Goal: Task Accomplishment & Management: Manage account settings

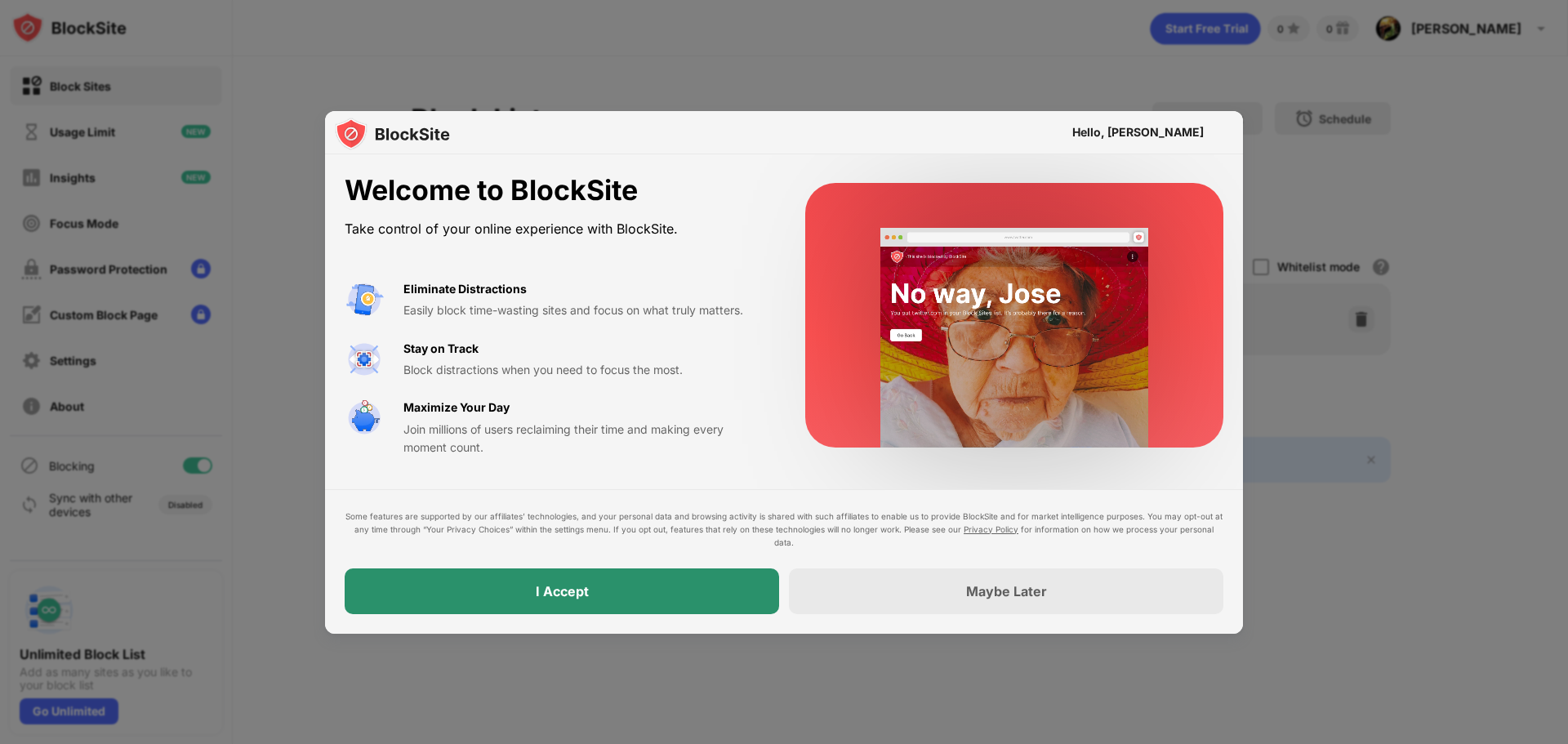
click at [589, 583] on div "I Accept" at bounding box center [562, 590] width 435 height 45
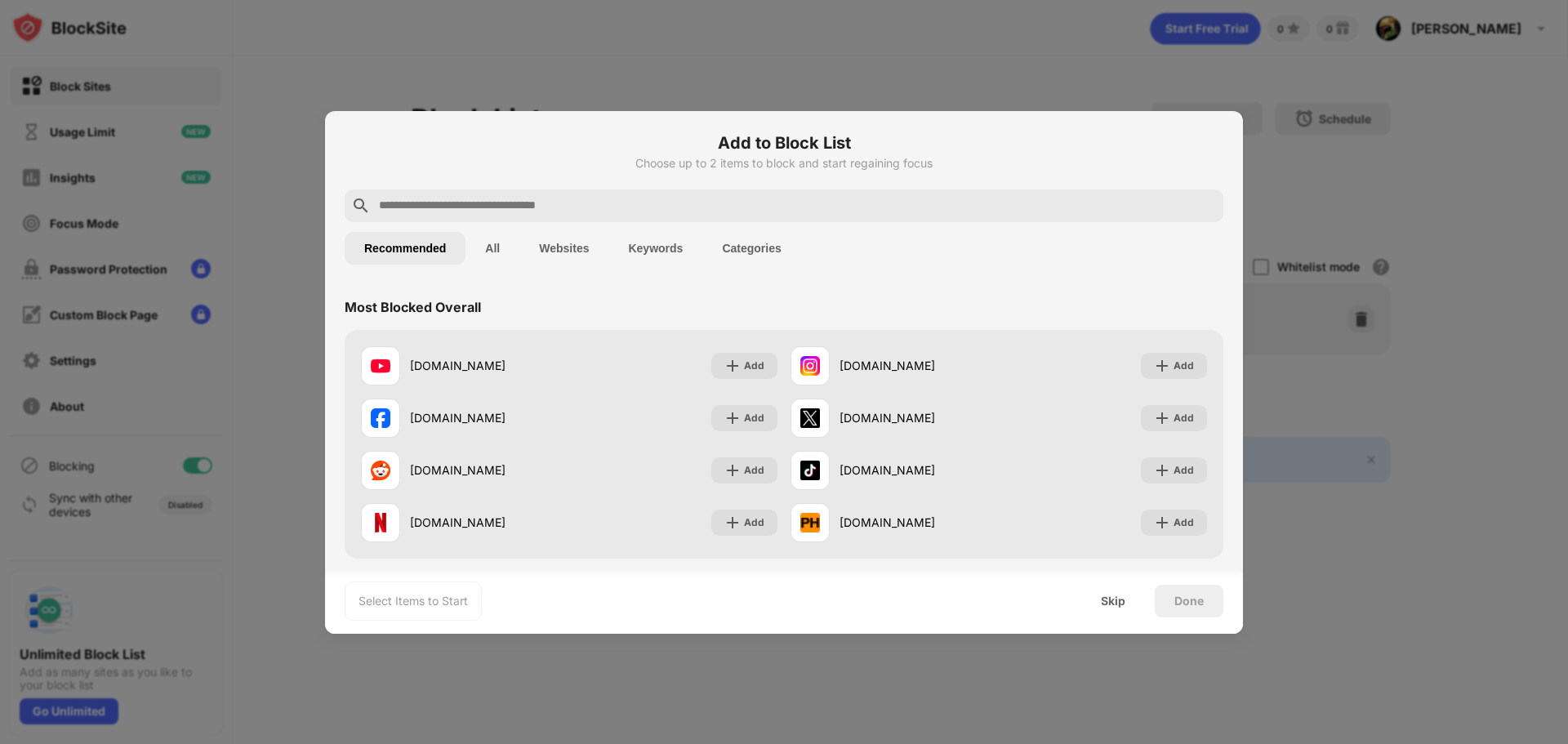
click at [469, 204] on input "text" at bounding box center [797, 205] width 840 height 20
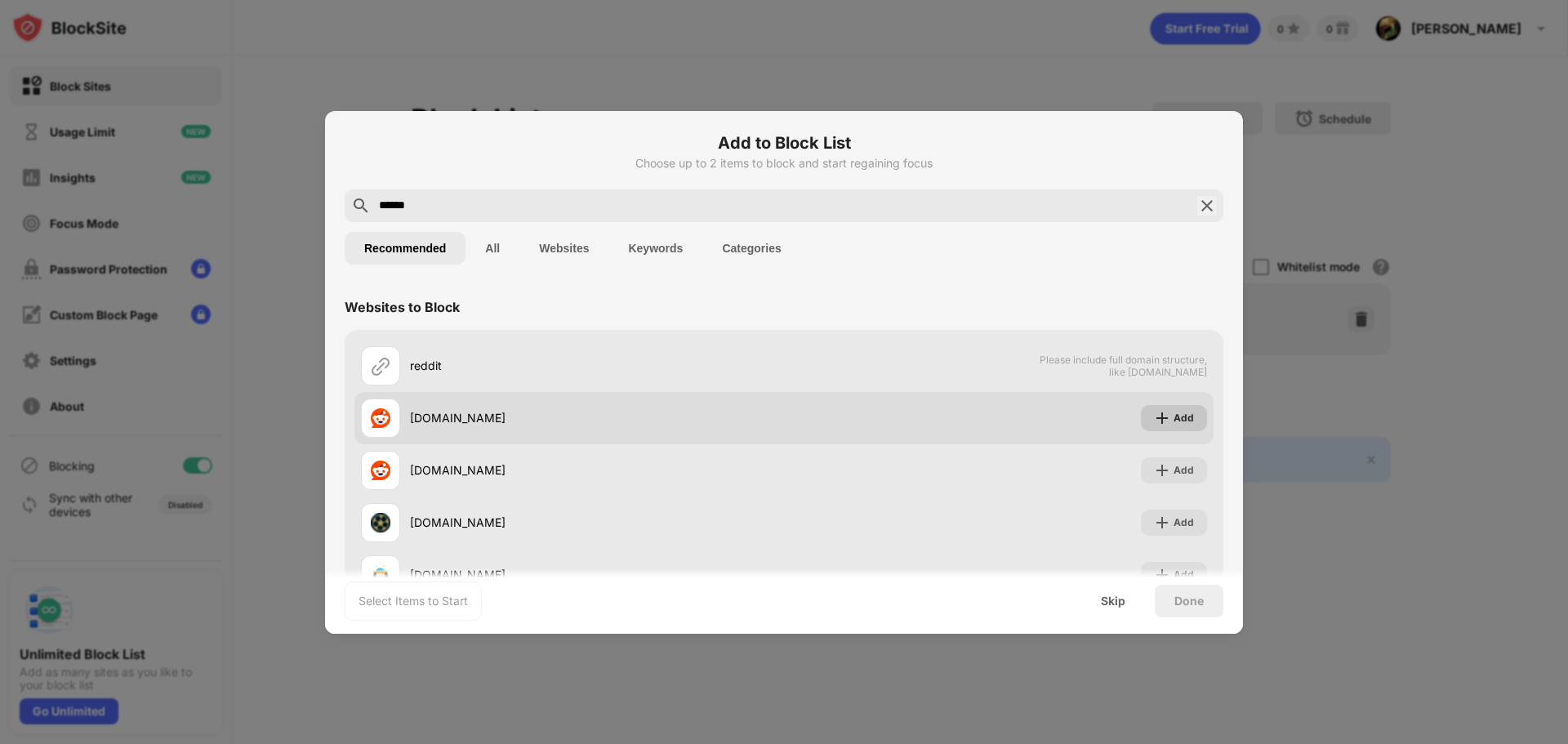
click at [1174, 411] on div "Add" at bounding box center [1184, 418] width 20 height 16
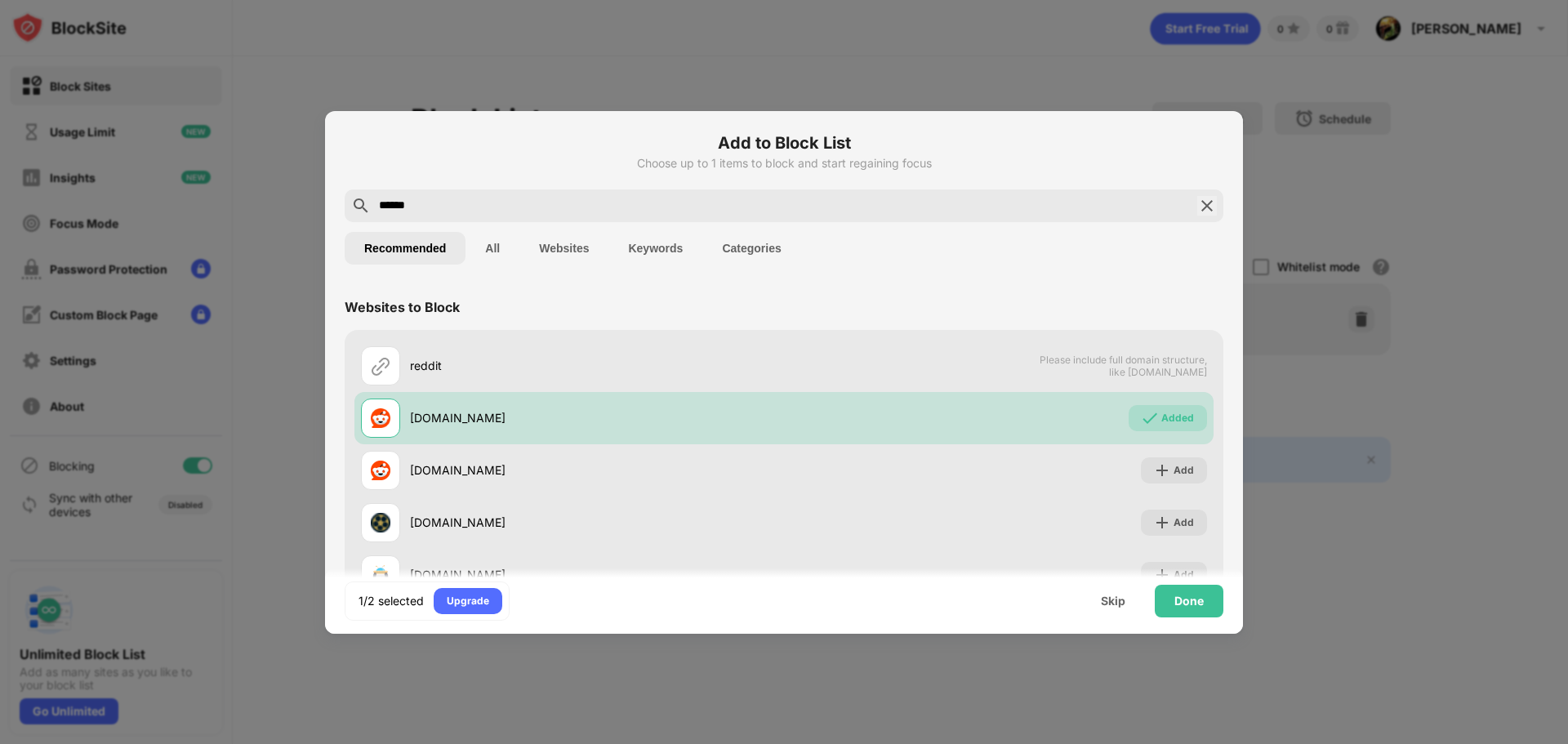
drag, startPoint x: 422, startPoint y: 195, endPoint x: 408, endPoint y: 215, distance: 24.4
click at [382, 209] on div "******" at bounding box center [784, 205] width 879 height 33
drag, startPoint x: 421, startPoint y: 214, endPoint x: 301, endPoint y: 214, distance: 120.0
click at [301, 743] on div "Add to Block List Choose up to 1 items to block and start regaining focus *****…" at bounding box center [784, 744] width 1568 height 0
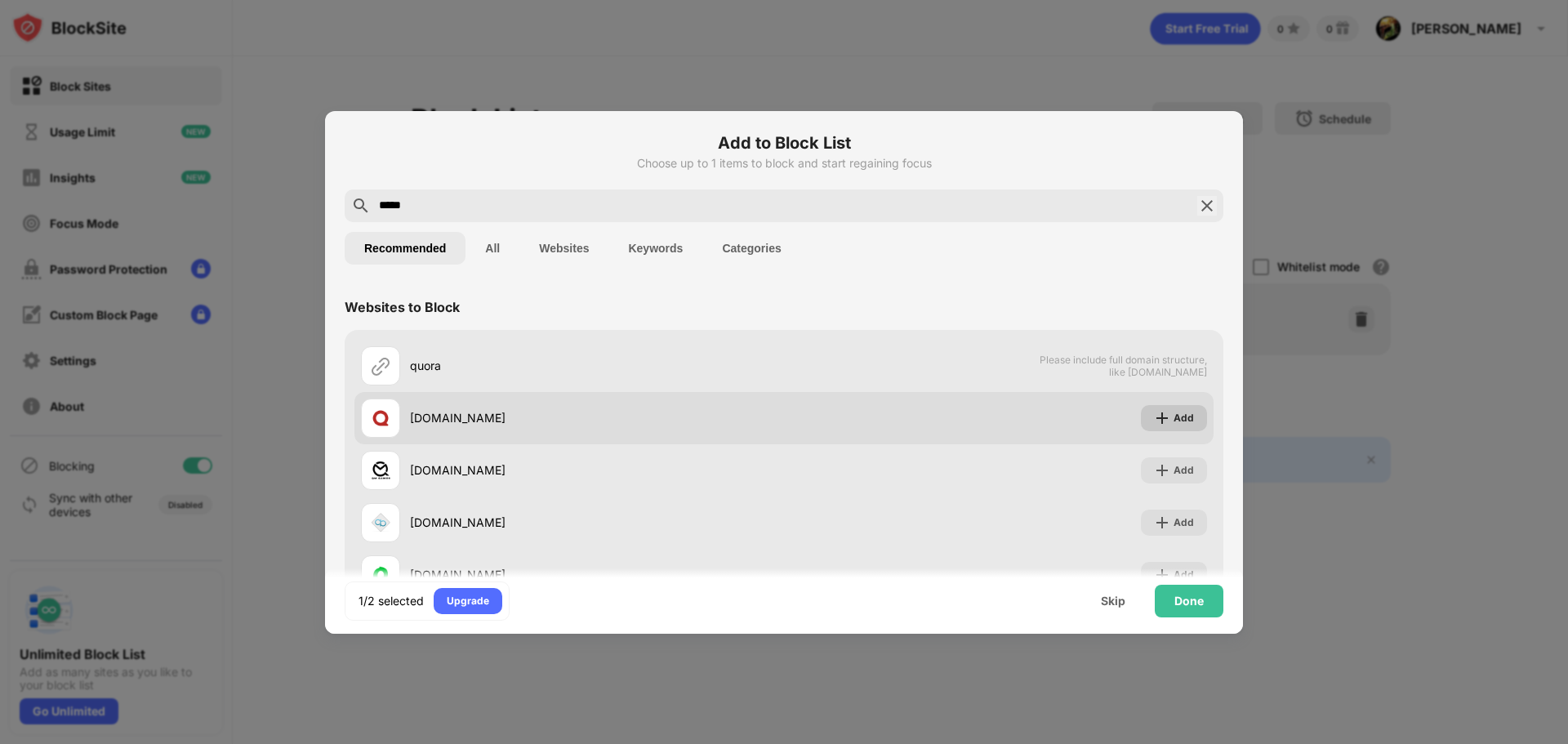
type input "*****"
click at [1154, 419] on img at bounding box center [1162, 418] width 16 height 16
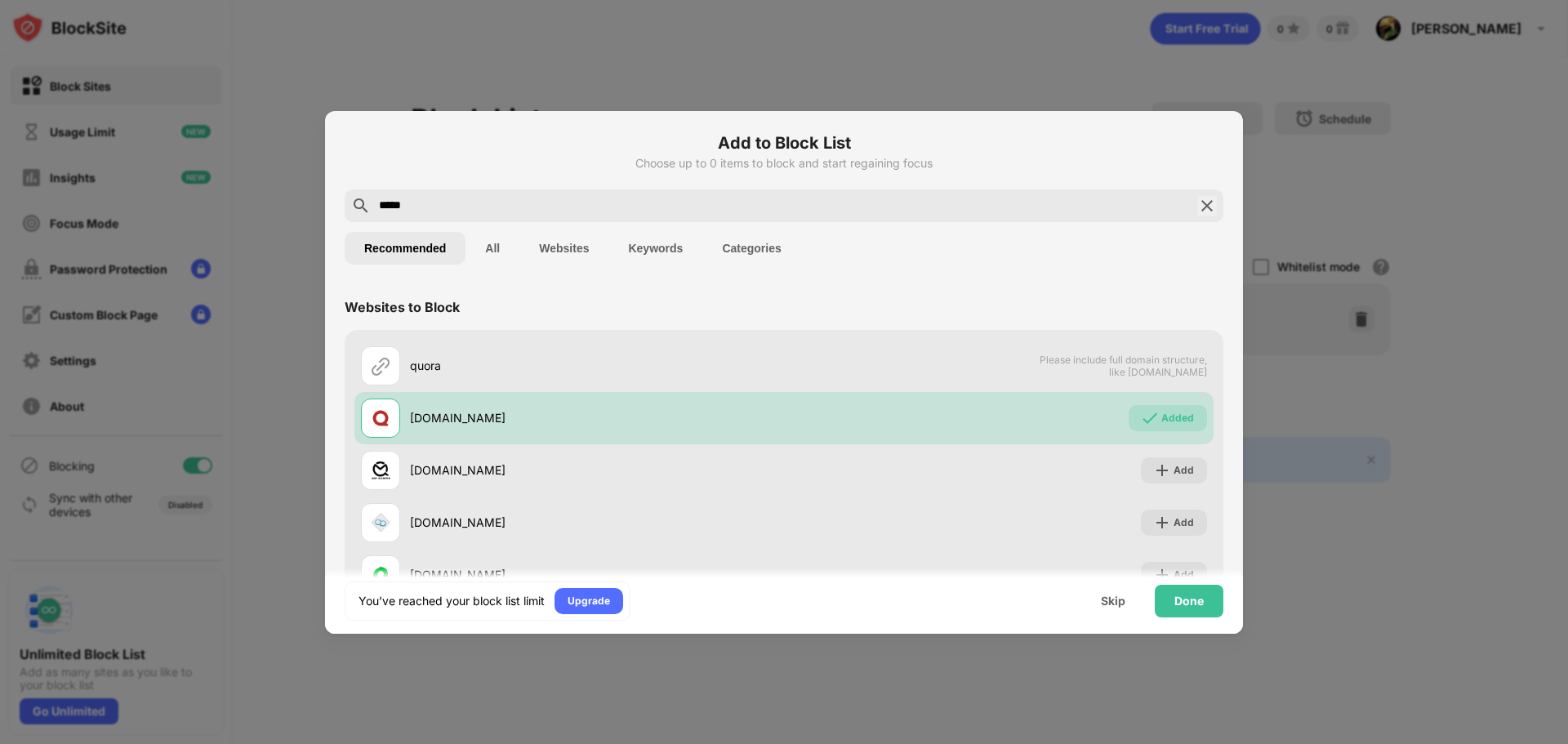
click at [1197, 212] on img at bounding box center [1207, 205] width 20 height 20
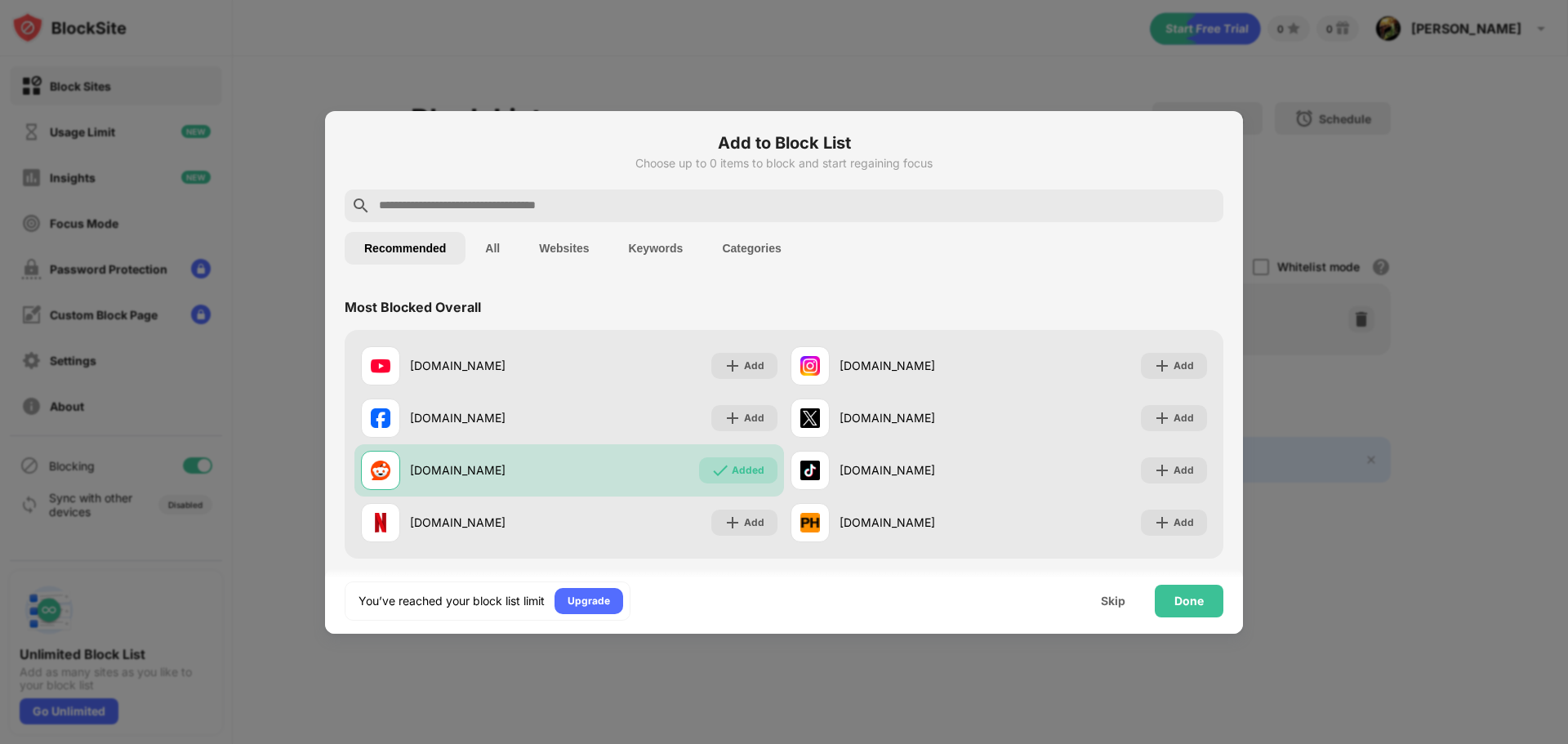
click at [494, 200] on input "text" at bounding box center [797, 205] width 840 height 20
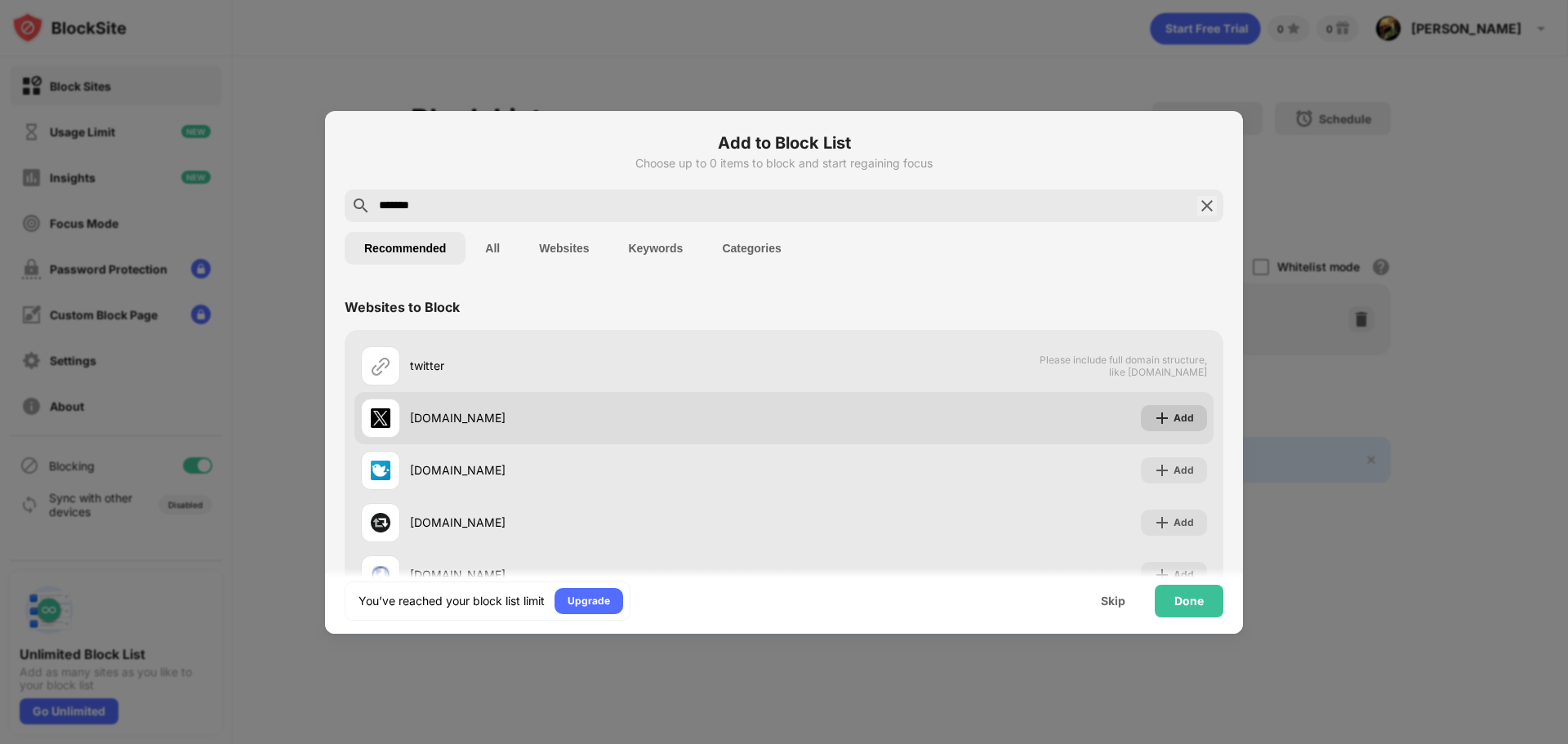
type input "*******"
click at [1155, 421] on img at bounding box center [1162, 418] width 16 height 16
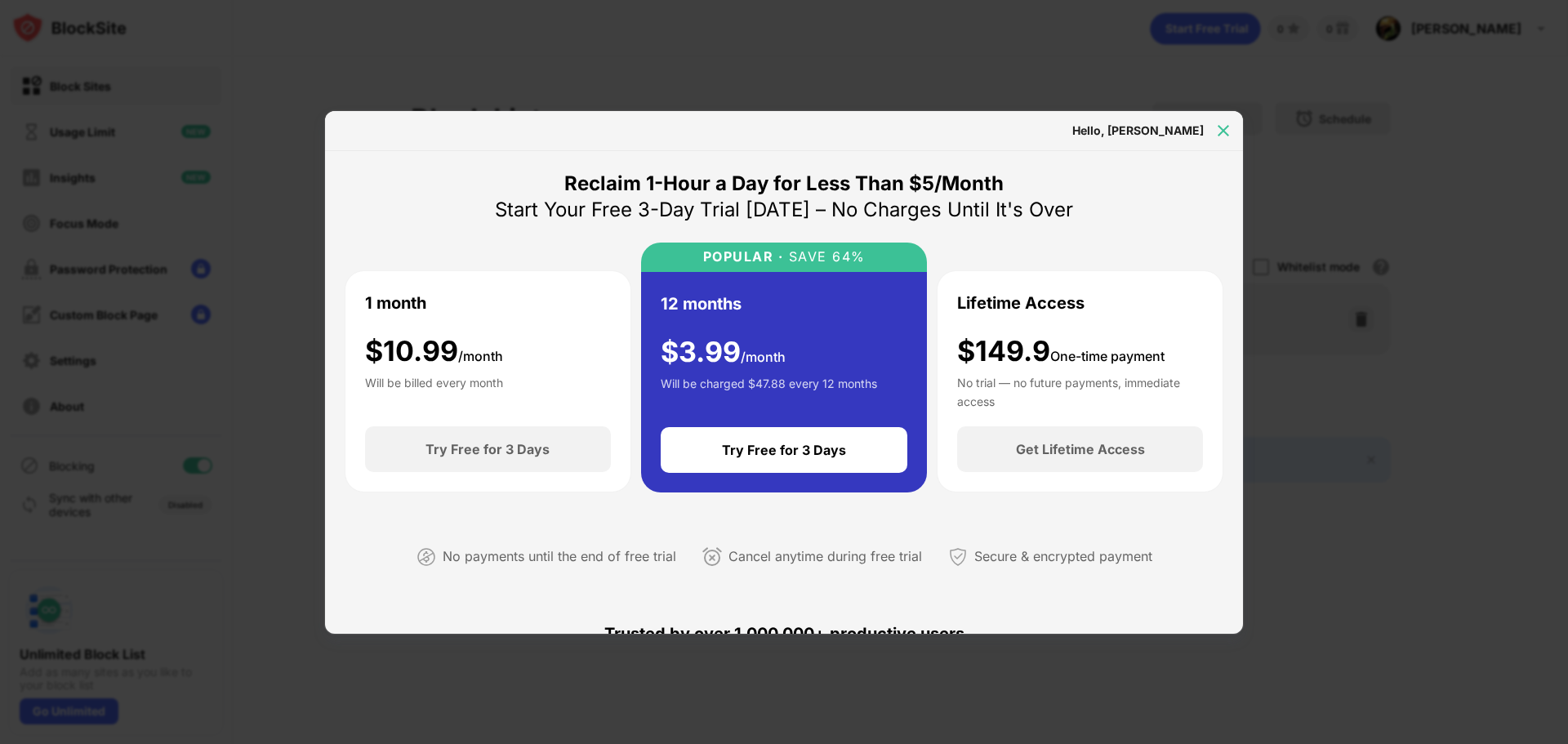
click at [1221, 128] on img at bounding box center [1223, 131] width 16 height 16
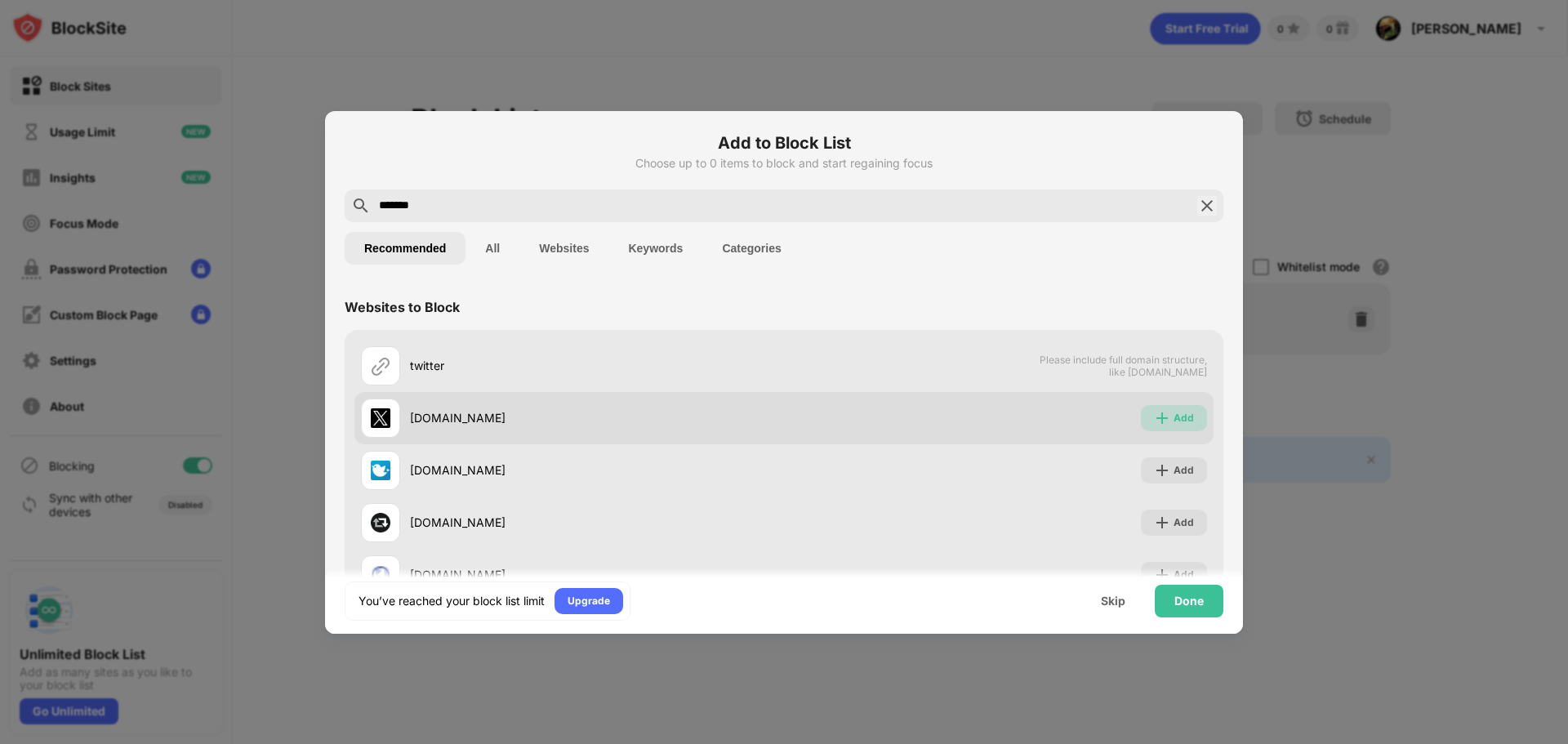
click at [1154, 413] on img at bounding box center [1162, 418] width 16 height 16
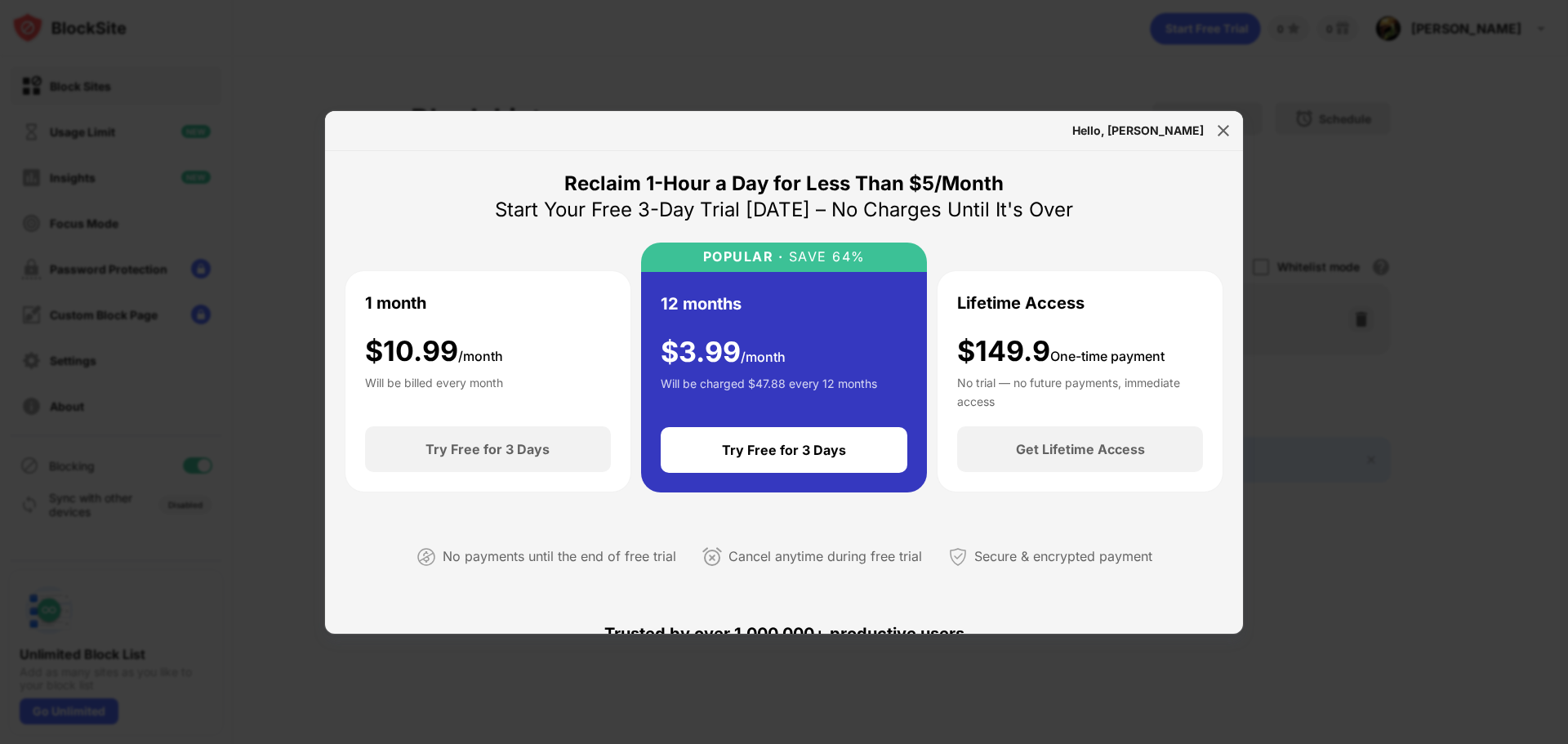
click at [1228, 135] on img at bounding box center [1223, 131] width 16 height 16
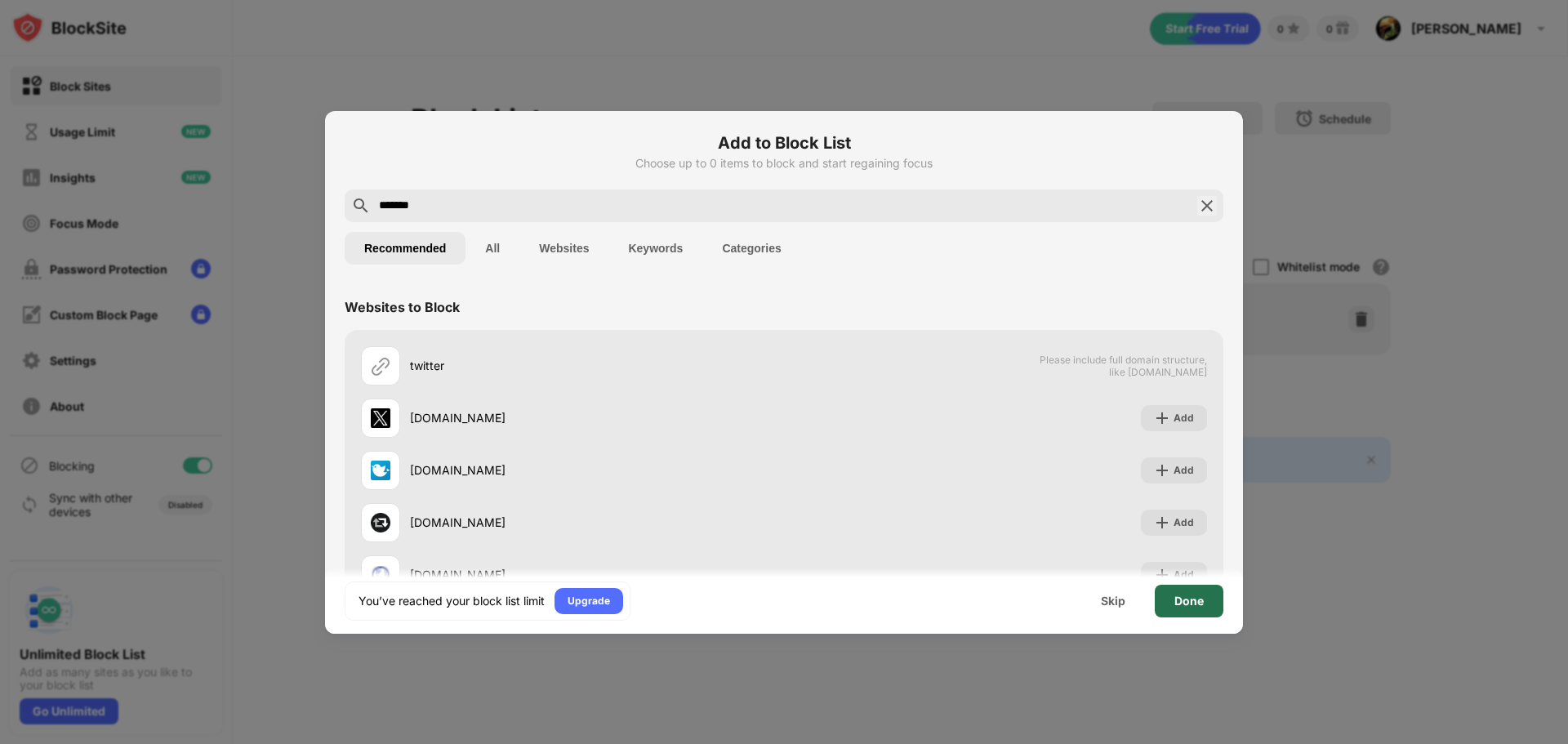
click at [1202, 600] on div "Done" at bounding box center [1188, 601] width 29 height 13
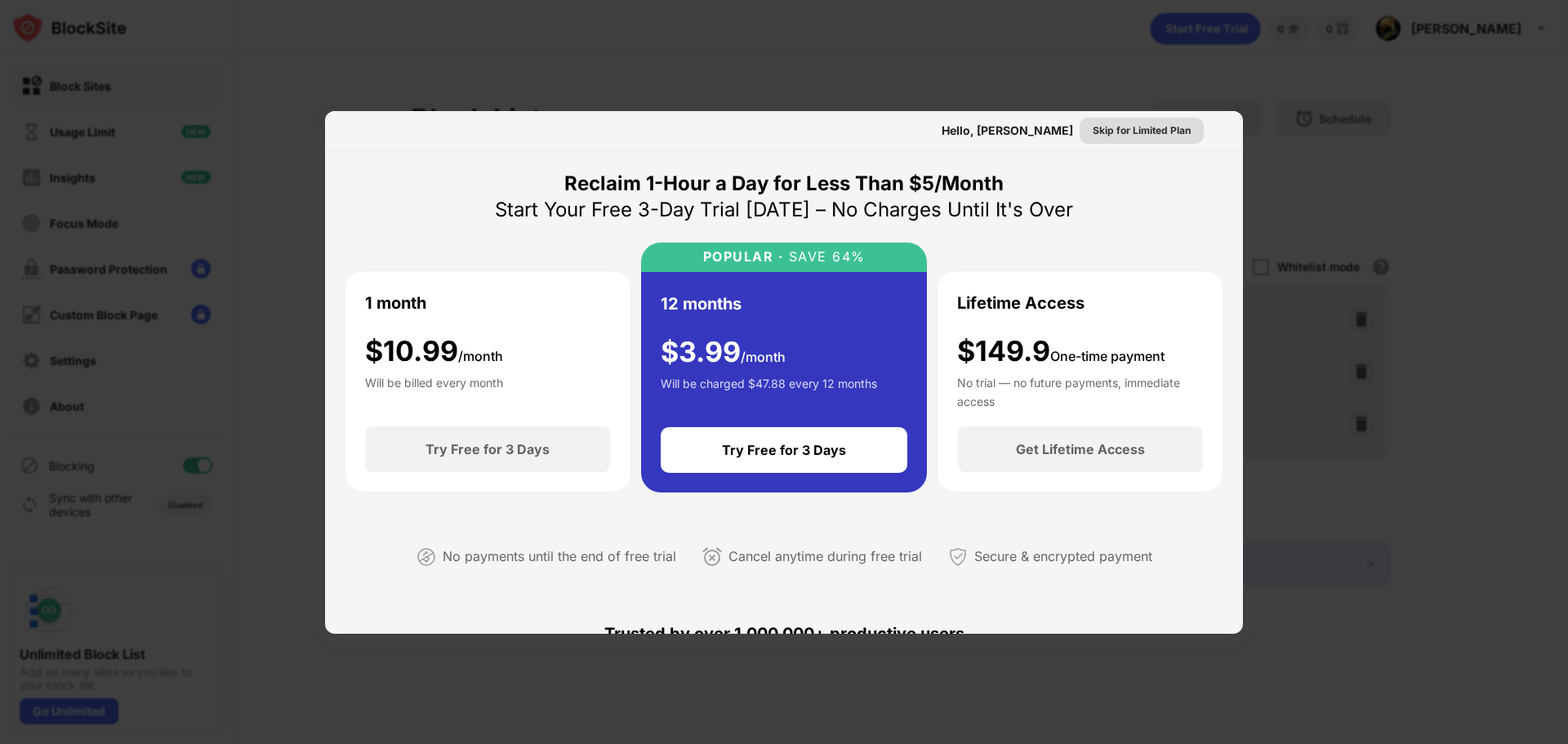
click at [1147, 134] on div "Skip for Limited Plan" at bounding box center [1142, 131] width 98 height 16
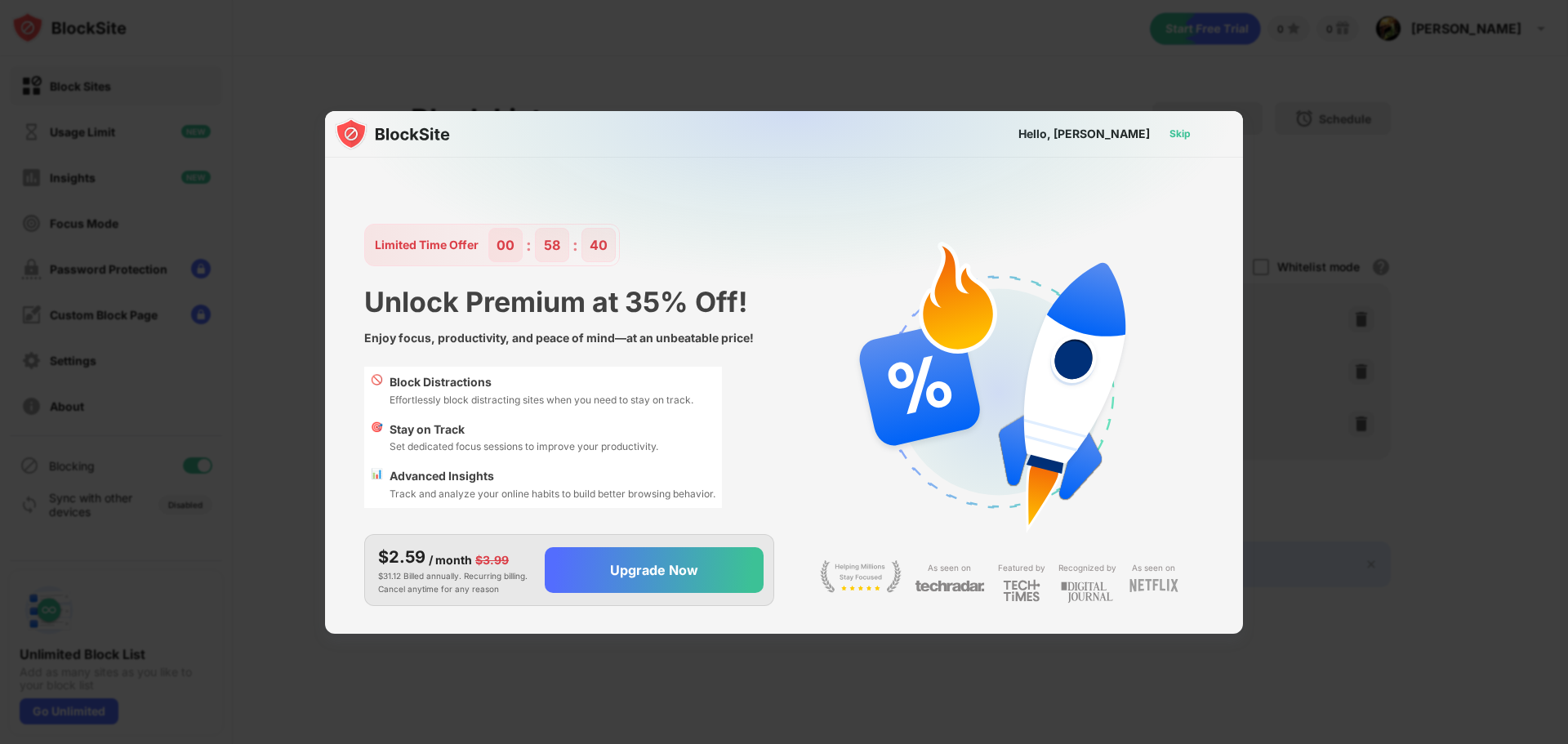
click at [1180, 137] on div "Skip" at bounding box center [1180, 133] width 21 height 16
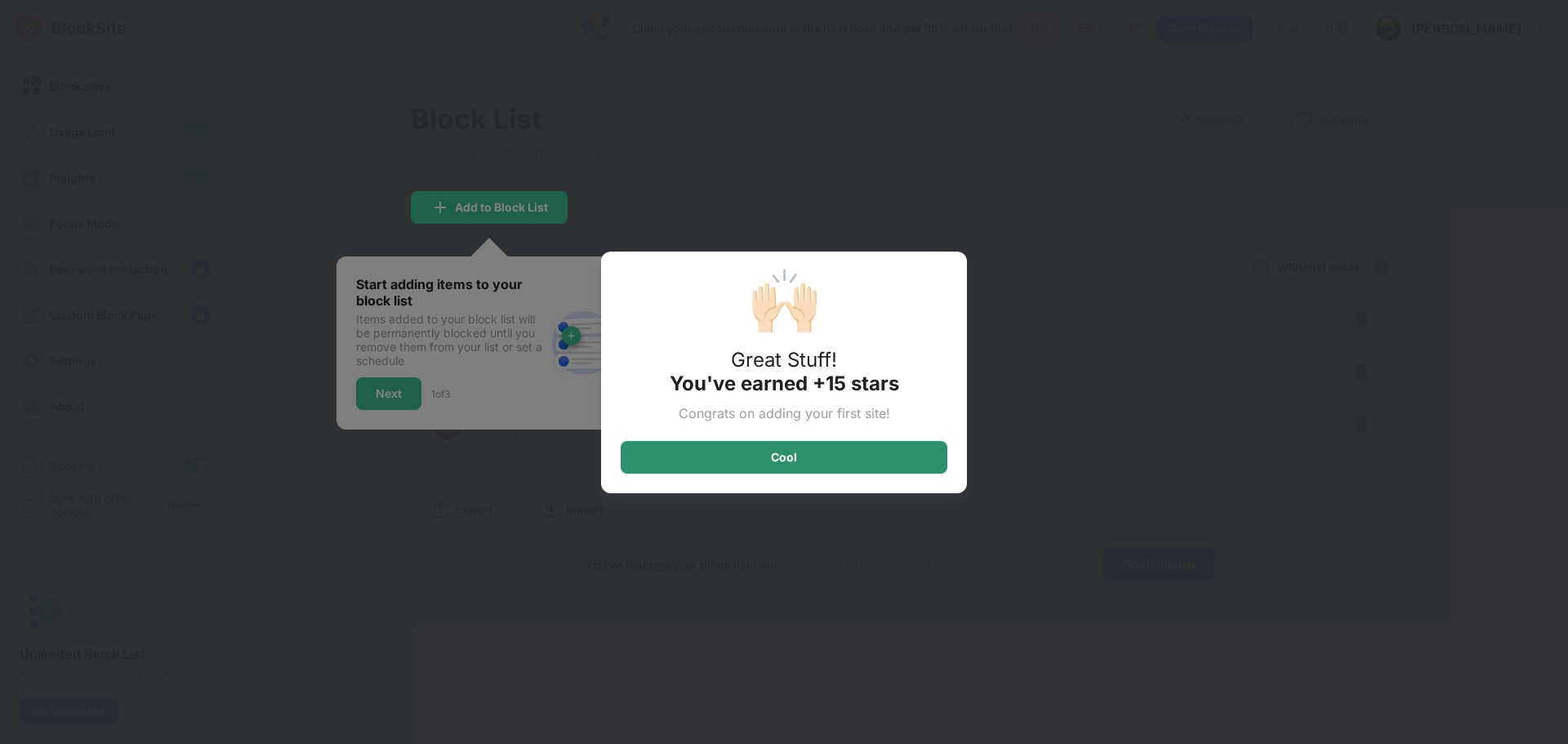
click at [758, 452] on div "Cool" at bounding box center [784, 457] width 326 height 33
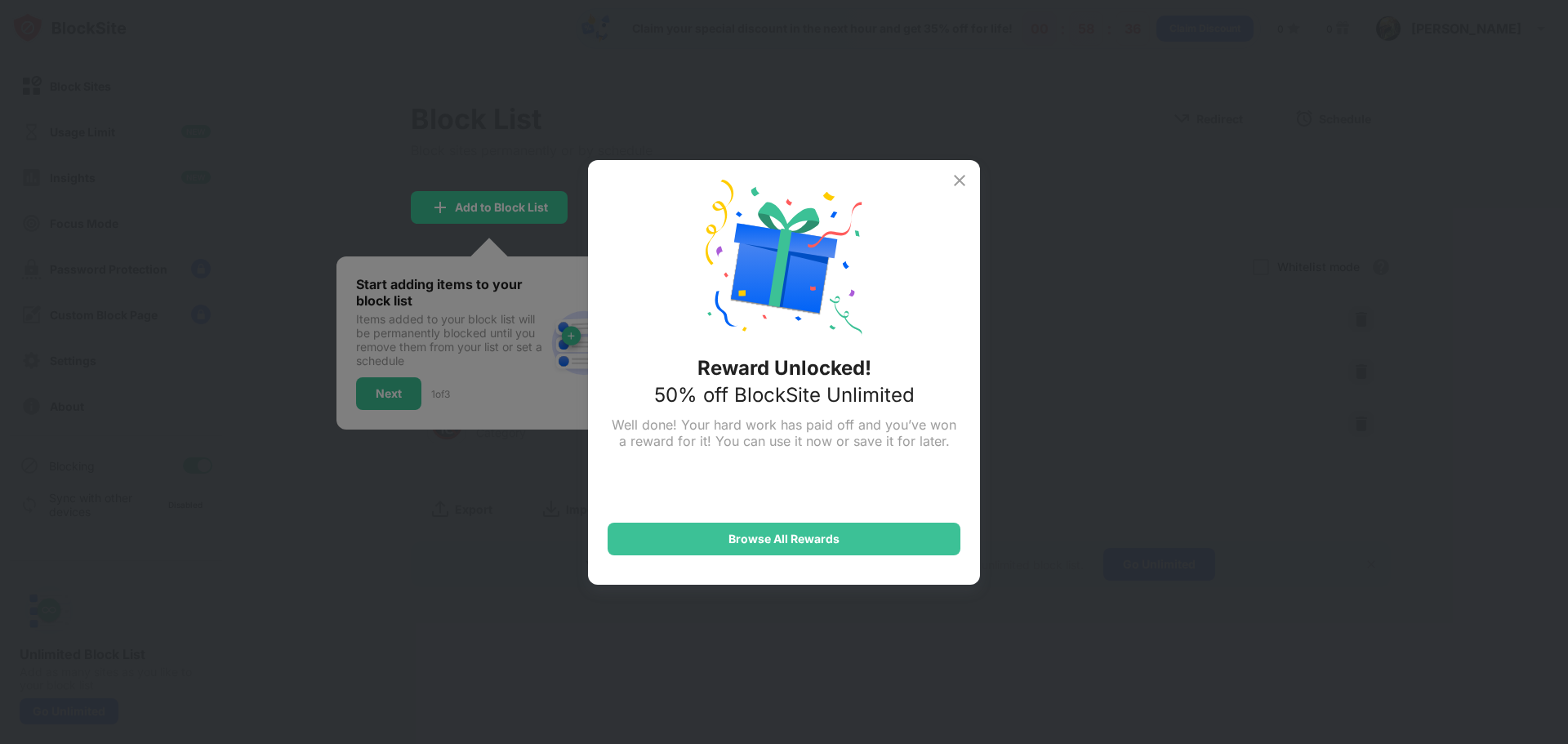
click at [960, 180] on img at bounding box center [960, 180] width 20 height 20
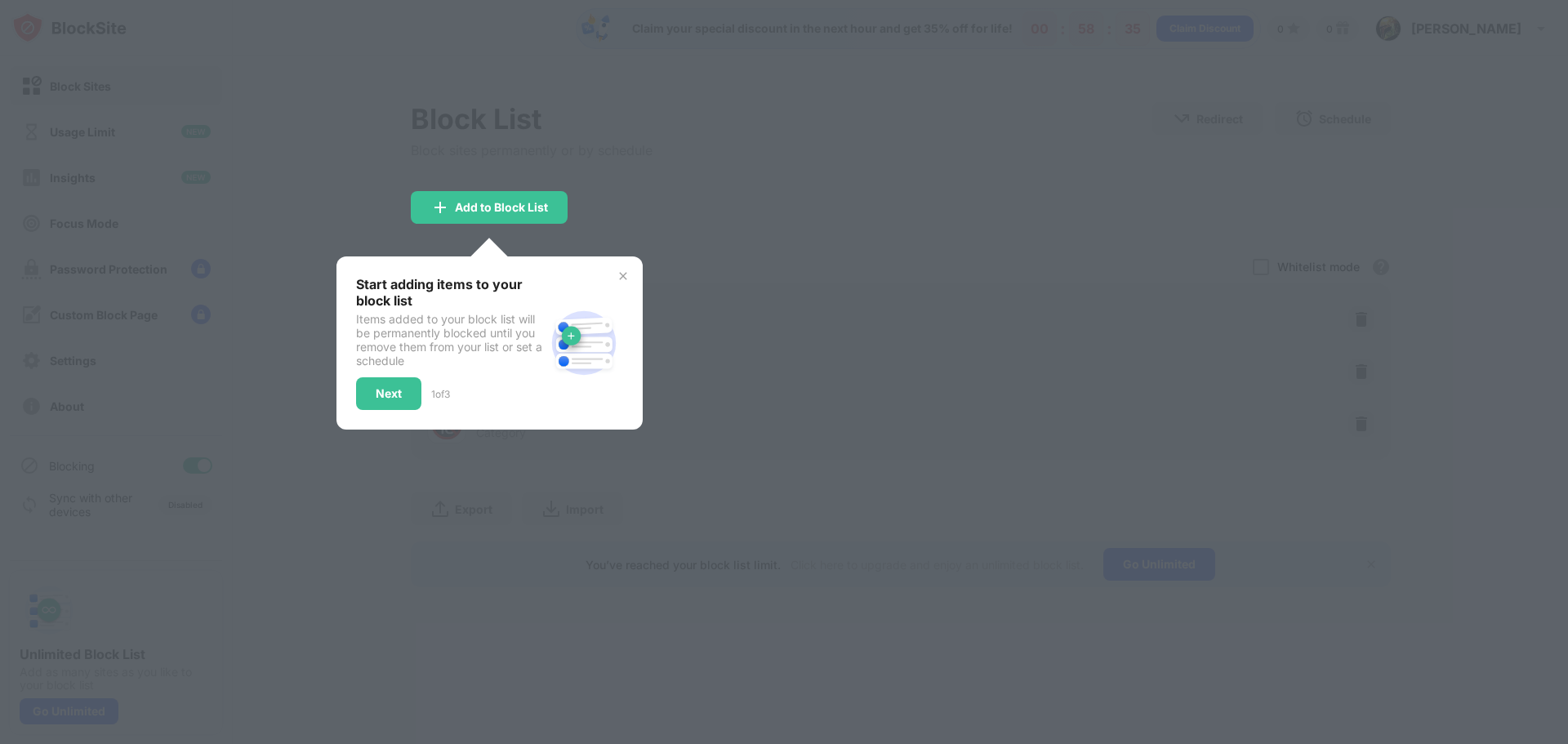
click at [621, 267] on div "Start adding items to your block list Items added to your block list will be pe…" at bounding box center [489, 342] width 306 height 173
click at [618, 260] on div "Start adding items to your block list Items added to your block list will be pe…" at bounding box center [489, 342] width 306 height 173
click at [623, 282] on img at bounding box center [623, 276] width 13 height 13
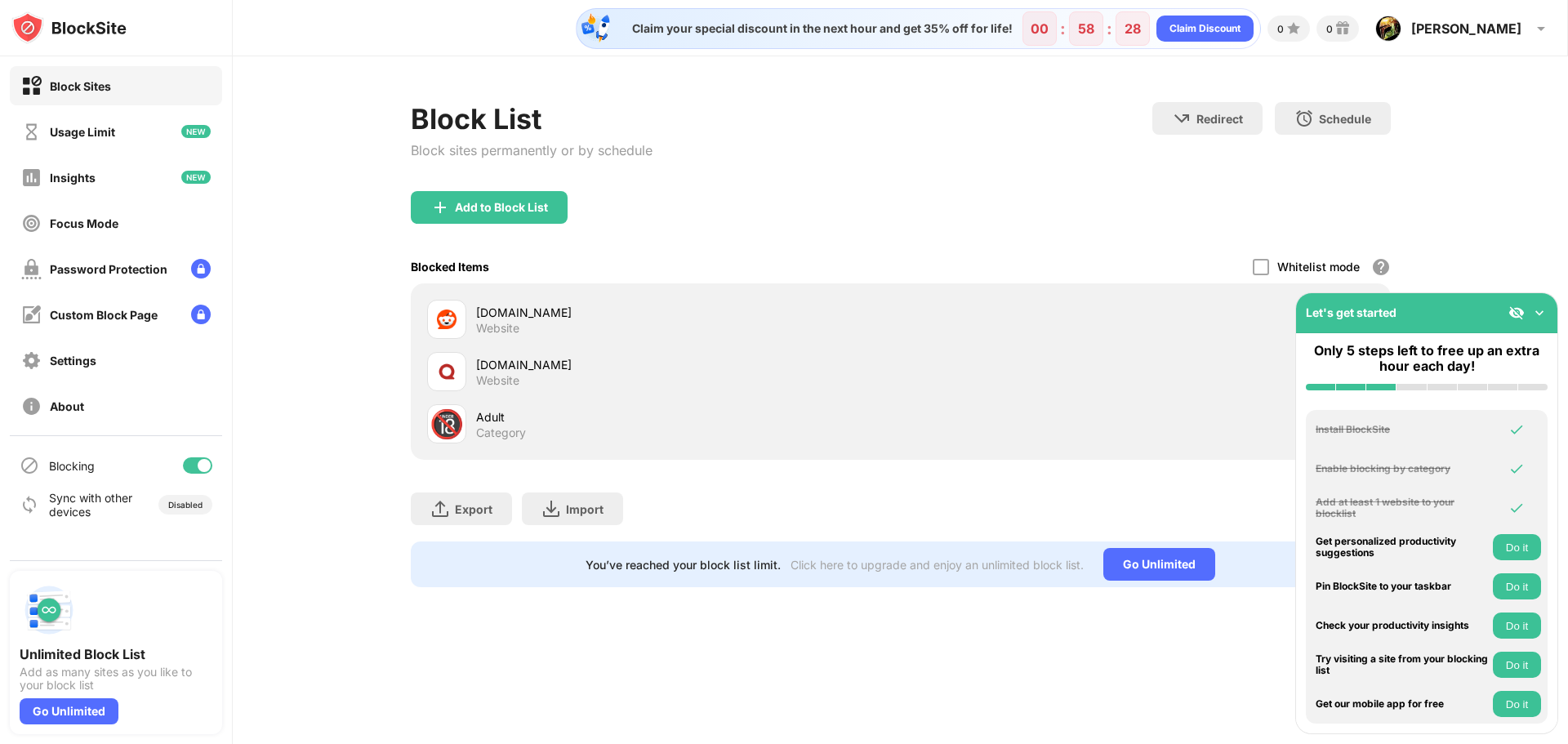
click at [1429, 217] on div "Block List Block sites permanently or by schedule Redirect Choose a site to be …" at bounding box center [900, 344] width 1335 height 576
click at [1539, 318] on img at bounding box center [1540, 313] width 16 height 16
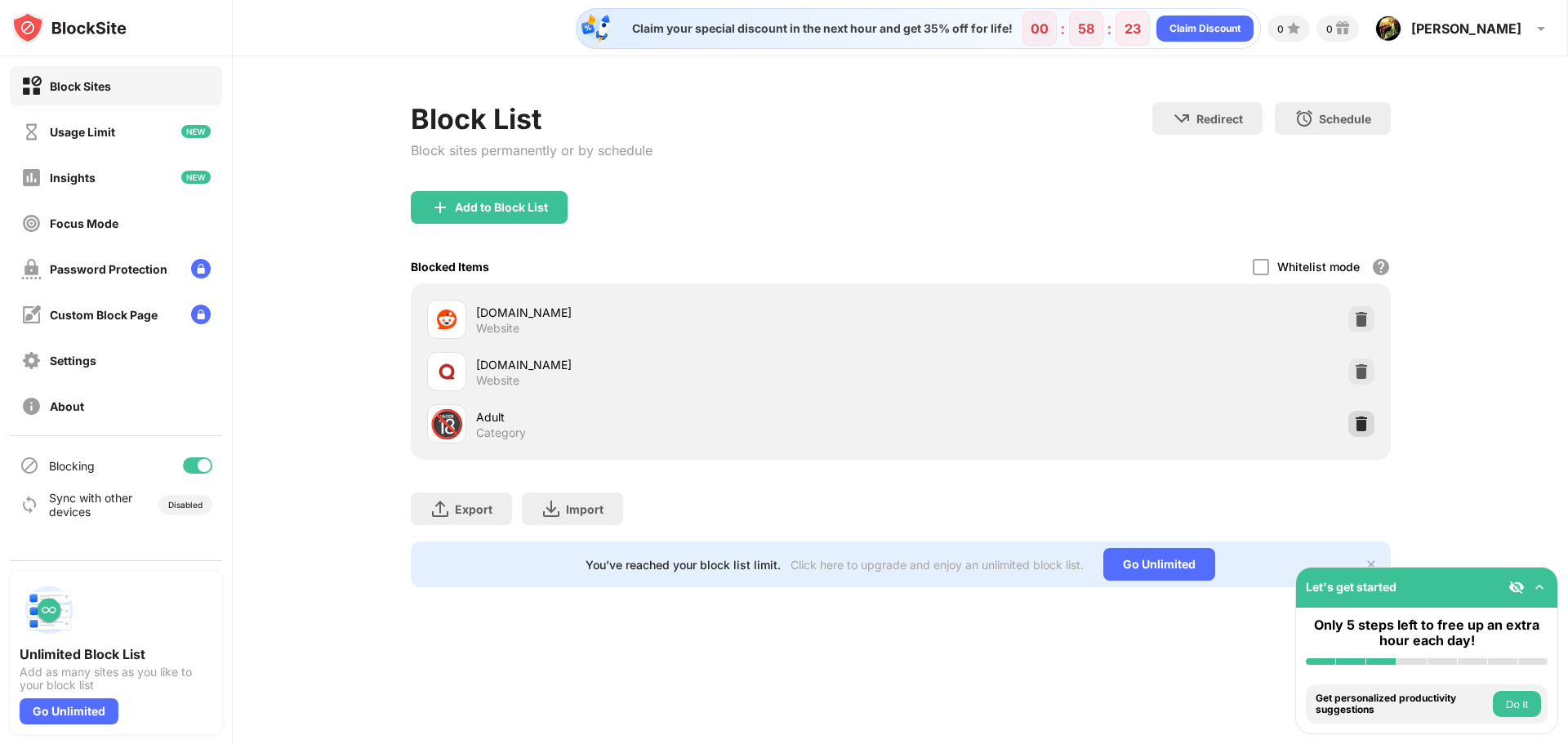
click at [1360, 428] on img at bounding box center [1362, 423] width 16 height 16
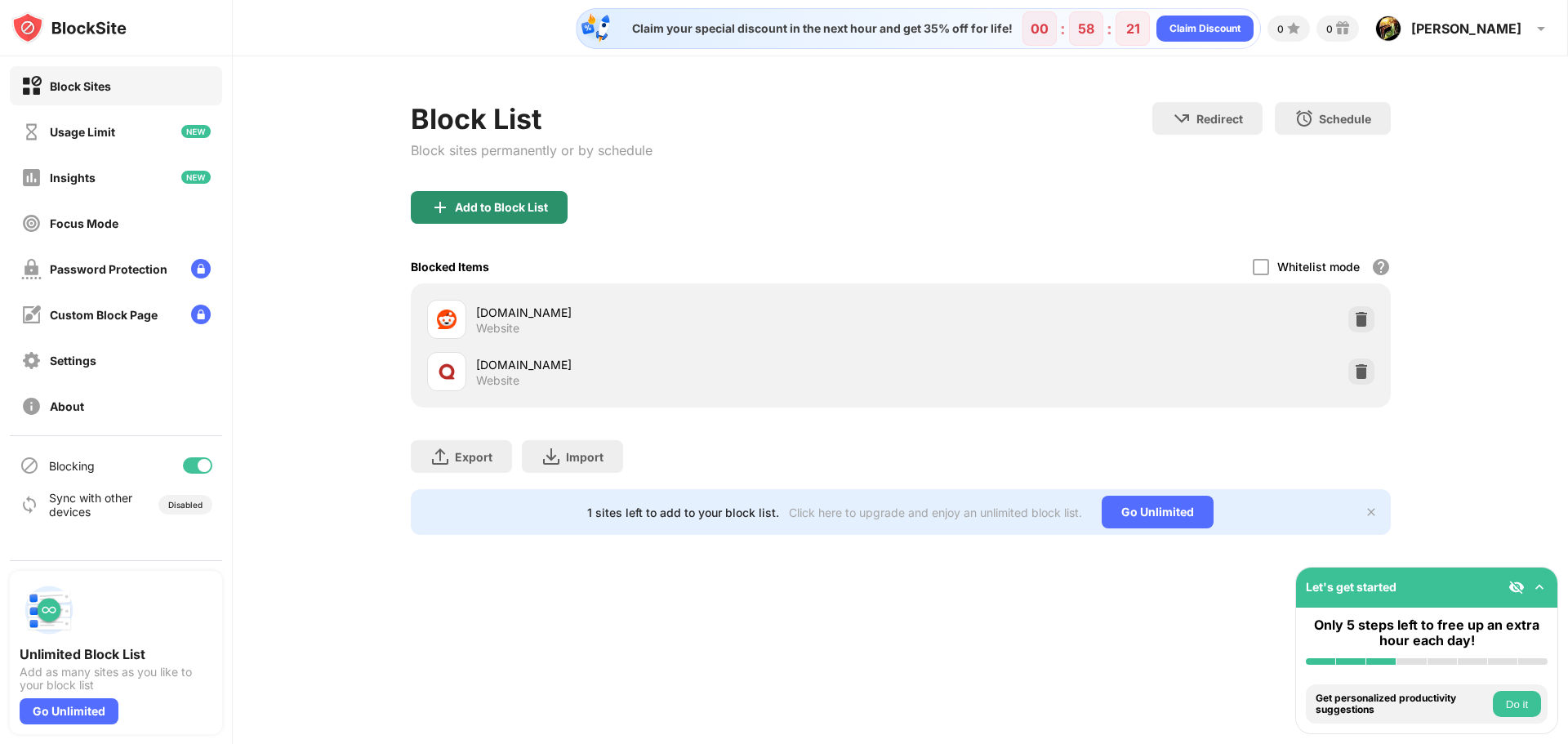
click at [458, 198] on div "Add to Block List" at bounding box center [489, 207] width 157 height 33
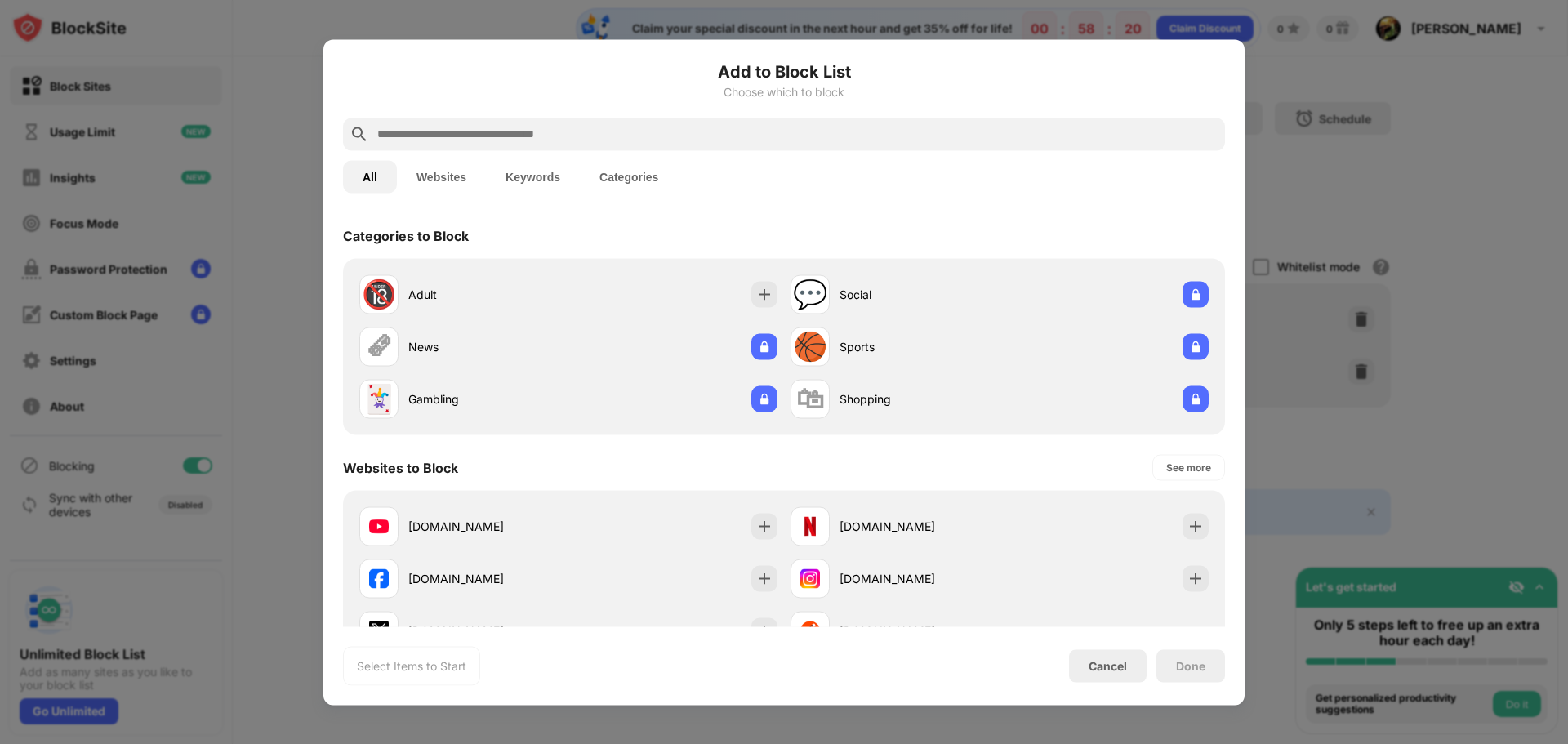
click at [486, 129] on input "text" at bounding box center [797, 134] width 843 height 20
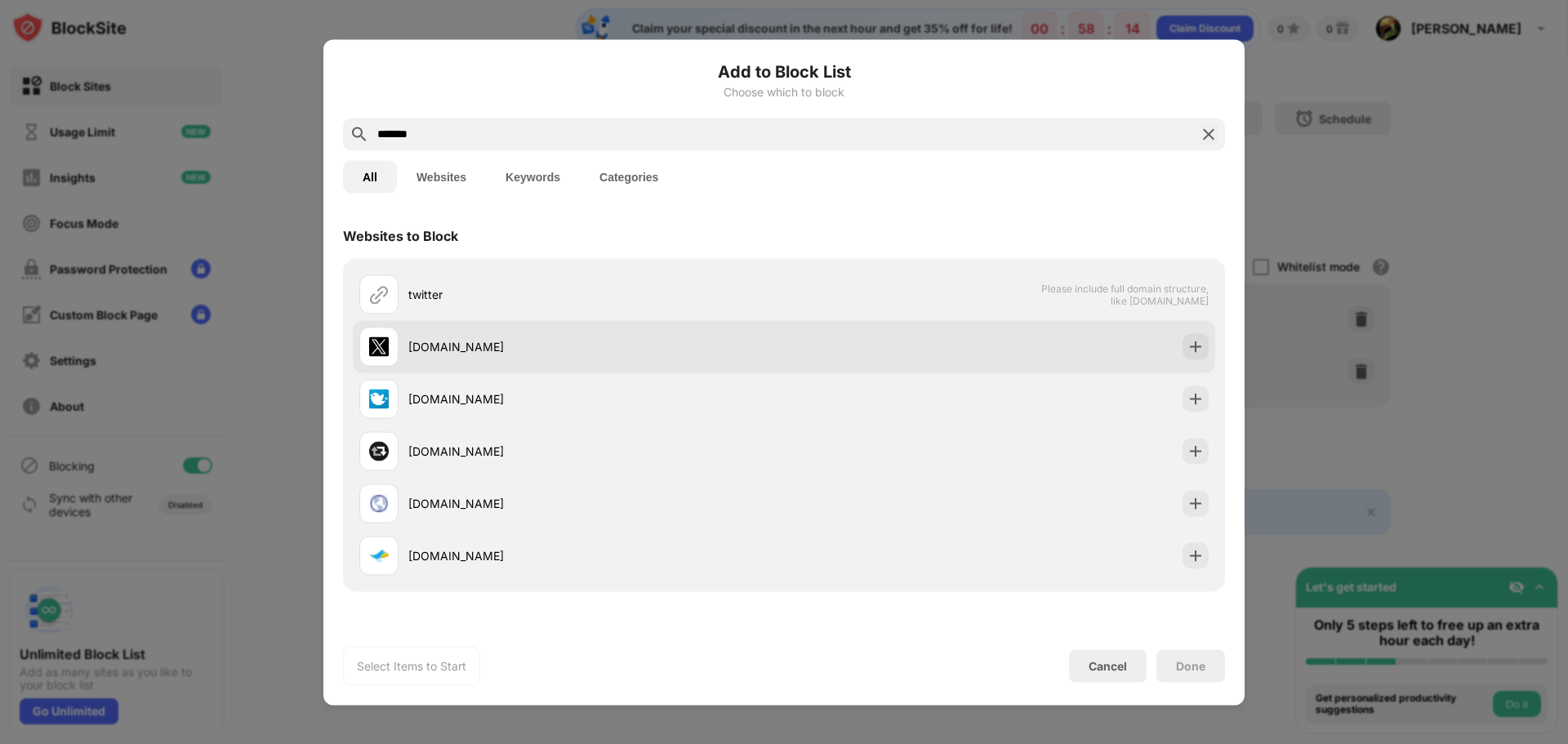
type input "*******"
click at [1183, 355] on div at bounding box center [1195, 346] width 26 height 26
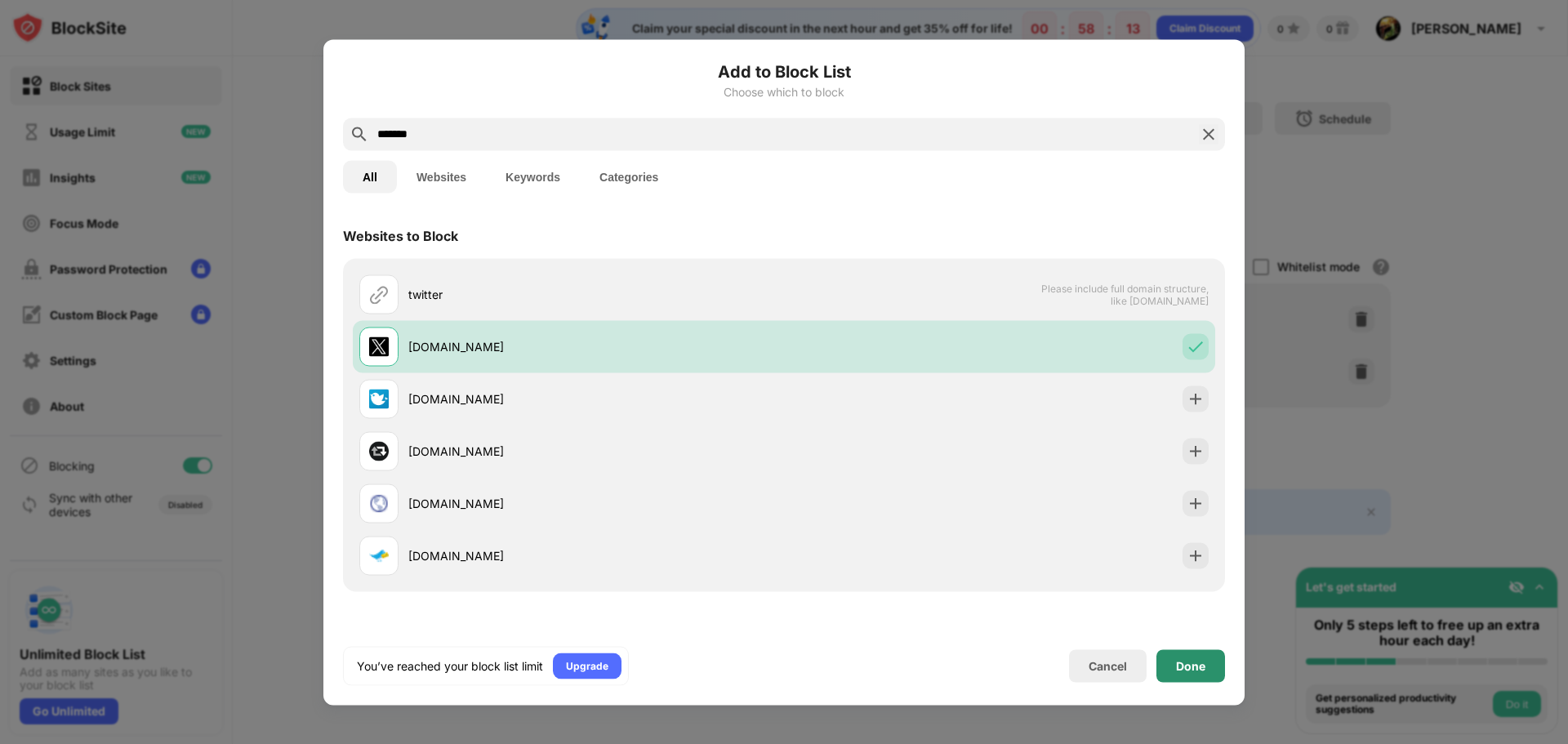
click at [1216, 668] on div "Done" at bounding box center [1190, 665] width 68 height 33
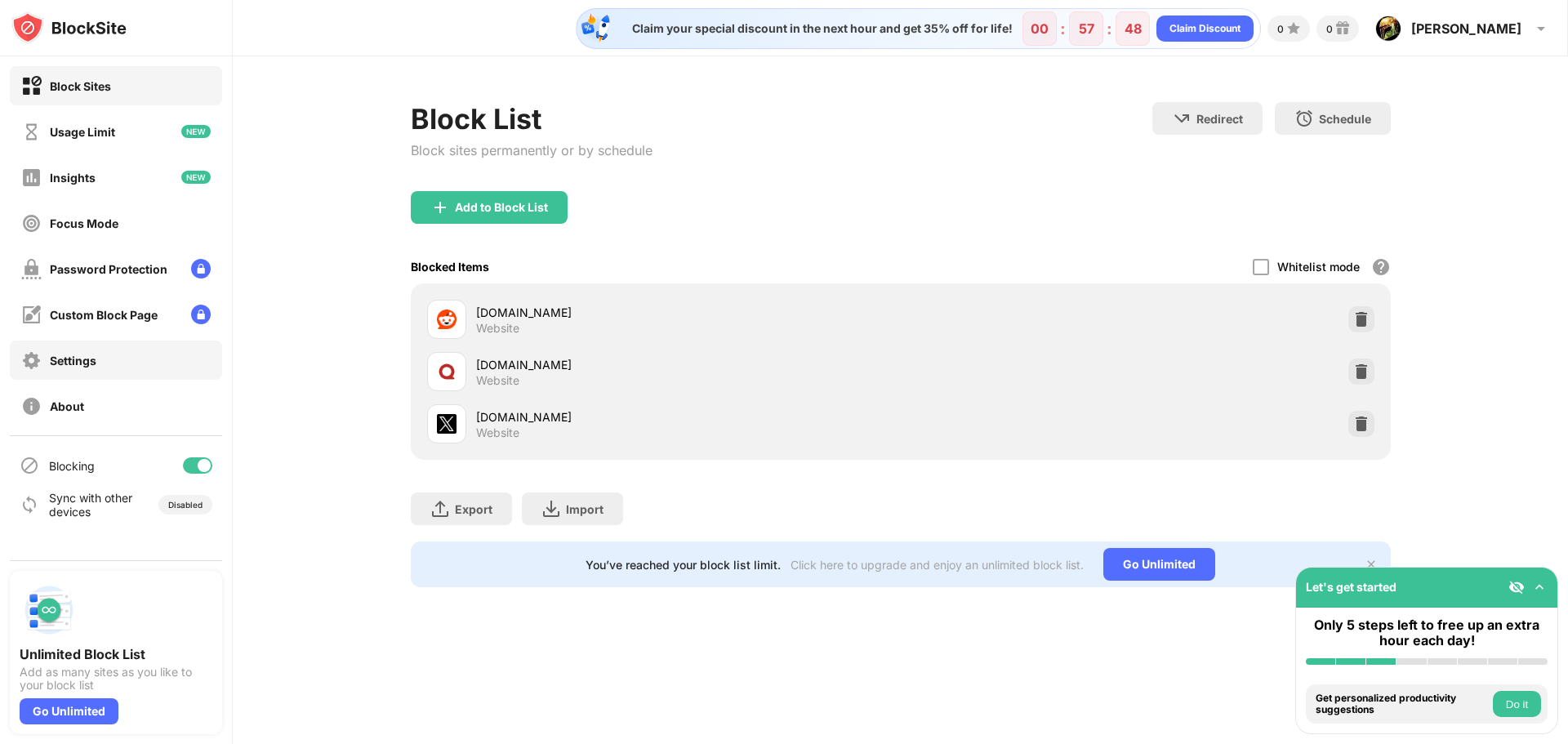
click at [45, 354] on div "Settings" at bounding box center [59, 360] width 75 height 20
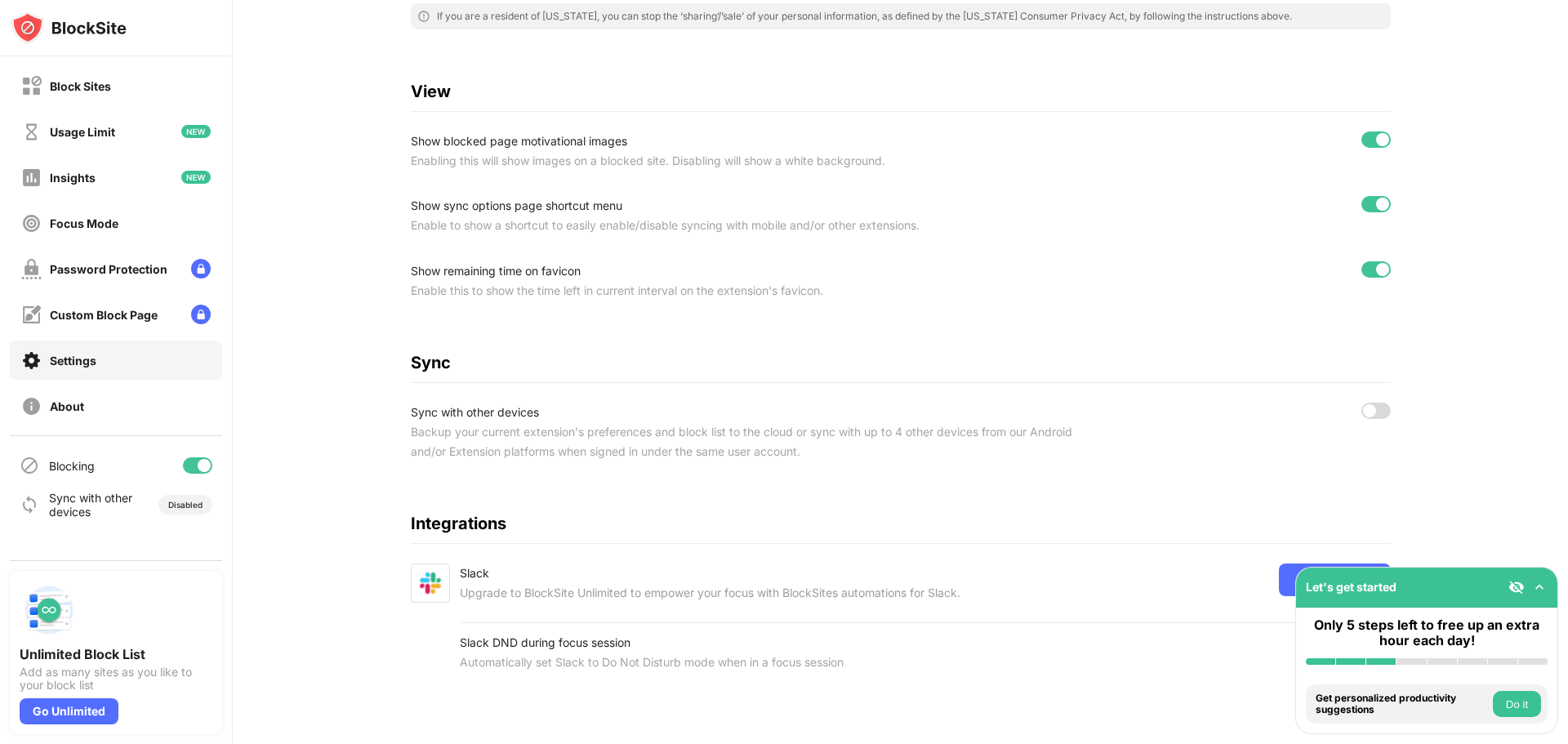
scroll to position [487, 0]
click at [93, 464] on div "Blocking" at bounding box center [71, 466] width 45 height 14
click at [122, 476] on div "Blocking" at bounding box center [116, 465] width 213 height 39
click at [94, 85] on div "Block Sites" at bounding box center [80, 86] width 61 height 14
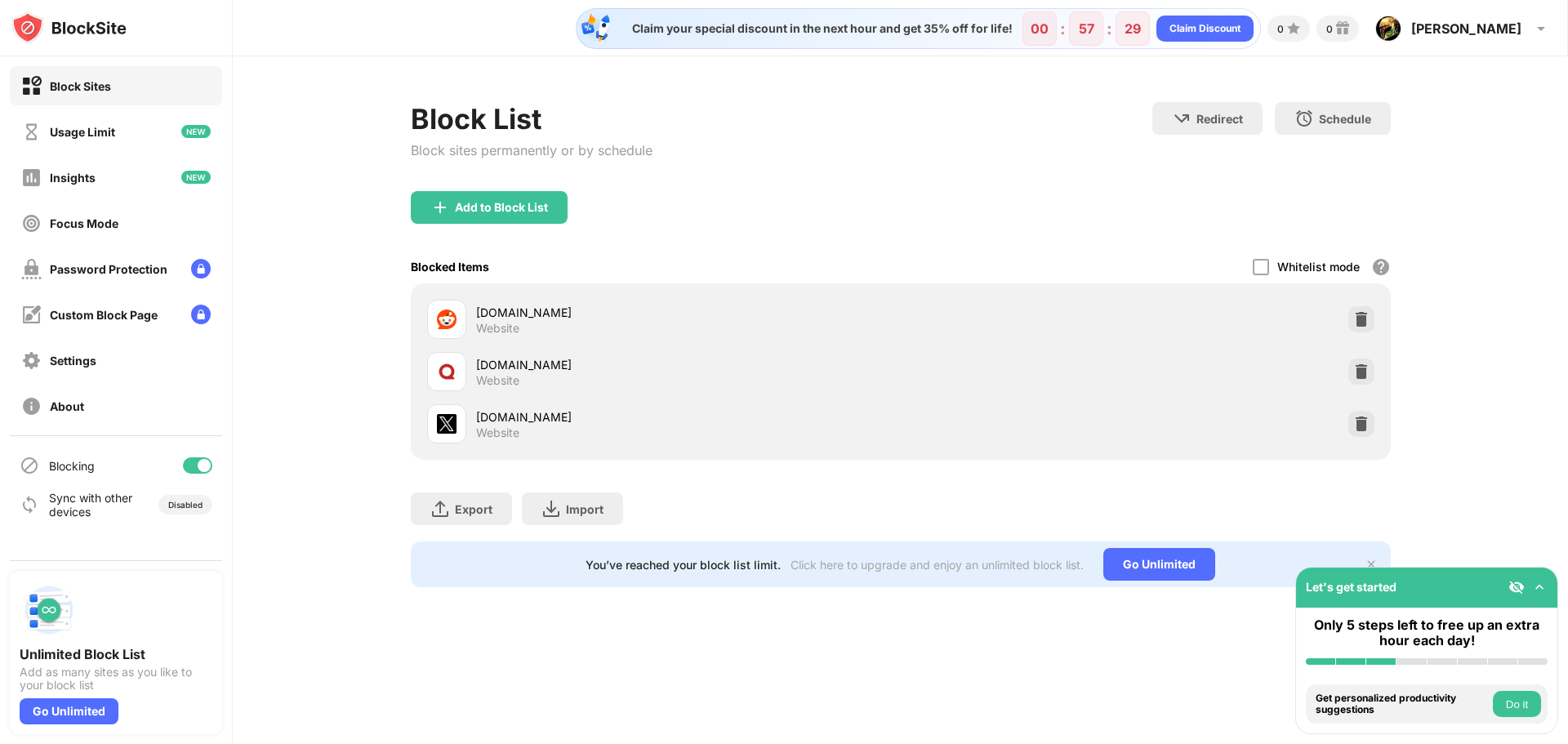
click at [1371, 558] on img at bounding box center [1371, 564] width 13 height 13
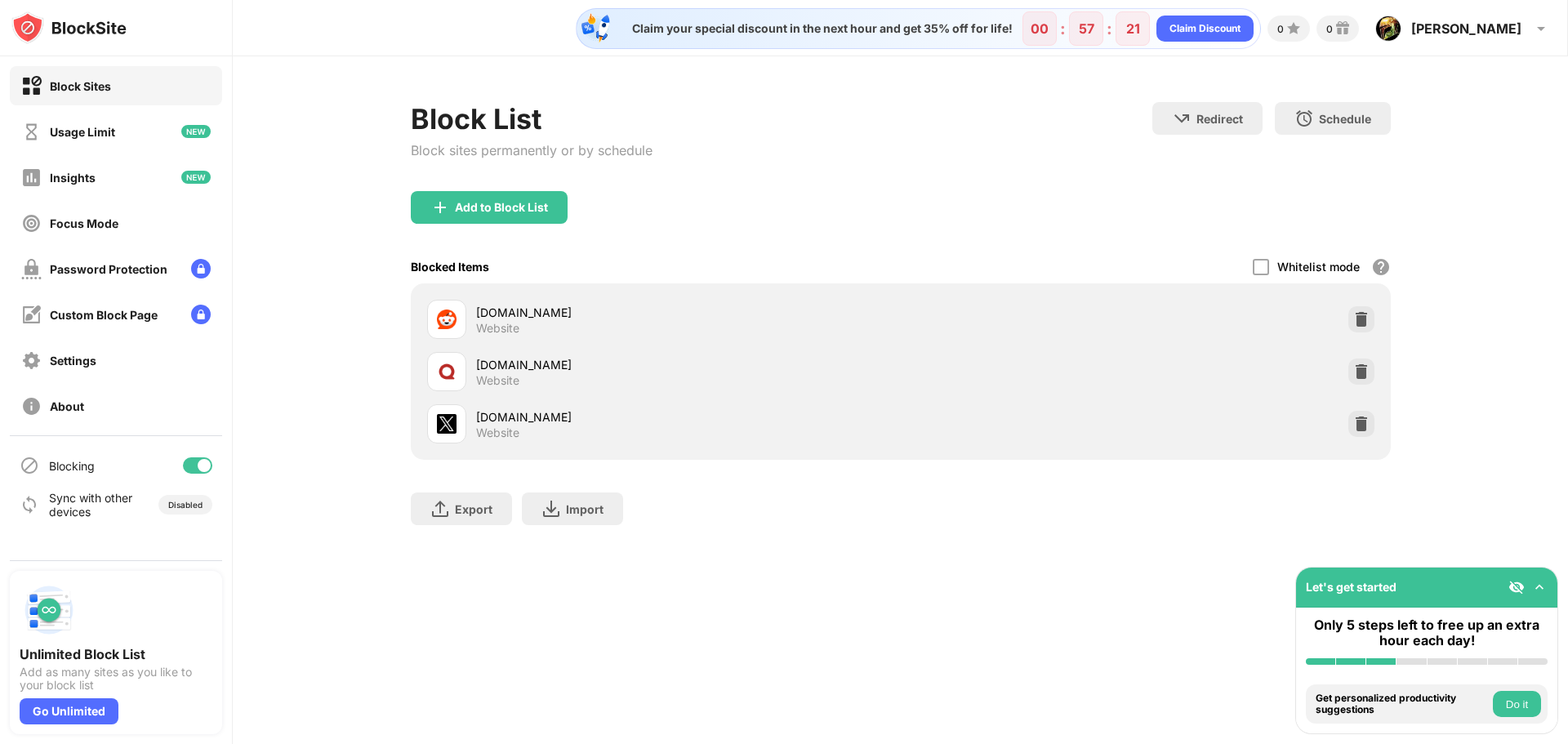
click at [527, 310] on div "reddit.com" at bounding box center [688, 312] width 425 height 17
click at [508, 315] on div "reddit.com" at bounding box center [688, 312] width 425 height 17
click at [132, 144] on div "Usage Limit" at bounding box center [116, 132] width 213 height 39
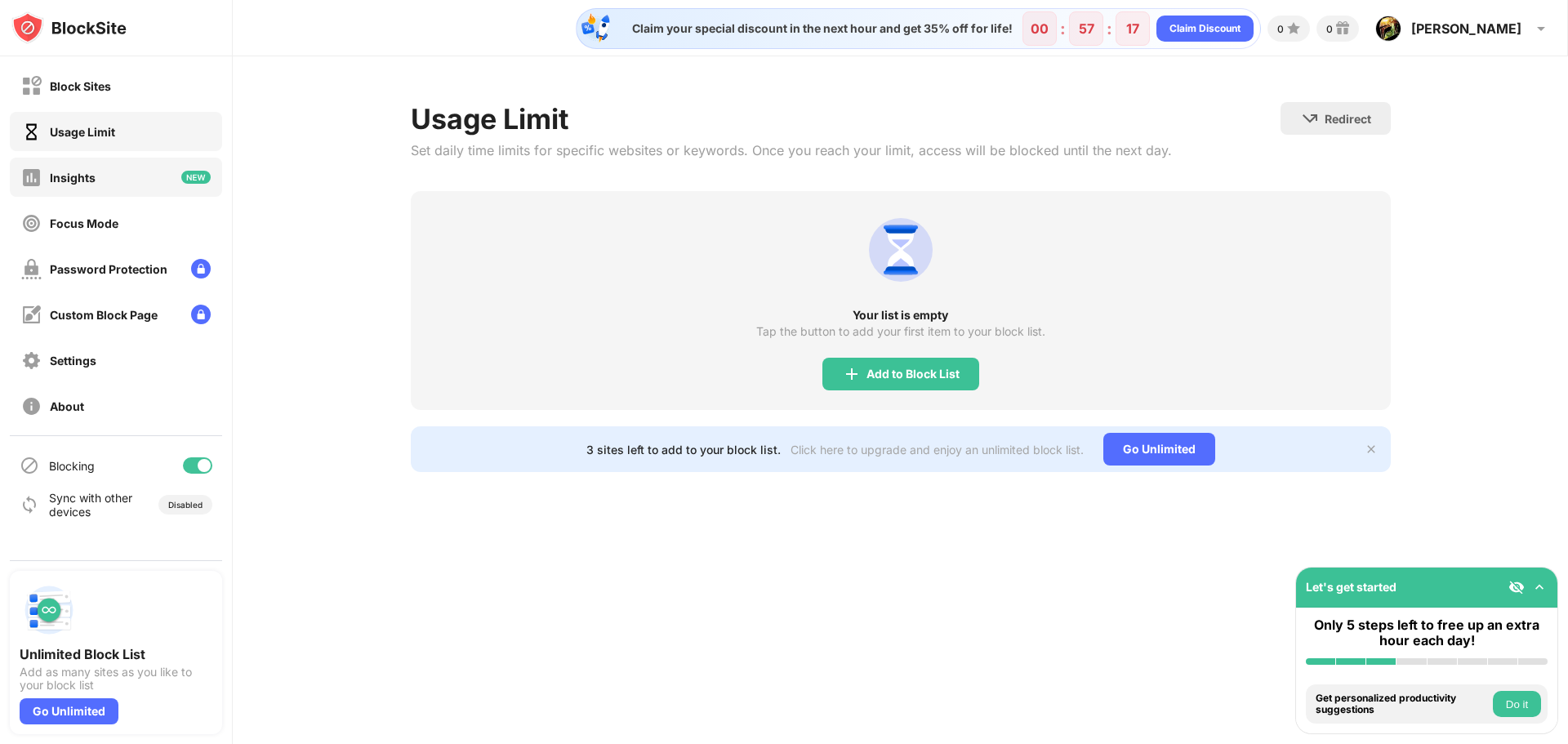
click at [111, 175] on div "Insights" at bounding box center [116, 177] width 213 height 39
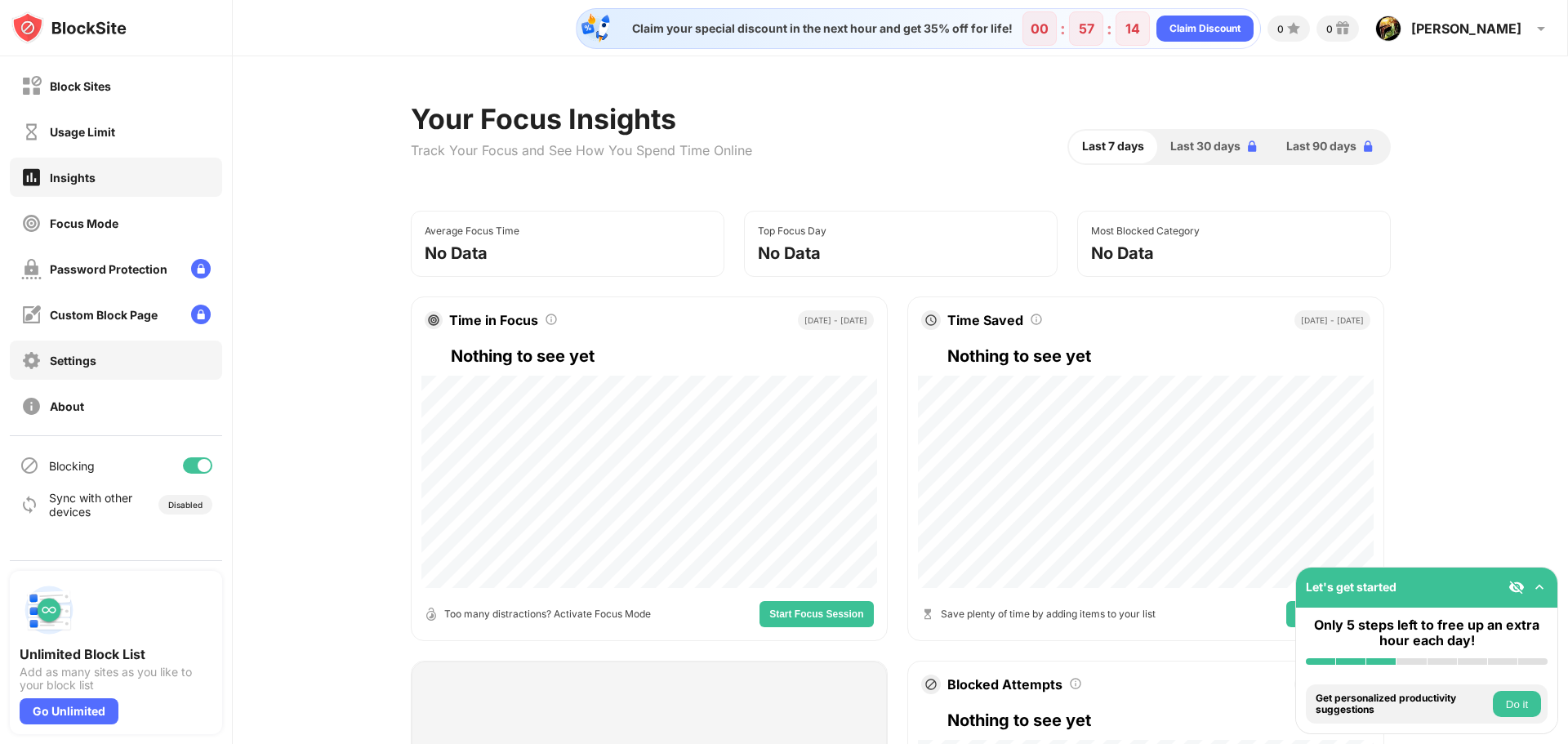
click at [72, 365] on div "Settings" at bounding box center [73, 361] width 46 height 14
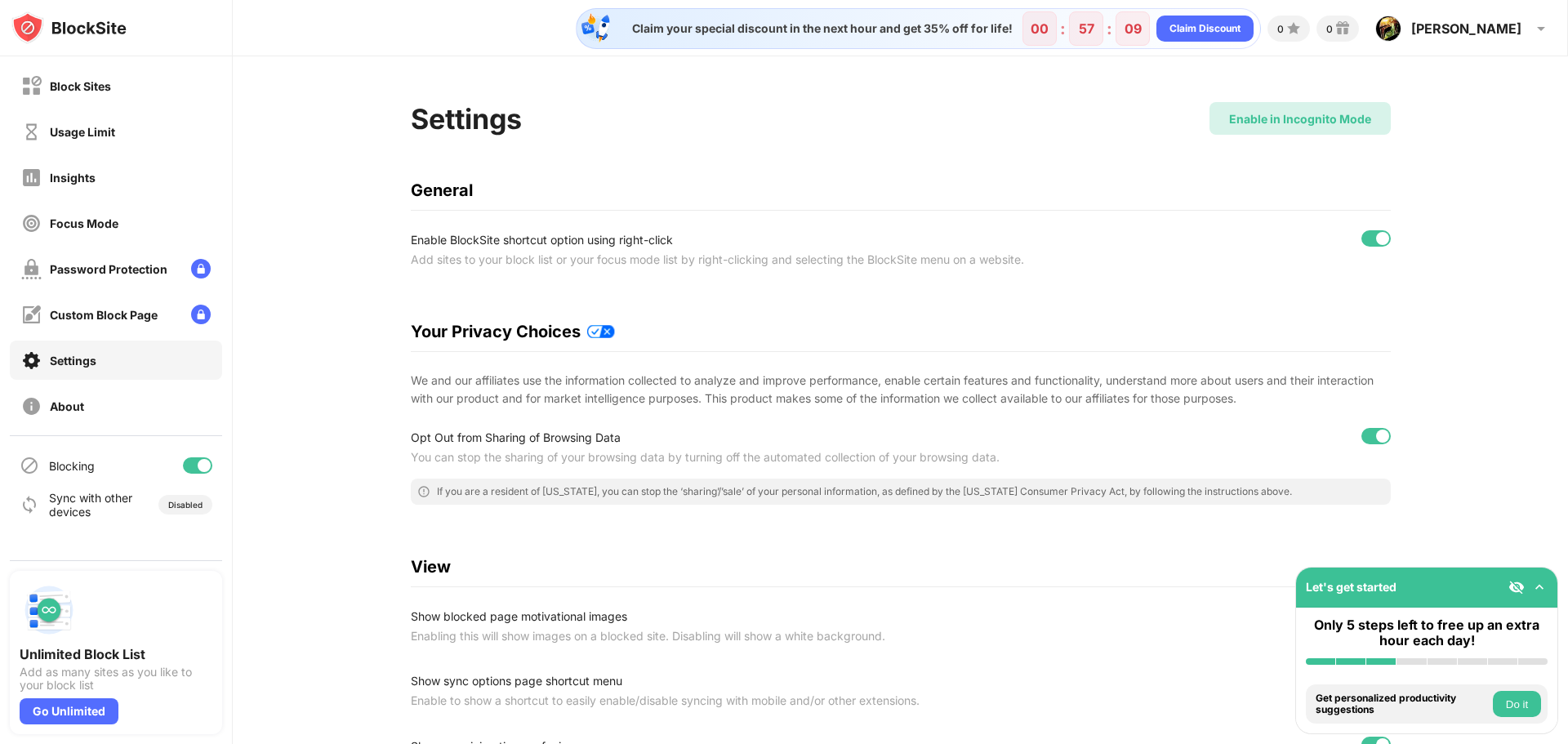
click at [1284, 123] on div "Enable in Incognito Mode" at bounding box center [1300, 119] width 142 height 14
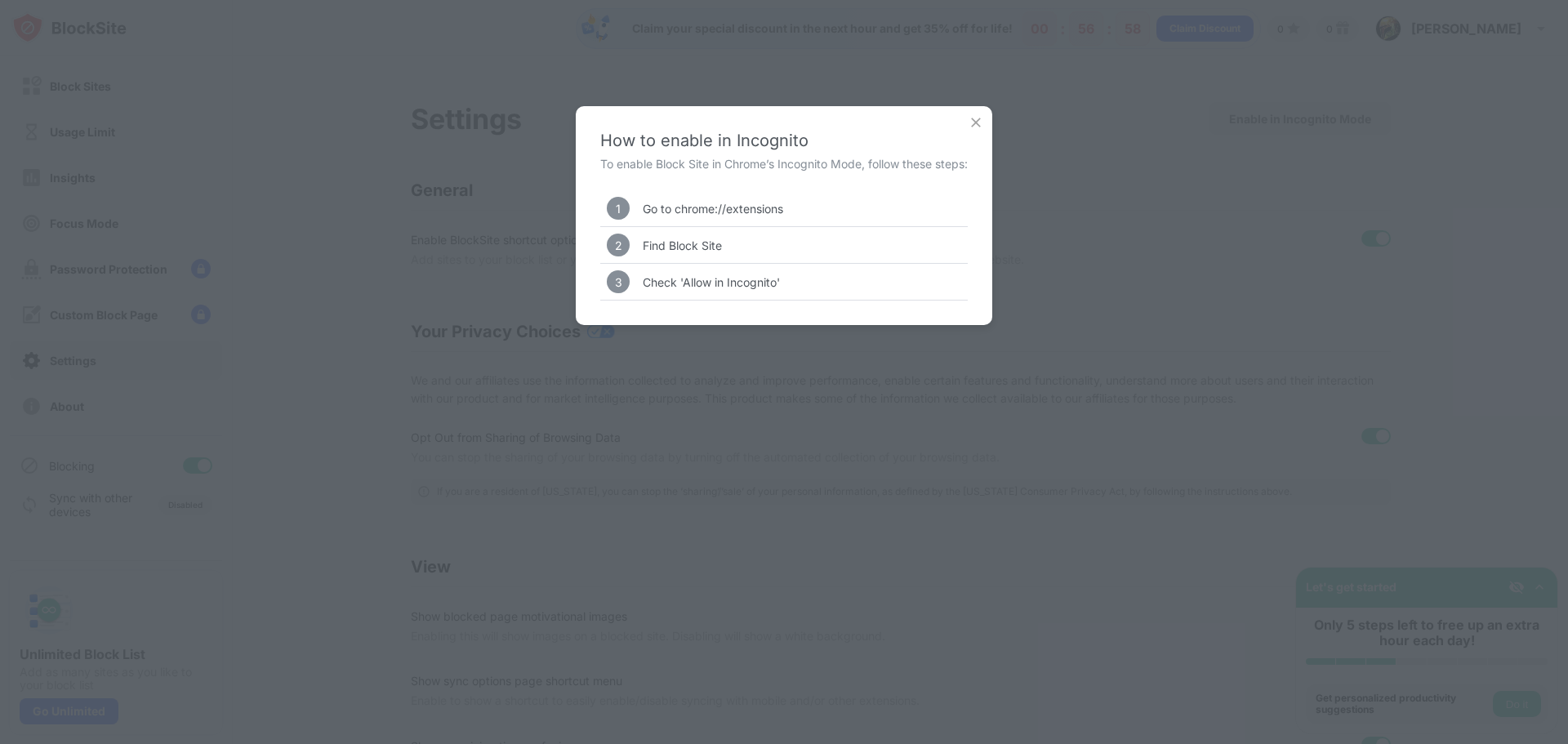
click at [978, 125] on img at bounding box center [976, 123] width 16 height 16
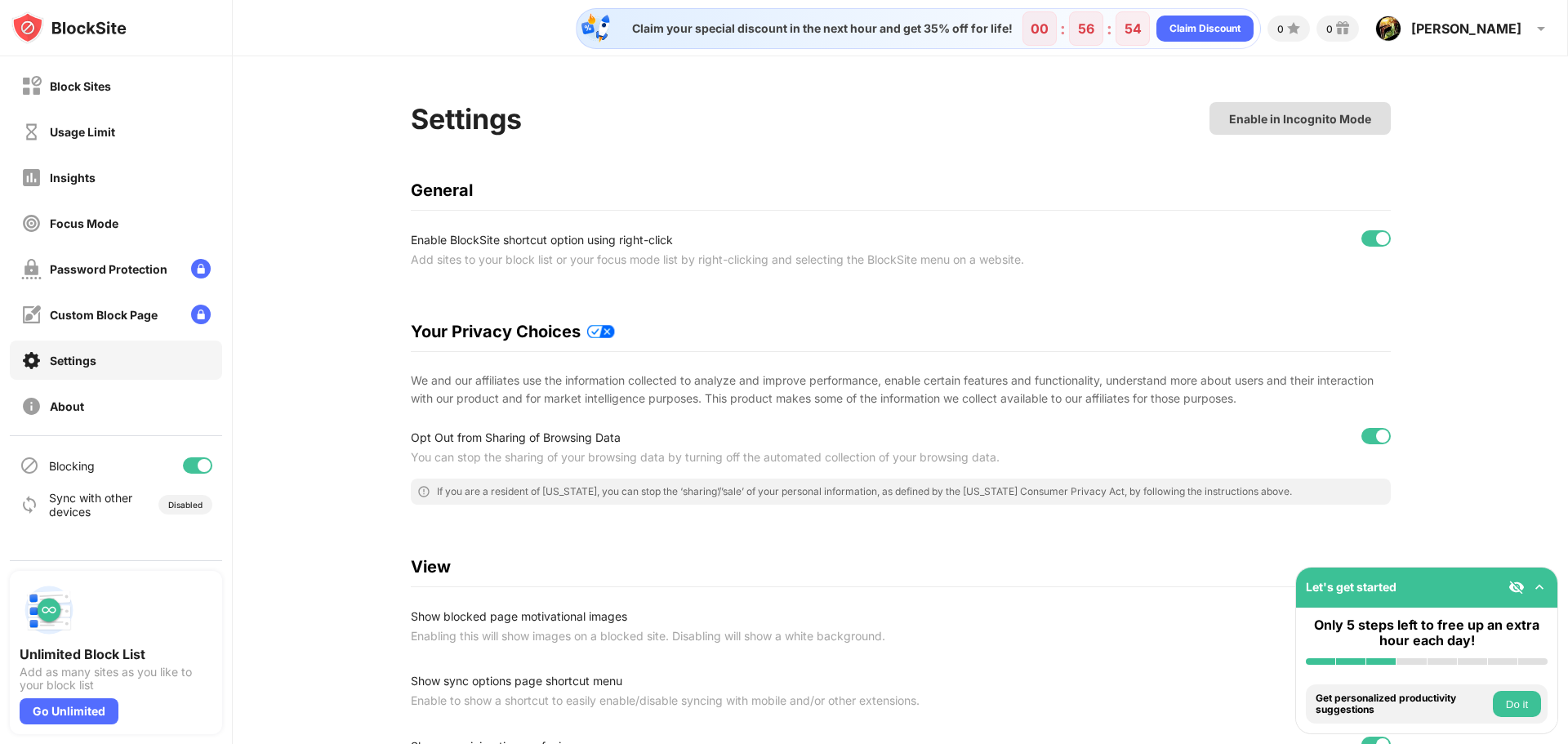
click at [1305, 128] on div "Enable in Incognito Mode" at bounding box center [1300, 118] width 181 height 33
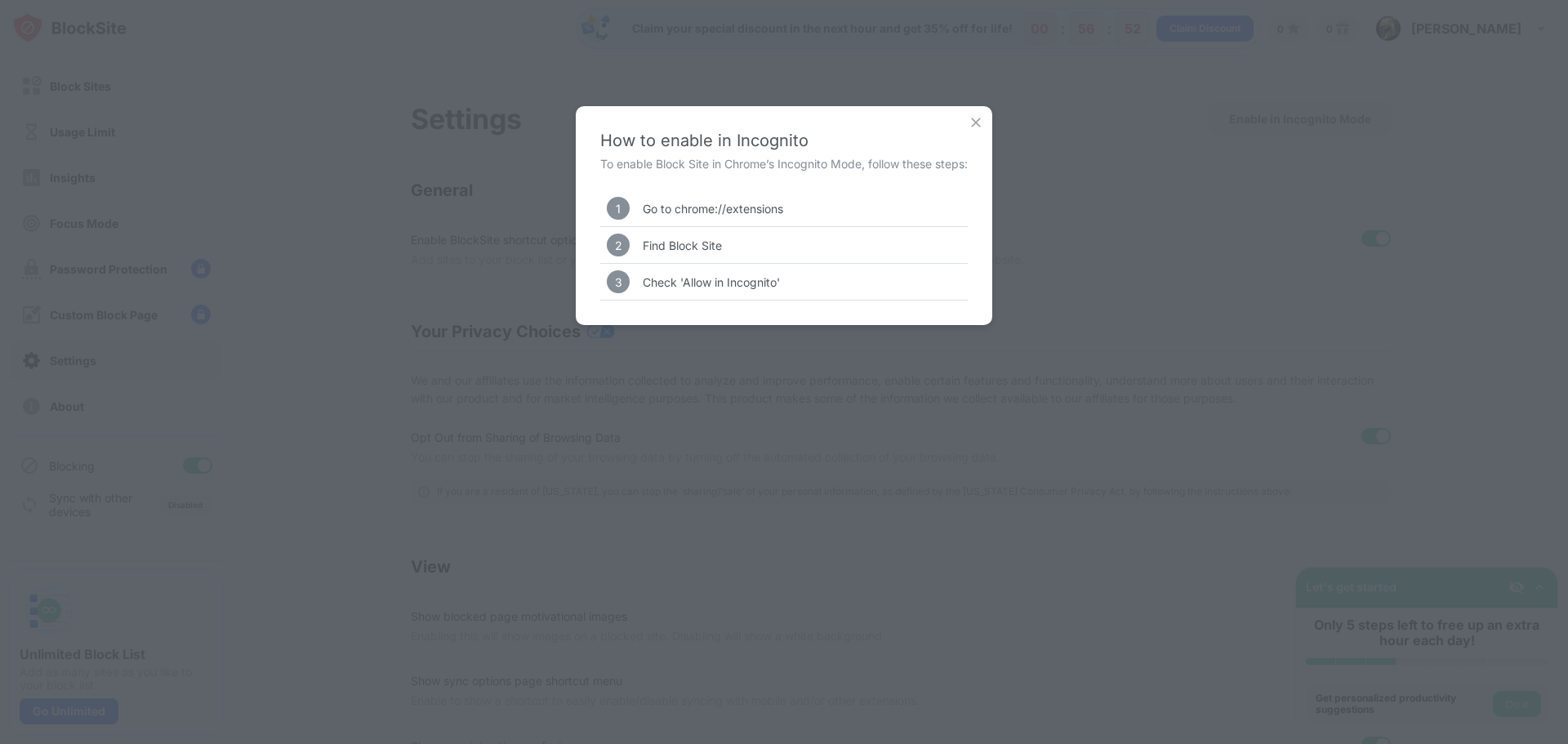
drag, startPoint x: 668, startPoint y: 211, endPoint x: 695, endPoint y: 212, distance: 27.0
click at [695, 212] on div "Go to chrome://extensions" at bounding box center [713, 209] width 141 height 14
drag, startPoint x: 671, startPoint y: 210, endPoint x: 757, endPoint y: 212, distance: 86.0
click at [757, 212] on div "Go to chrome://extensions" at bounding box center [713, 209] width 141 height 14
click at [594, 79] on div "How to enable in Incognito To enable Block Site in Chrome’s Incognito Mode, fol…" at bounding box center [784, 372] width 1568 height 744
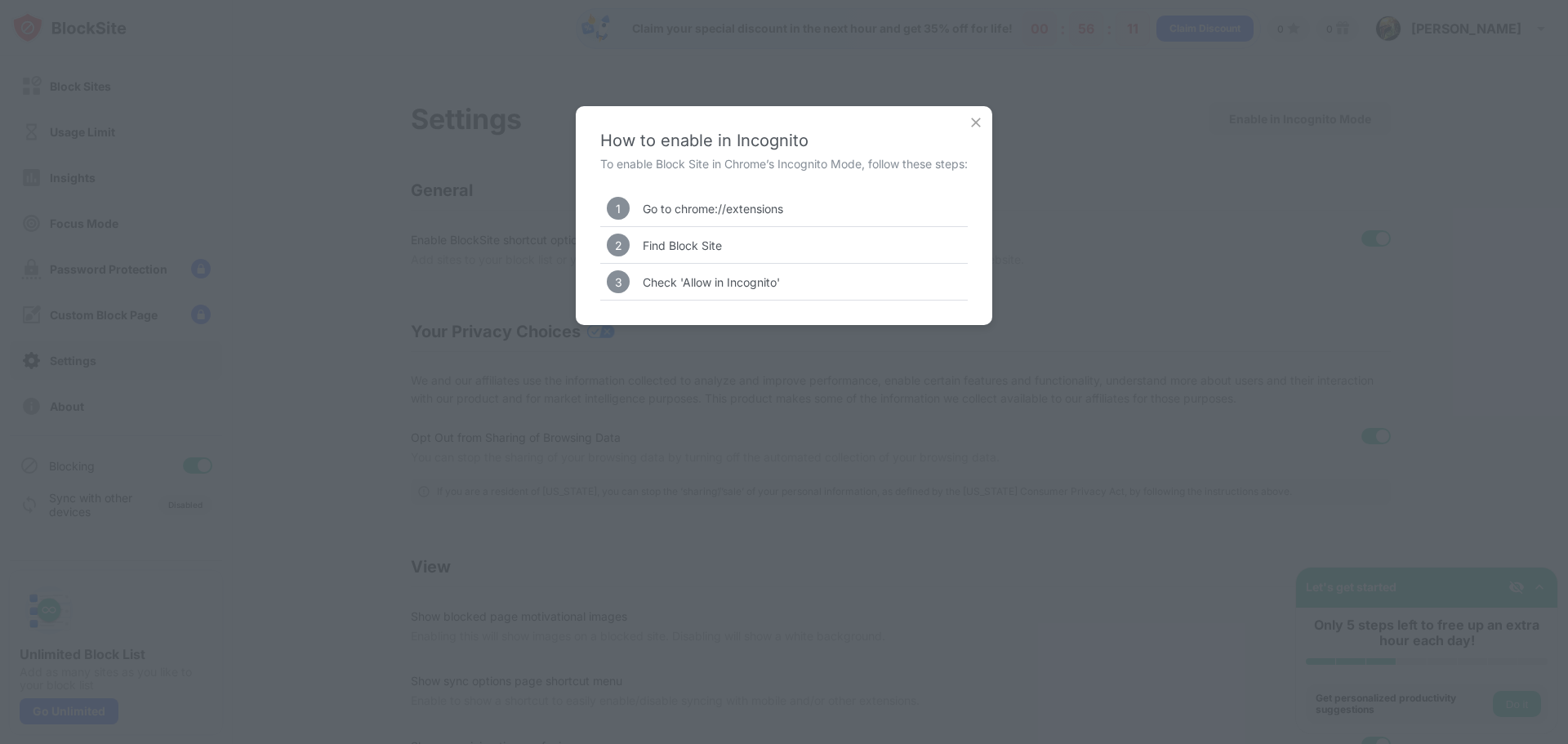
click at [976, 120] on img at bounding box center [976, 123] width 16 height 16
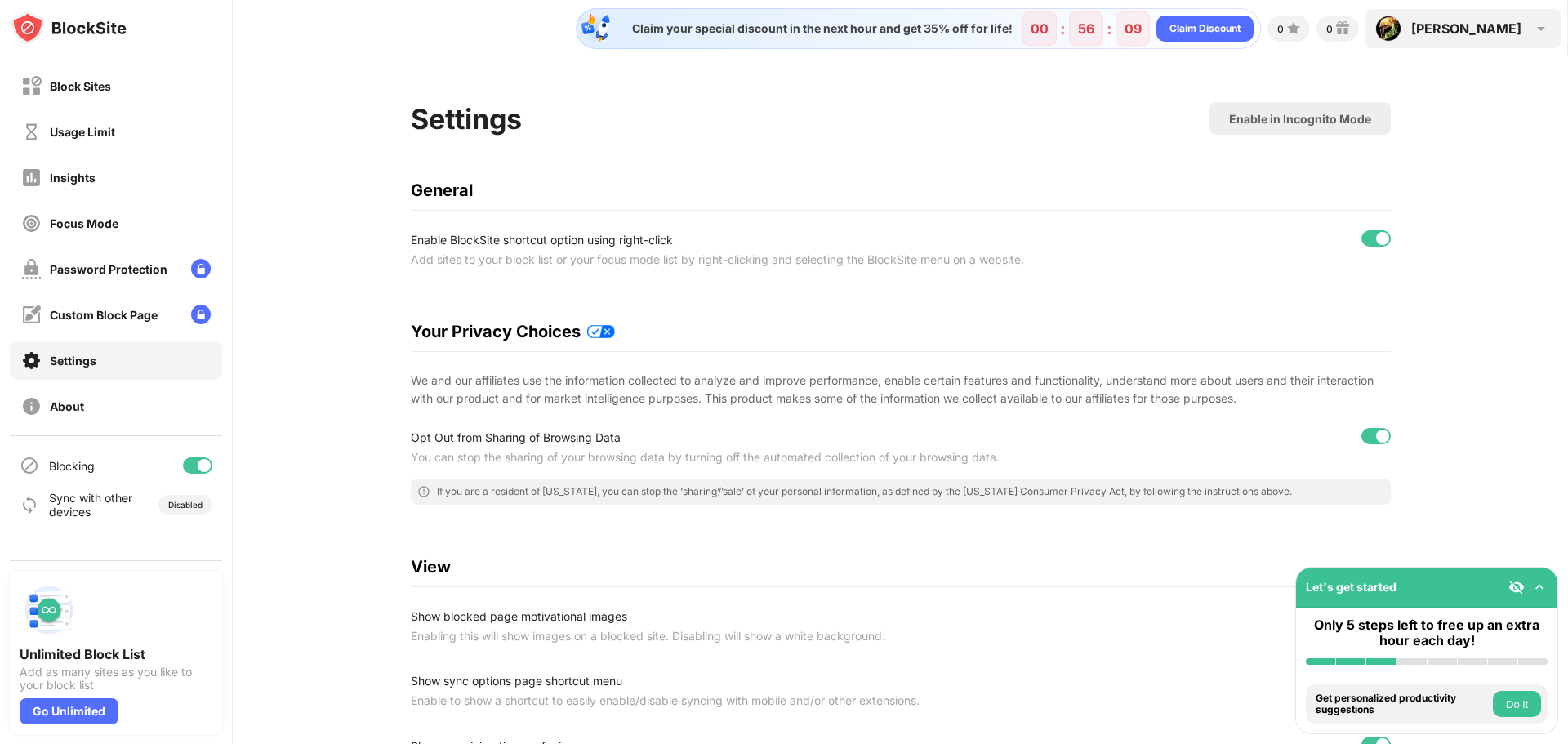
click at [1531, 39] on div "Dalton Dalton Morelli View Account Insights Premium Rewards Settings Support Lo…" at bounding box center [1462, 28] width 195 height 39
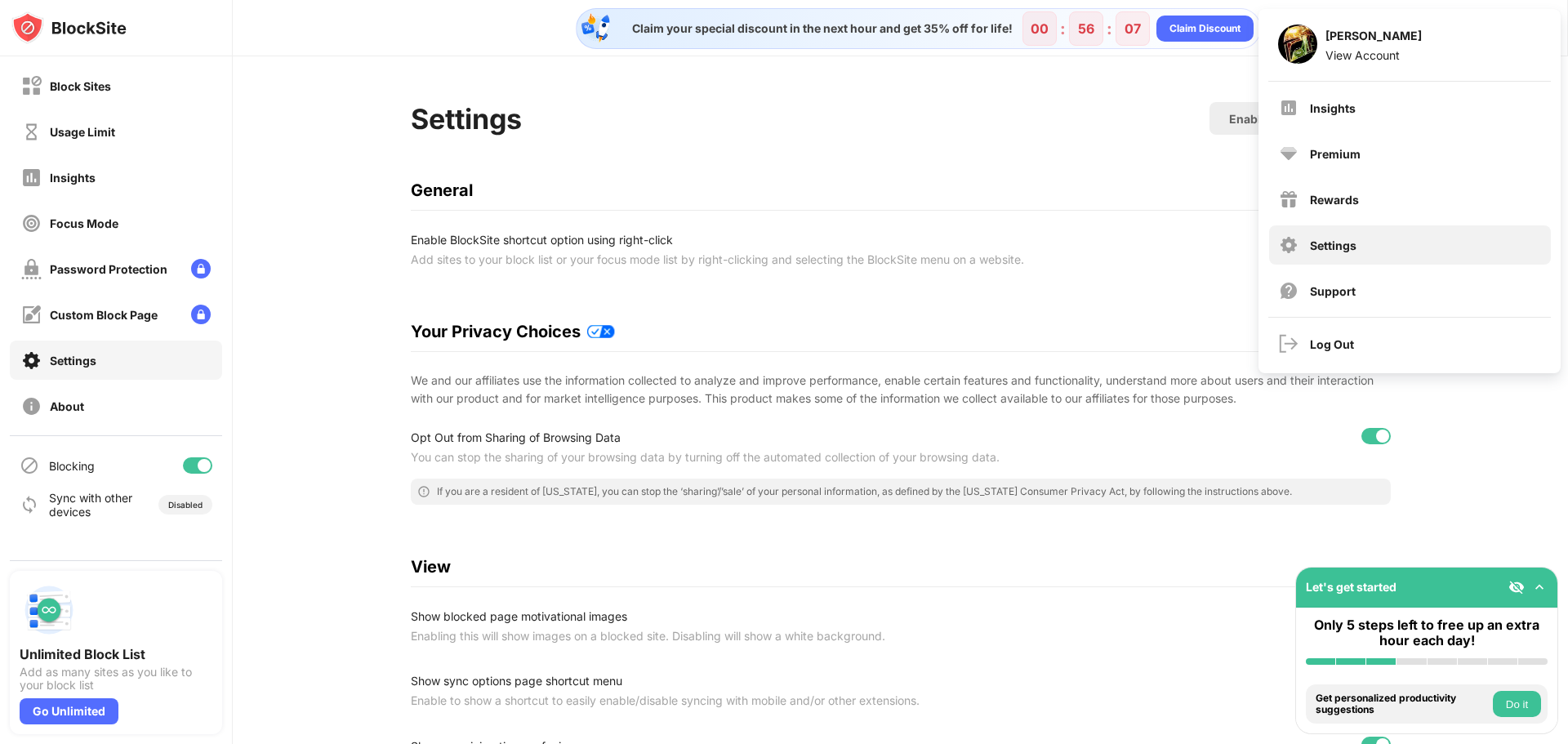
click at [1320, 256] on div "Settings" at bounding box center [1410, 244] width 282 height 39
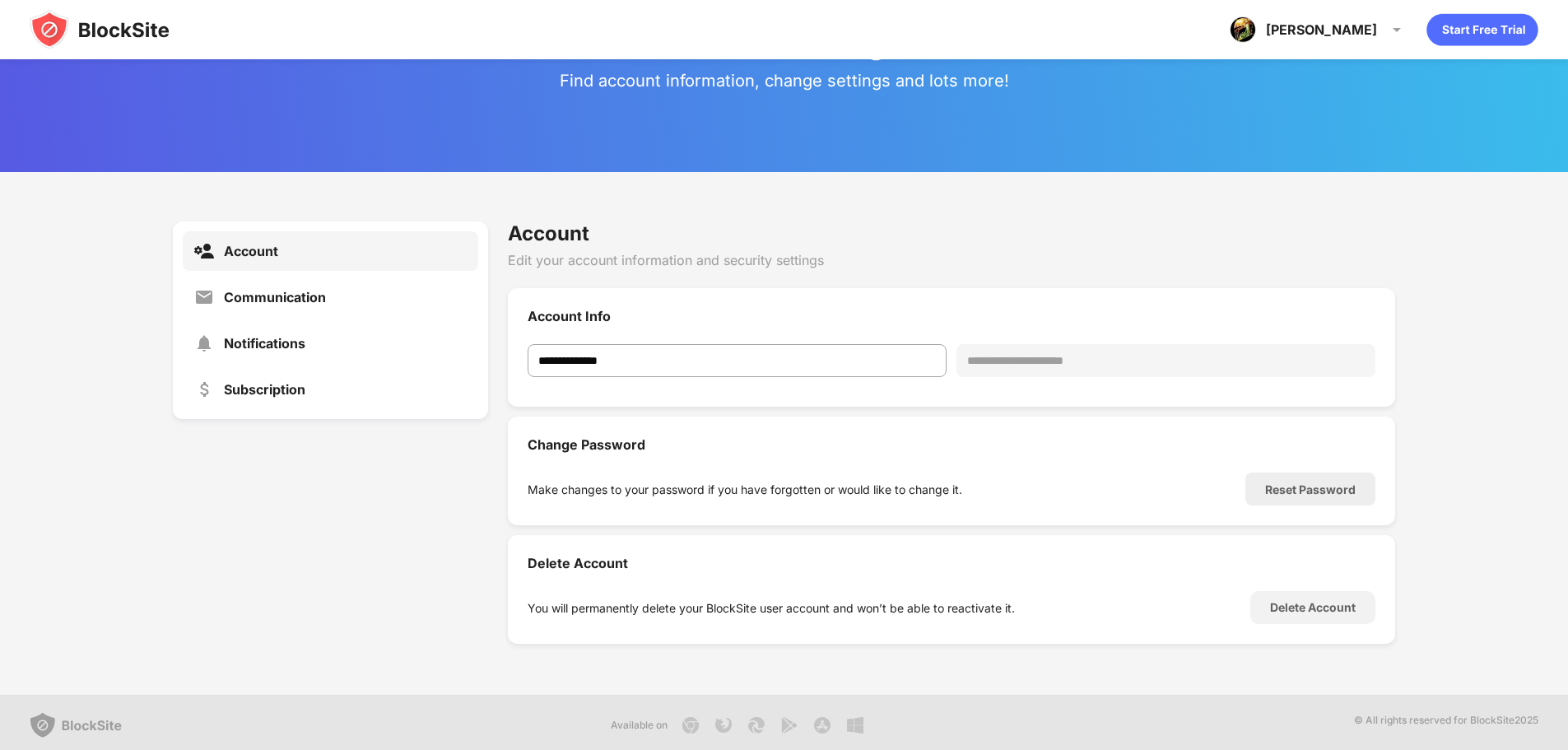
scroll to position [60, 0]
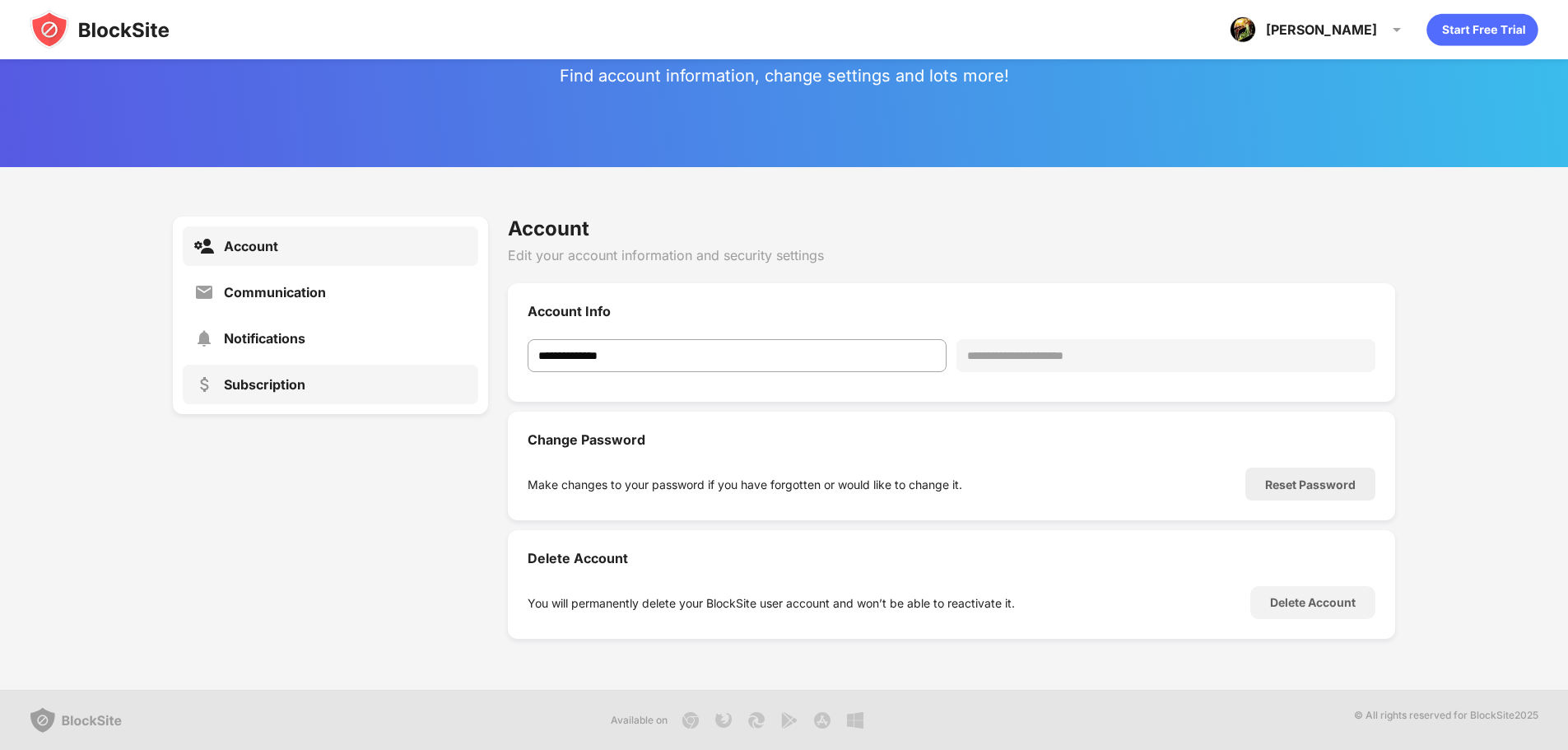
click at [254, 378] on div "Subscription" at bounding box center [264, 384] width 82 height 16
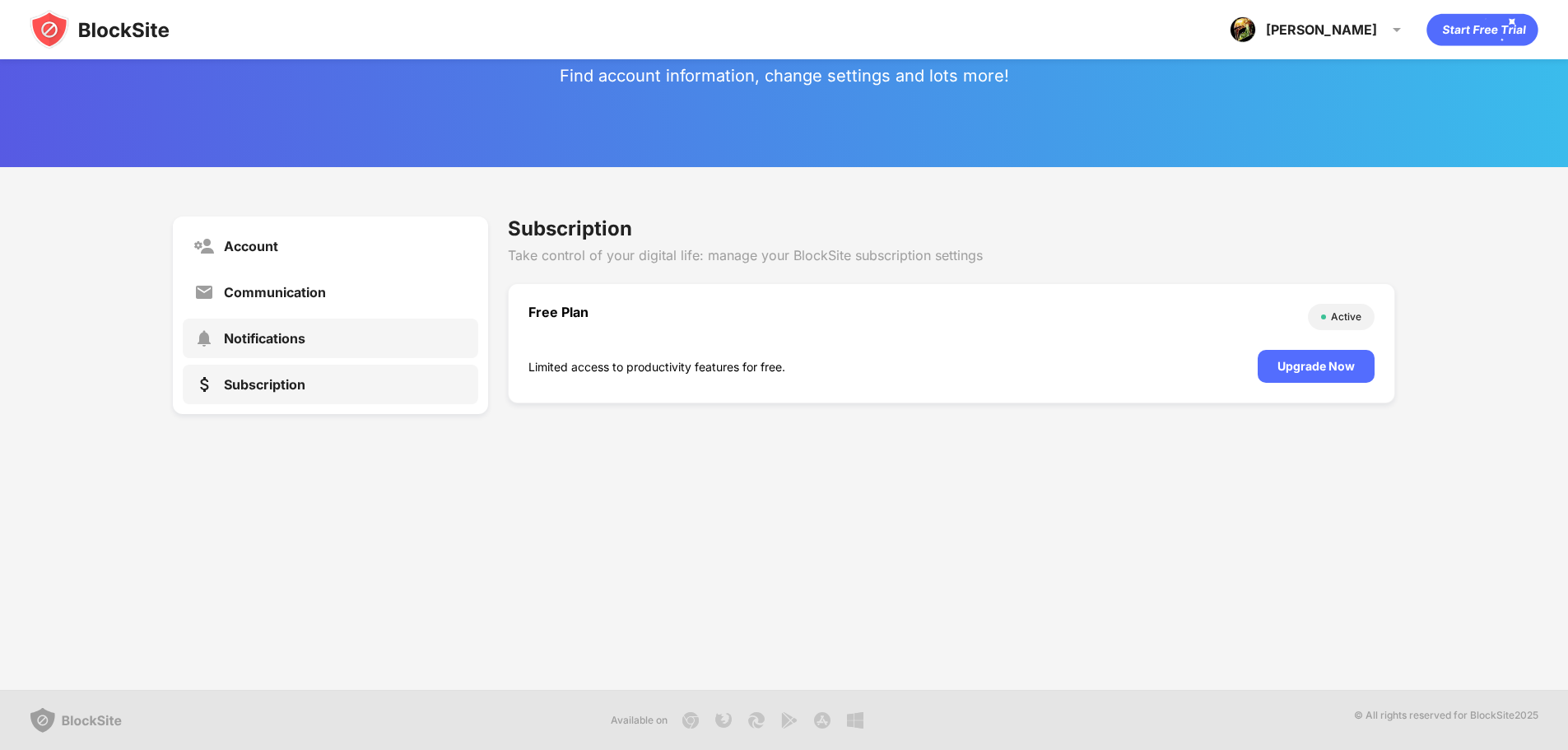
click at [247, 348] on div "Notifications" at bounding box center [331, 338] width 296 height 39
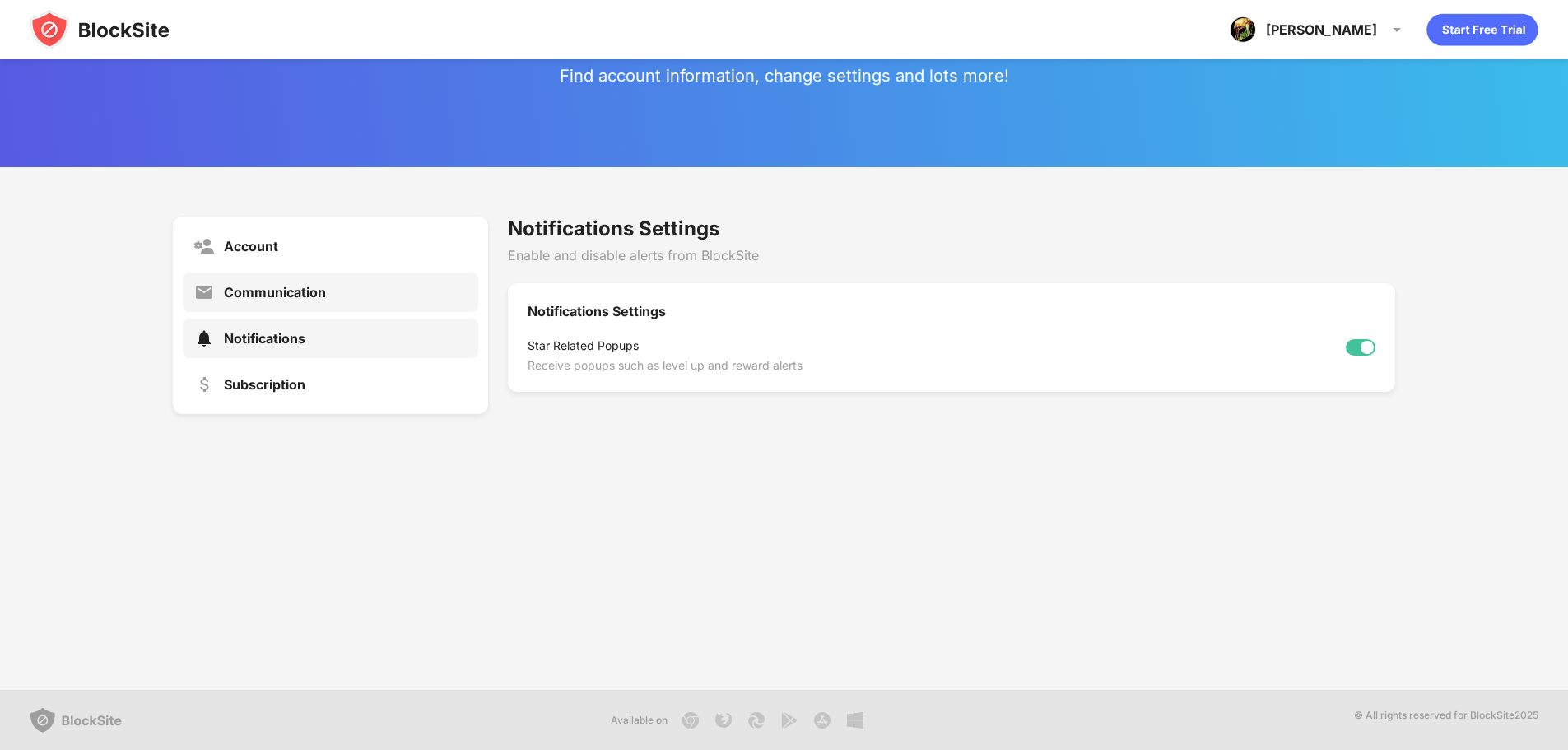
click at [248, 302] on div "Communication" at bounding box center [331, 292] width 296 height 39
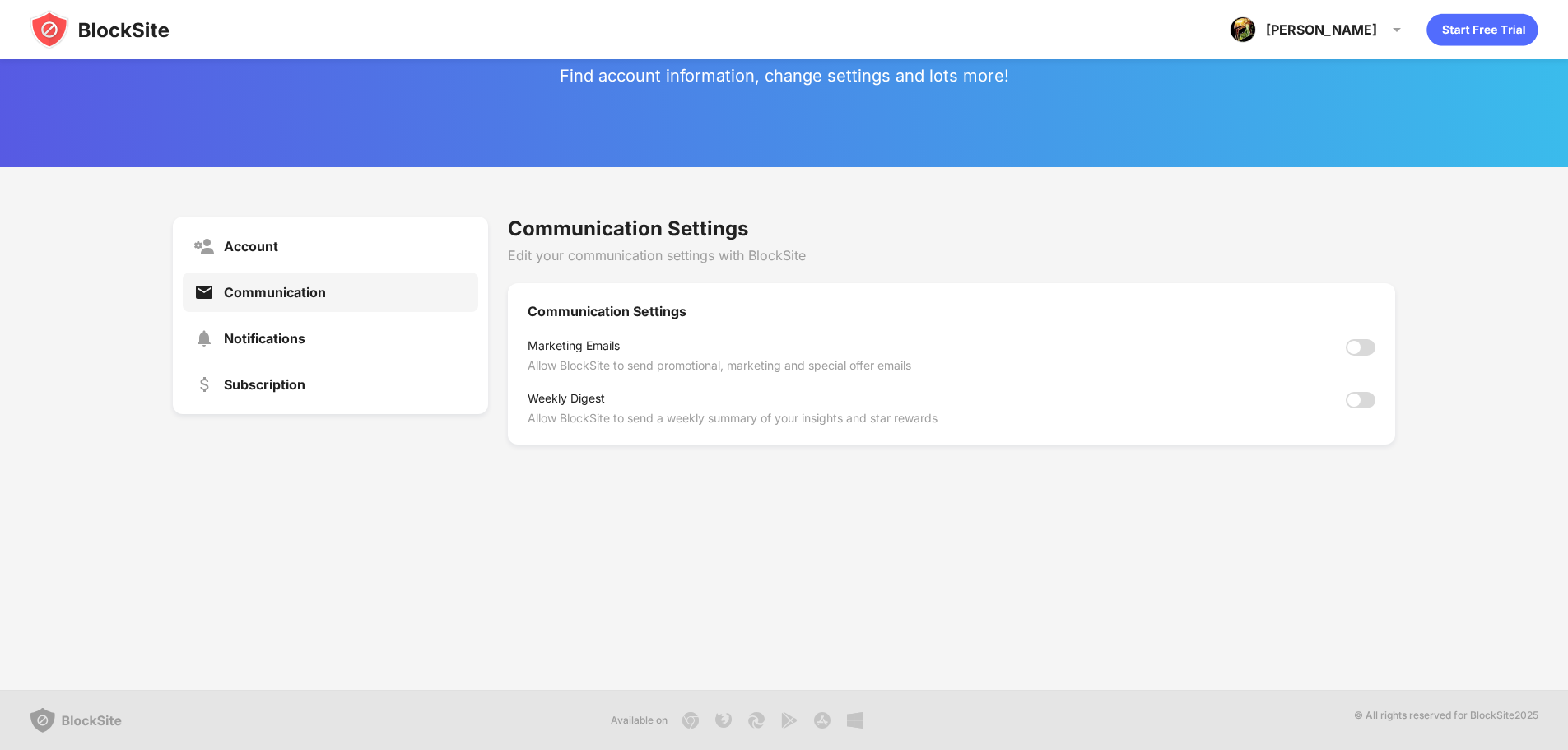
drag, startPoint x: 260, startPoint y: 307, endPoint x: 263, endPoint y: 315, distance: 8.5
click at [260, 307] on div "Communication" at bounding box center [331, 292] width 296 height 39
click at [275, 248] on div "Account" at bounding box center [251, 246] width 55 height 16
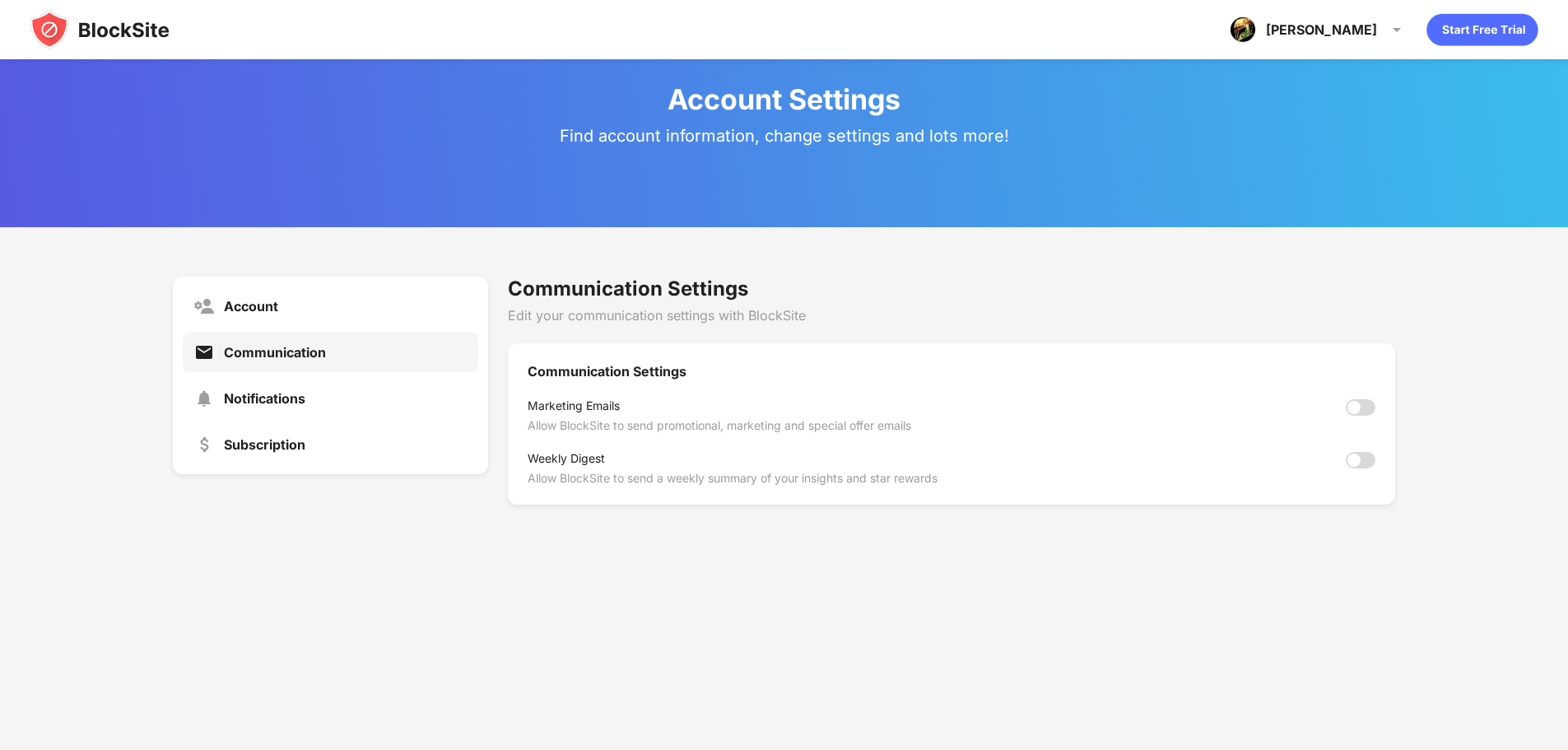
scroll to position [60, 0]
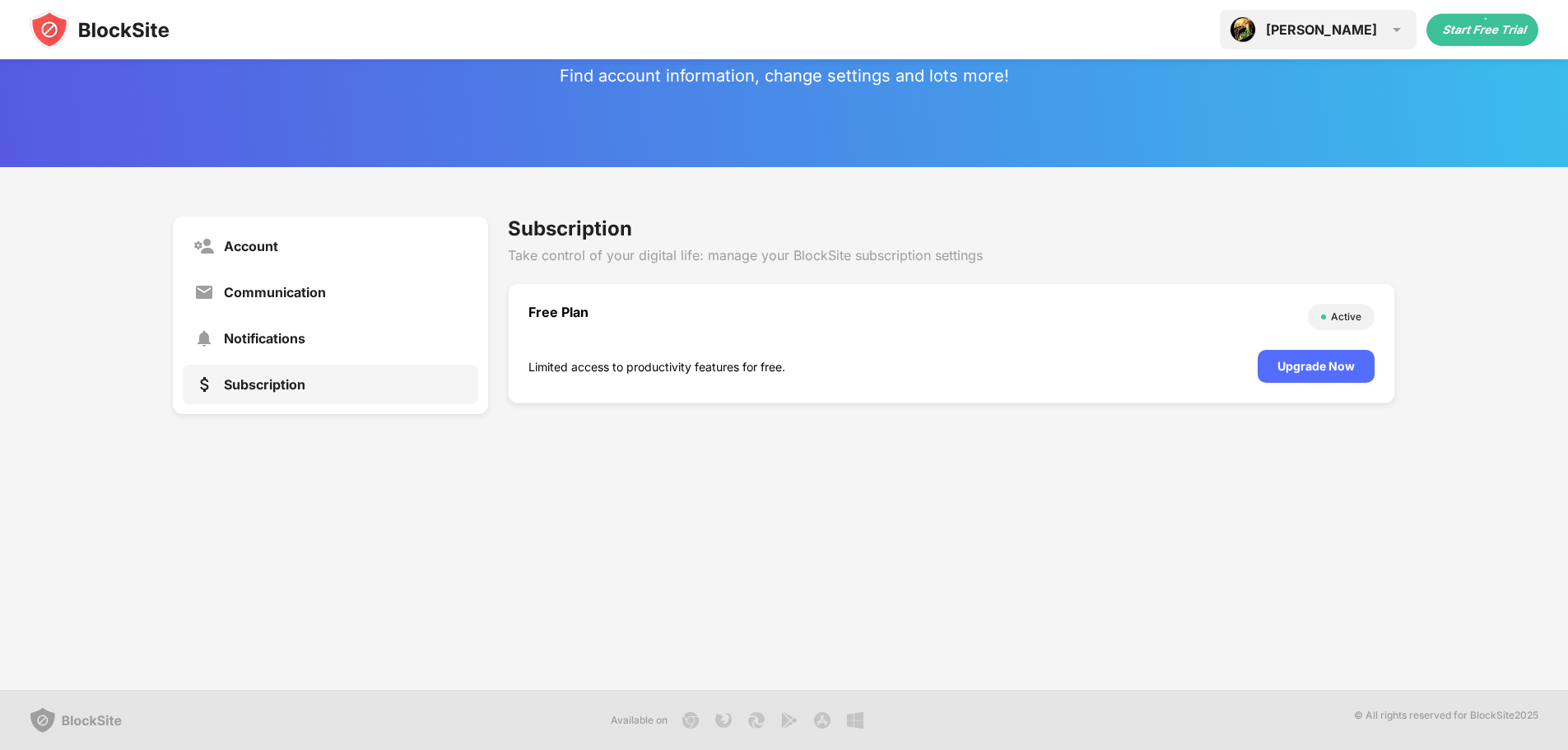
click at [1390, 48] on div "Dalton Dalton Morelli View Account Insights Premium Rewards Settings Support Lo…" at bounding box center [1318, 30] width 196 height 39
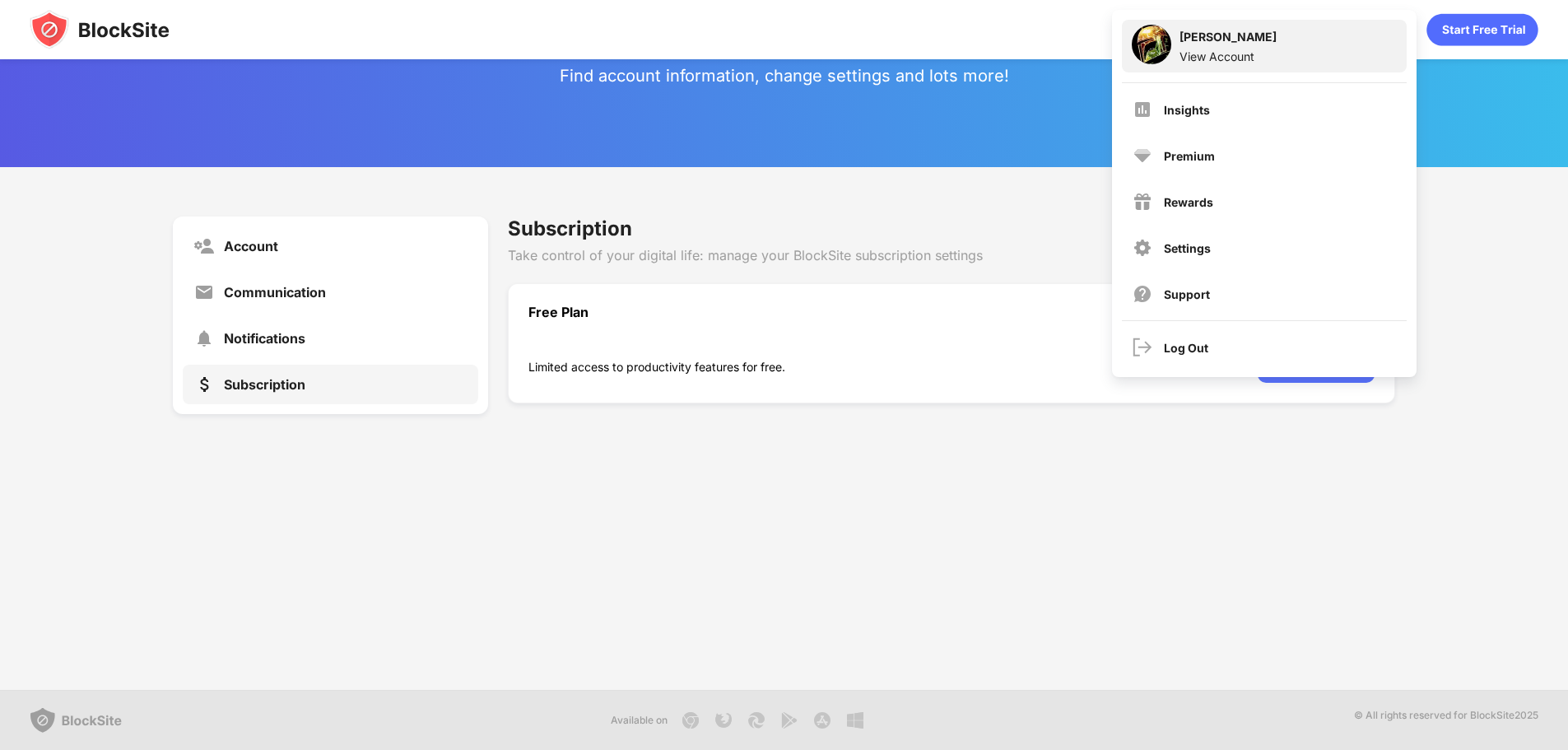
click at [1212, 61] on div "View Account" at bounding box center [1228, 56] width 97 height 14
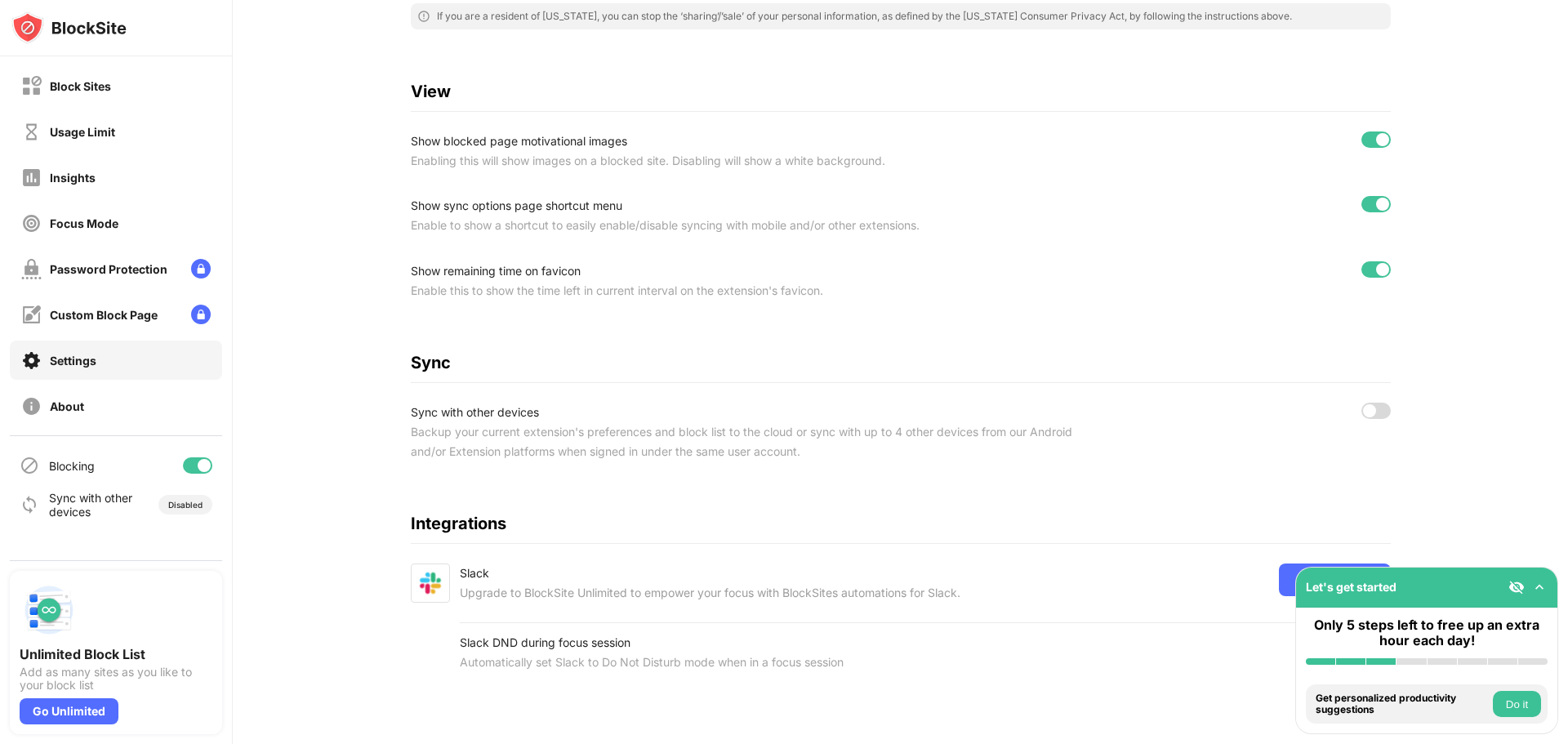
scroll to position [487, 0]
click at [78, 472] on div "Blocking" at bounding box center [71, 466] width 45 height 14
click at [75, 70] on div "Block Sites" at bounding box center [116, 85] width 213 height 39
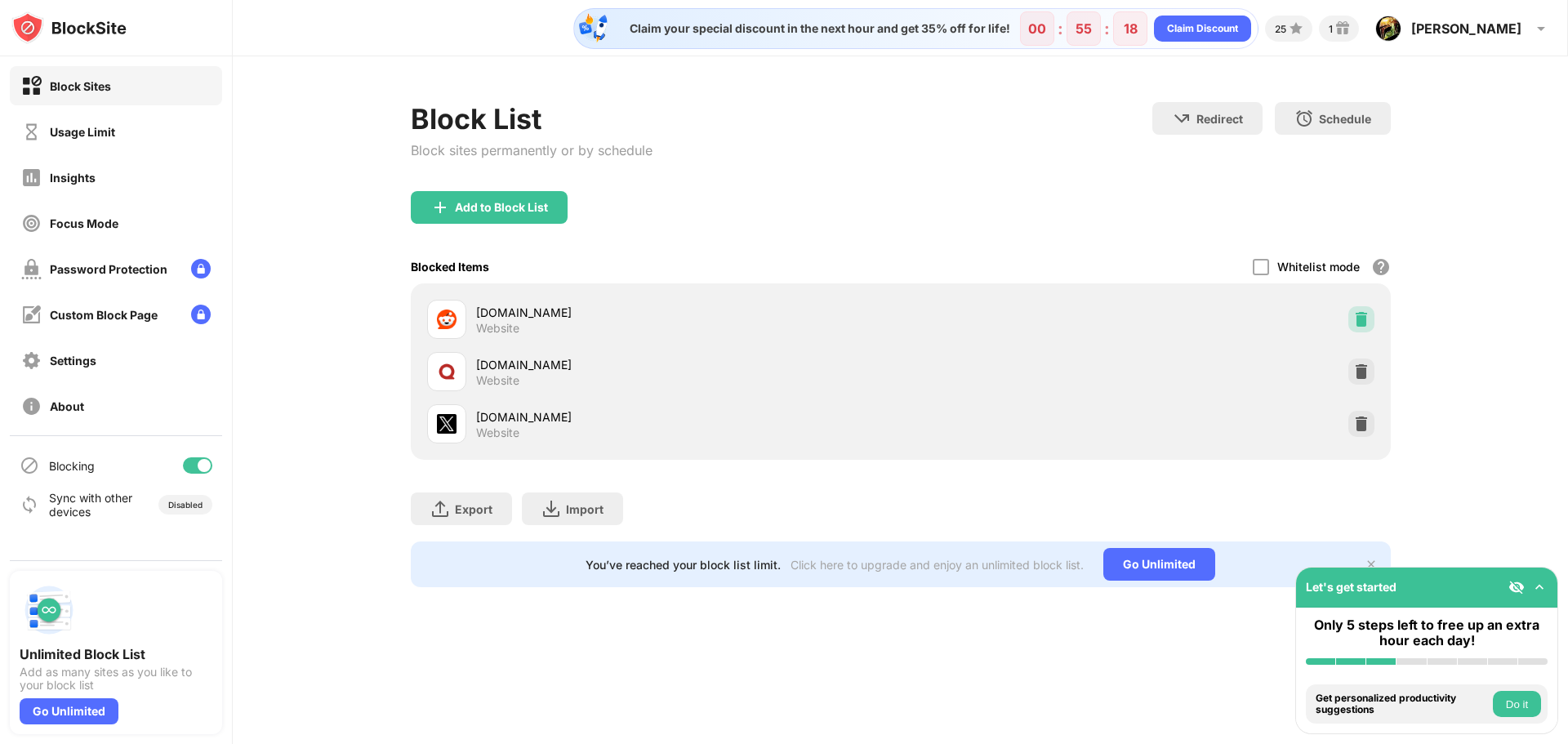
click at [1363, 324] on img at bounding box center [1362, 319] width 16 height 16
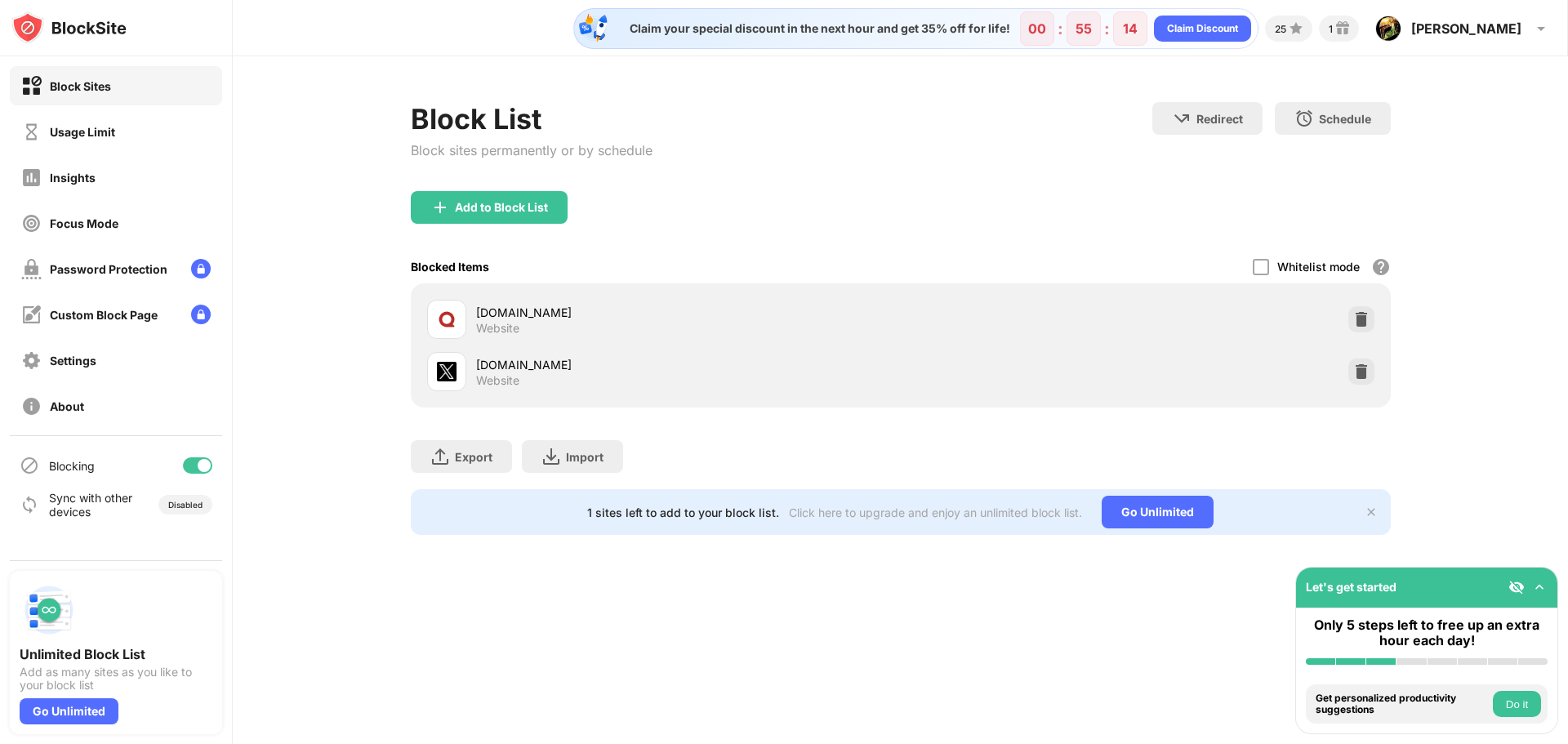
click at [1370, 513] on img at bounding box center [1371, 511] width 13 height 13
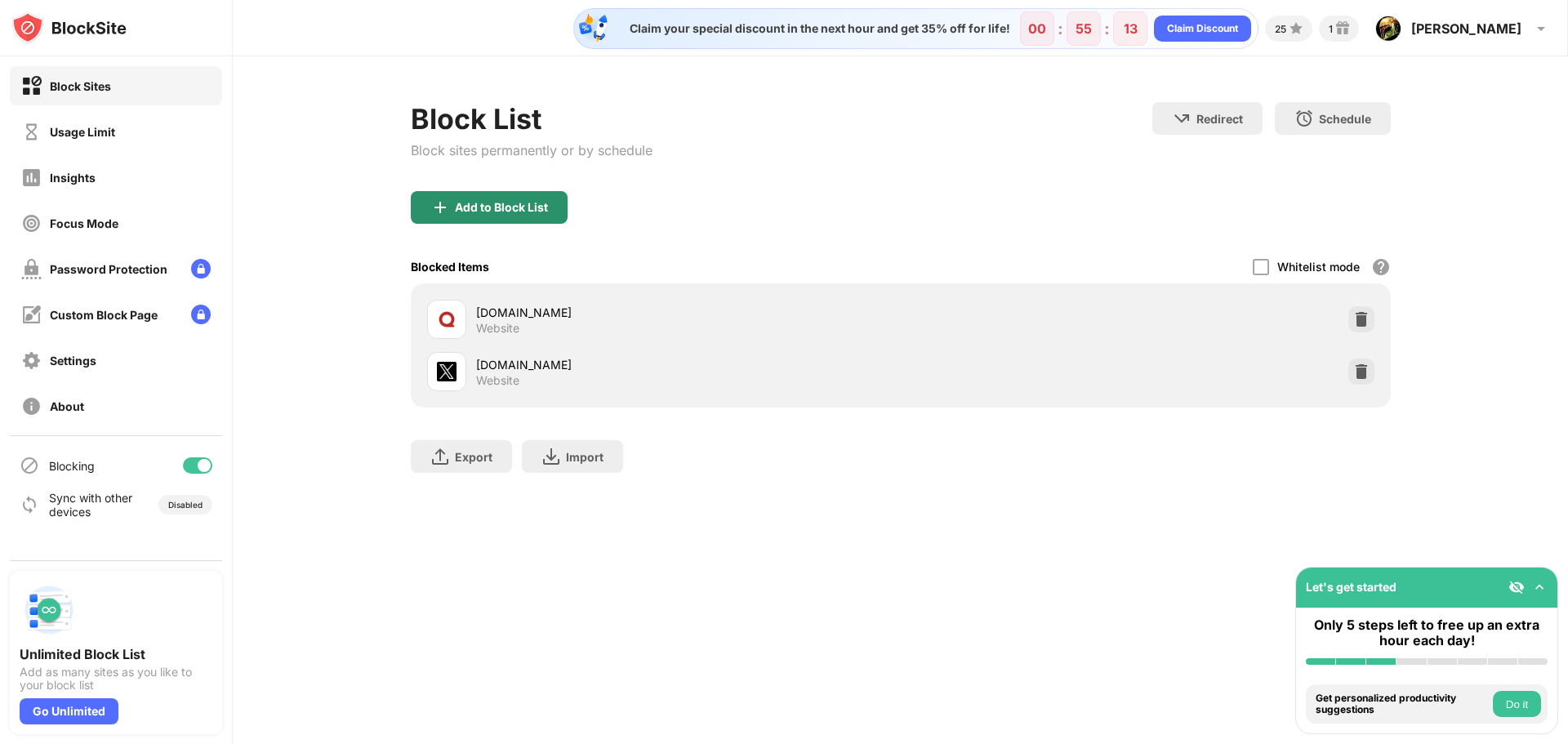
click at [439, 214] on img at bounding box center [440, 207] width 20 height 20
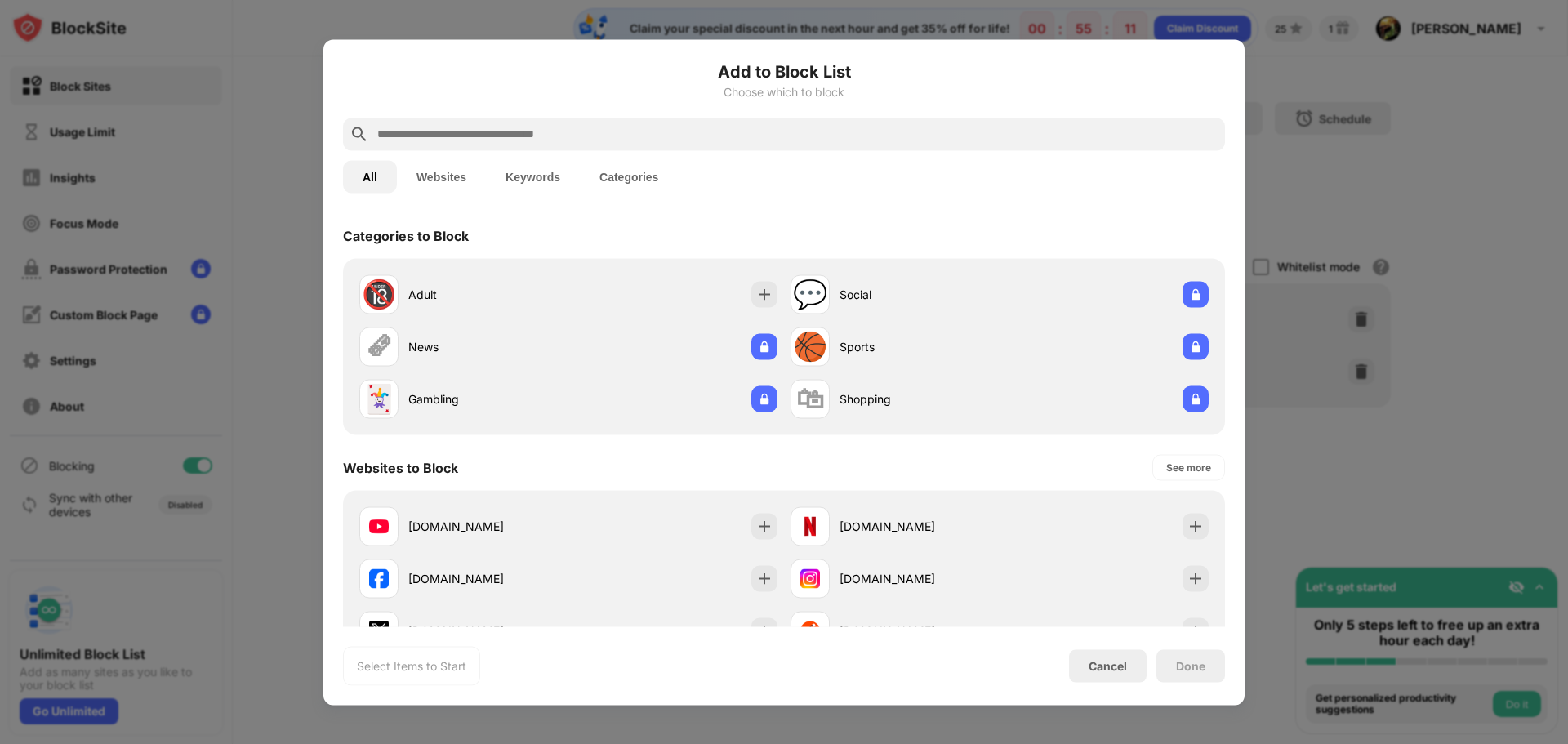
click at [486, 123] on div at bounding box center [784, 133] width 882 height 33
click at [489, 135] on input "text" at bounding box center [797, 134] width 843 height 20
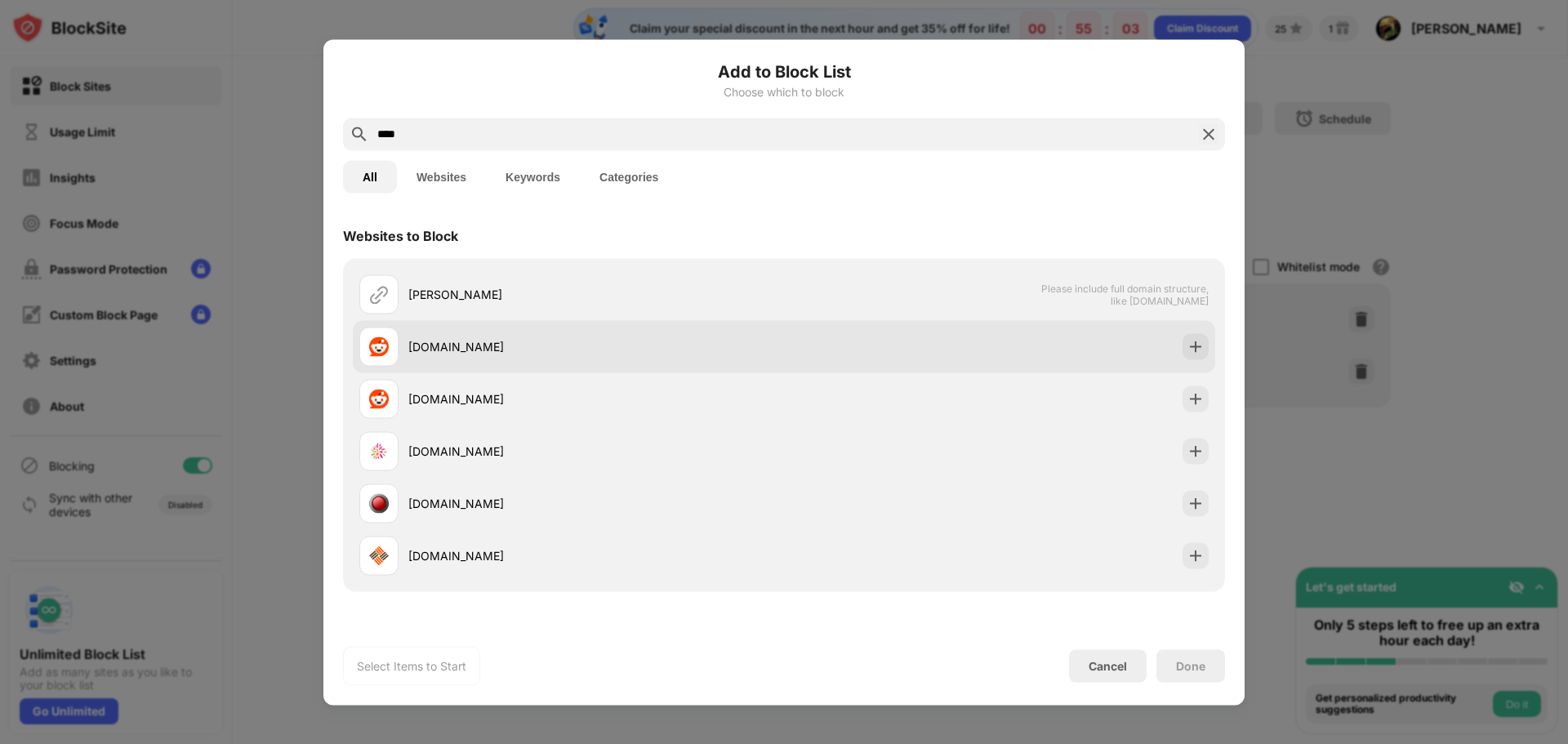
type input "****"
click at [1187, 352] on img at bounding box center [1195, 346] width 16 height 16
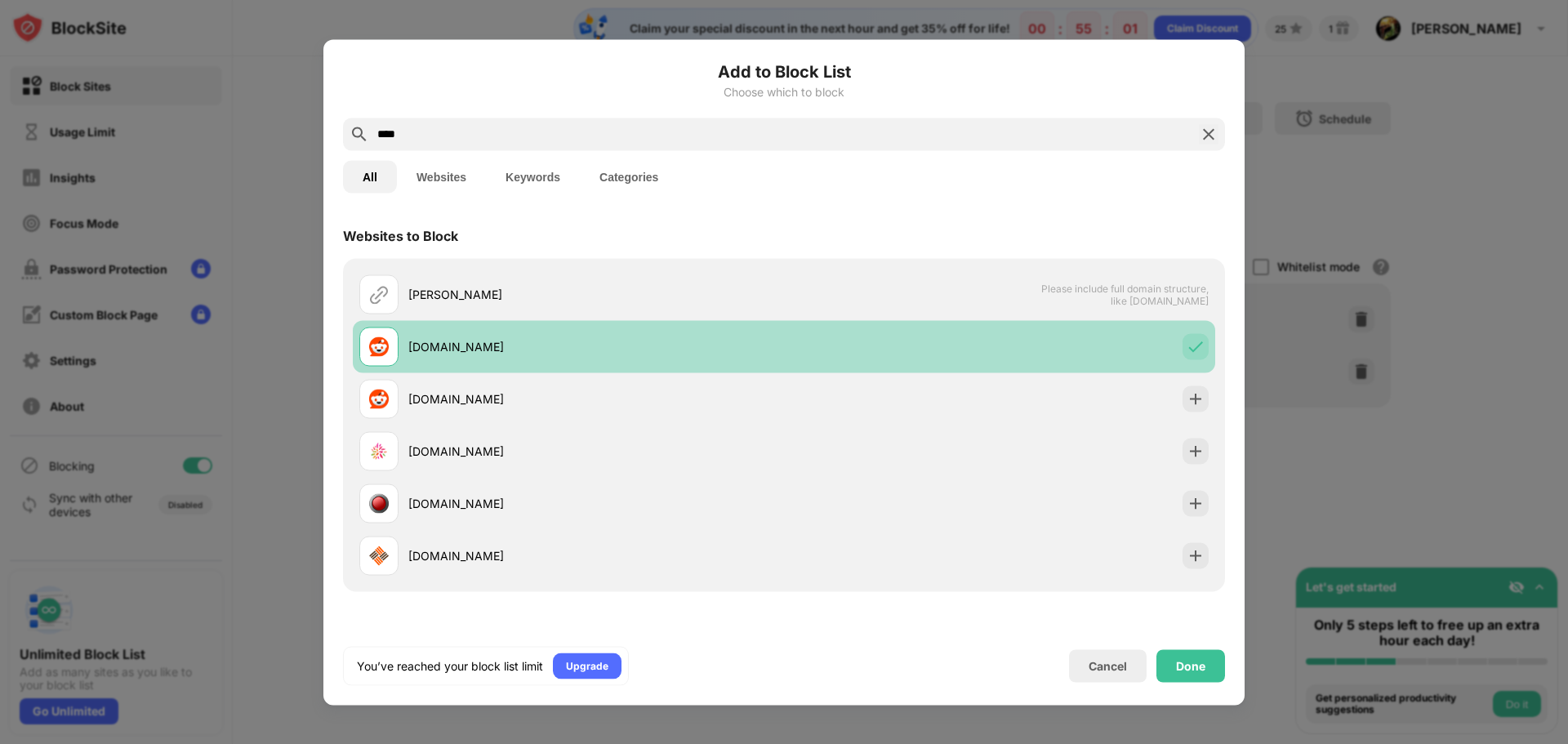
click at [651, 342] on div "reddit.com" at bounding box center [596, 346] width 375 height 17
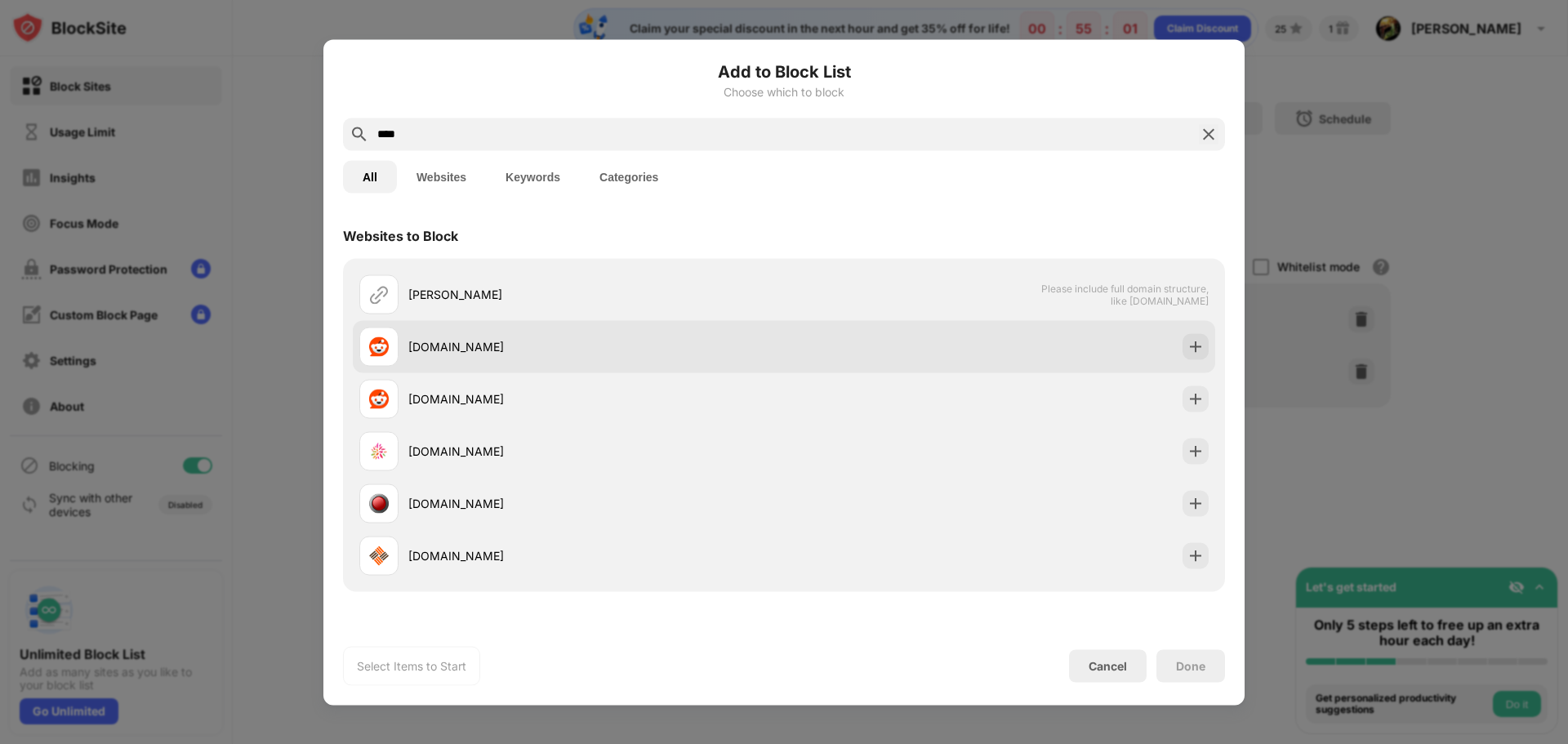
click at [837, 334] on div "reddit.com" at bounding box center [784, 346] width 863 height 52
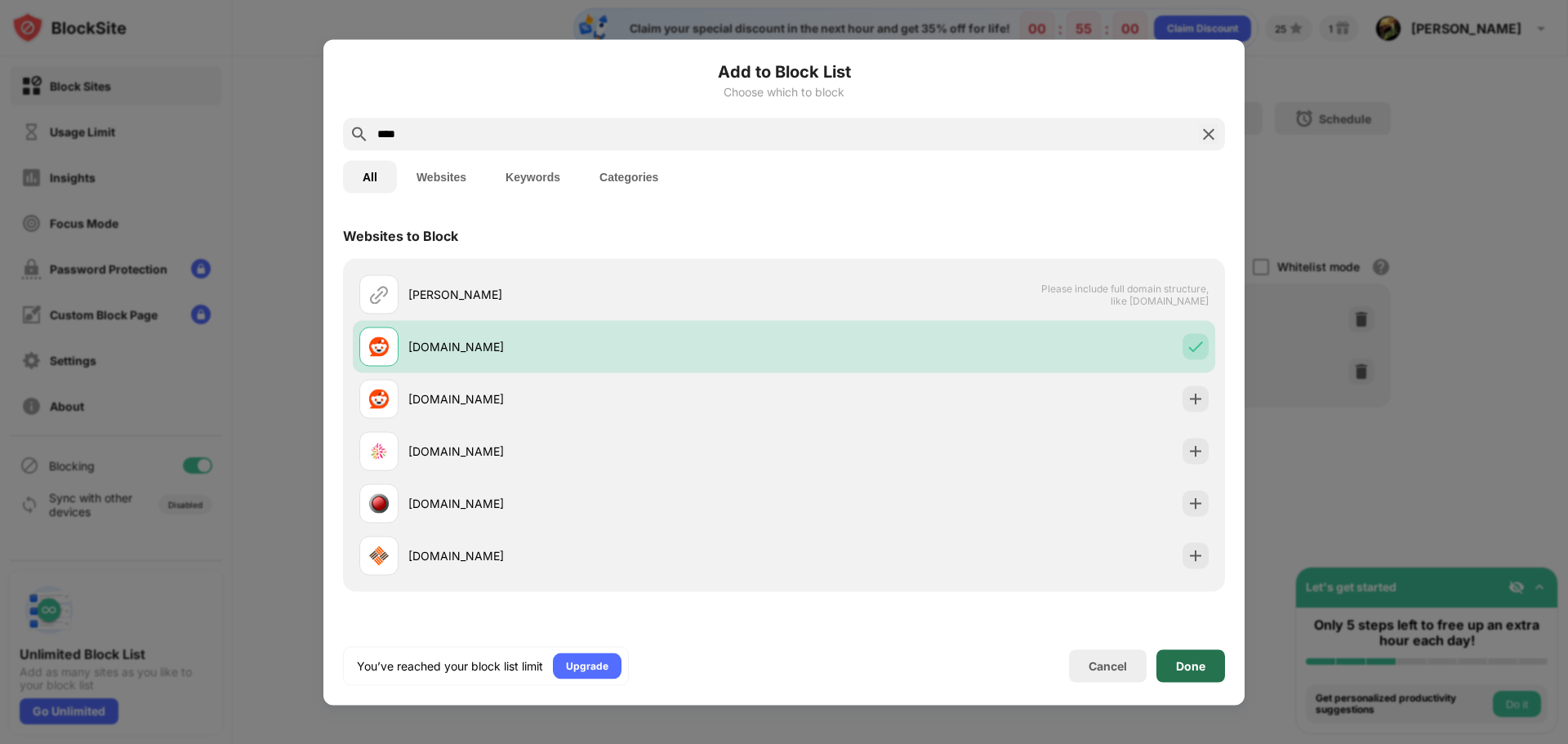
click at [1205, 669] on div "Done" at bounding box center [1190, 665] width 68 height 33
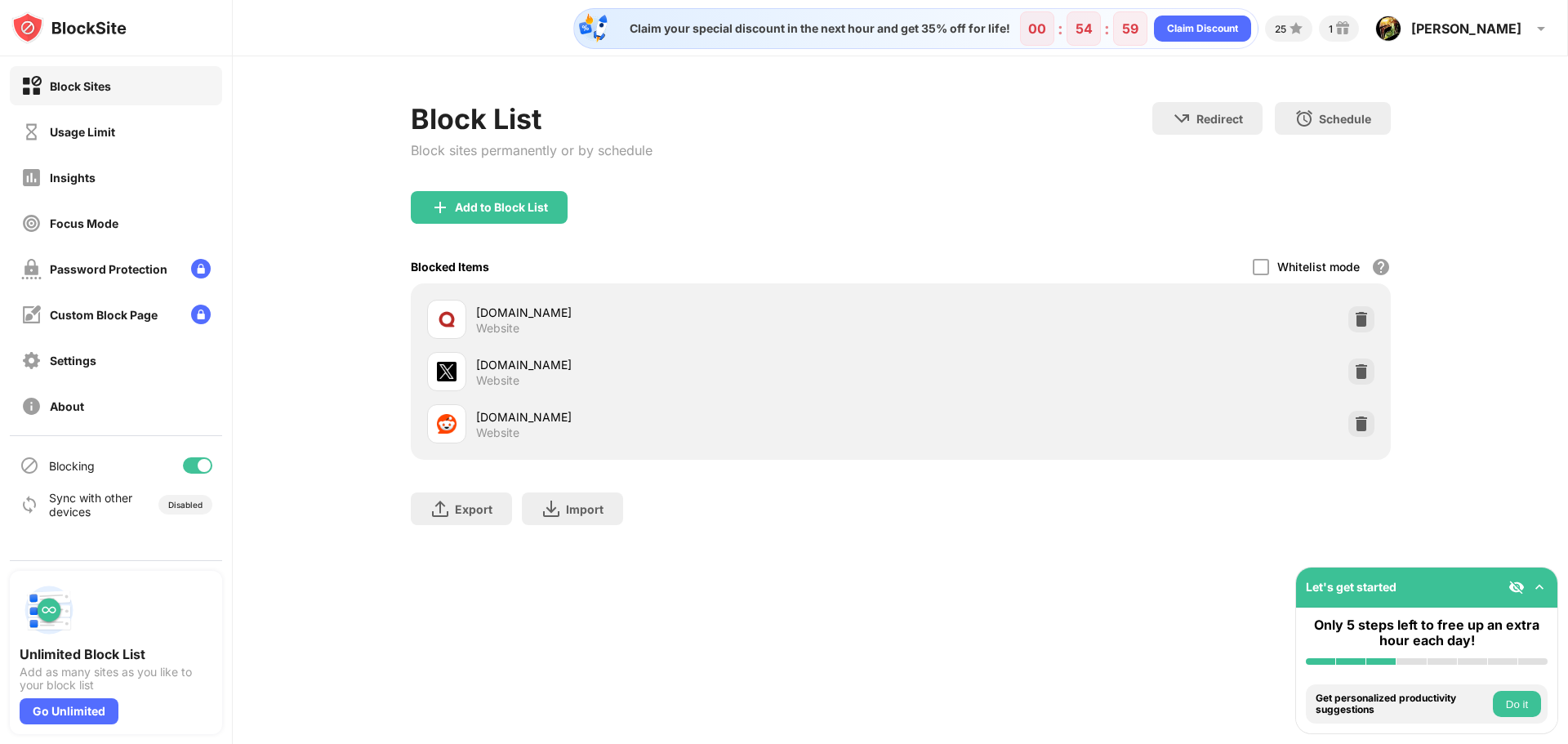
click at [507, 308] on div "quora.com" at bounding box center [688, 312] width 425 height 17
click at [493, 373] on div "Website" at bounding box center [497, 380] width 44 height 15
click at [490, 419] on div "reddit.com" at bounding box center [688, 416] width 425 height 17
click at [621, 437] on div "reddit.com Website" at bounding box center [688, 424] width 425 height 32
drag, startPoint x: 792, startPoint y: 410, endPoint x: 941, endPoint y: 410, distance: 149.0
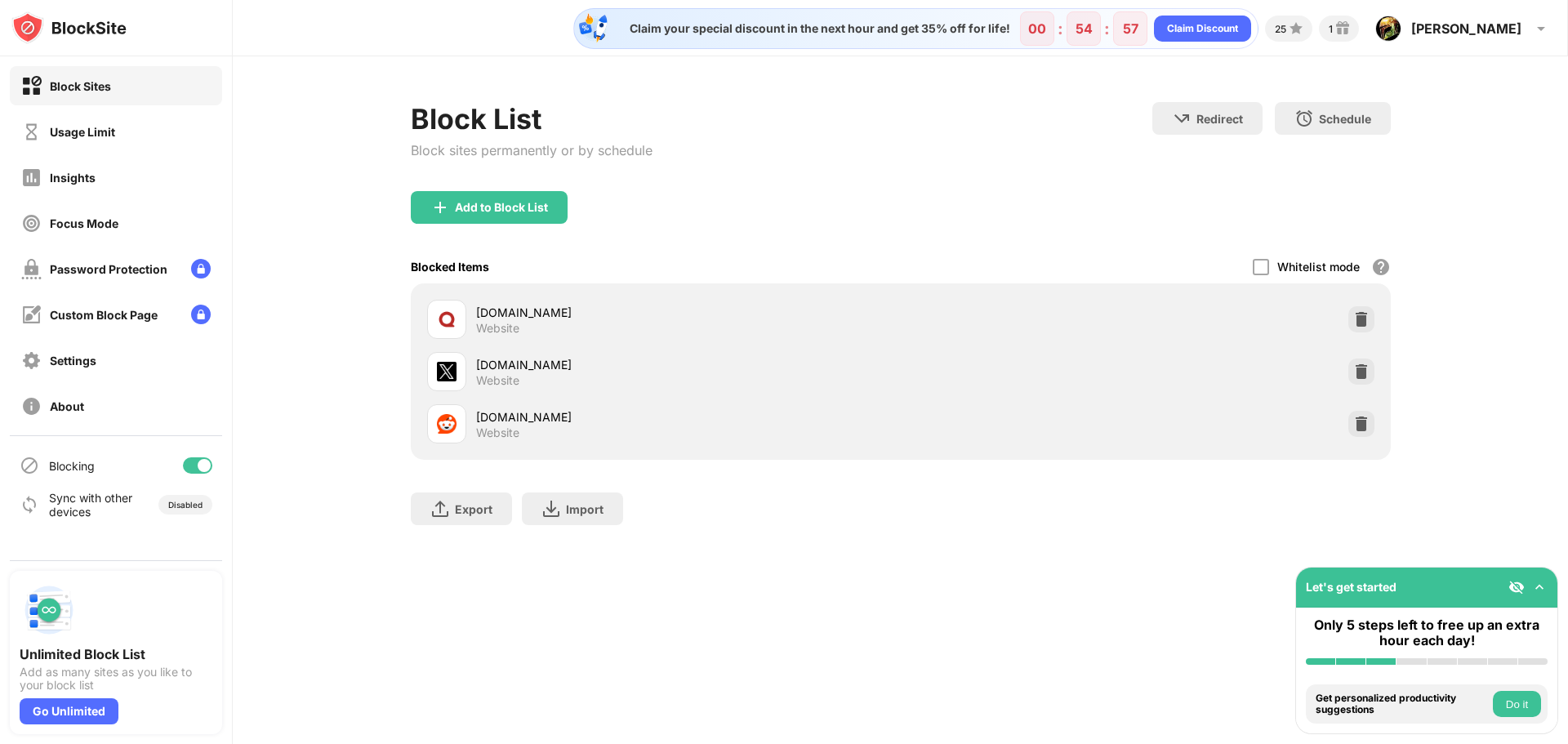
click at [797, 411] on div "reddit.com" at bounding box center [688, 416] width 425 height 17
drag, startPoint x: 1016, startPoint y: 396, endPoint x: 896, endPoint y: 228, distance: 206.5
click at [896, 228] on div "Add to Block List" at bounding box center [901, 220] width 980 height 59
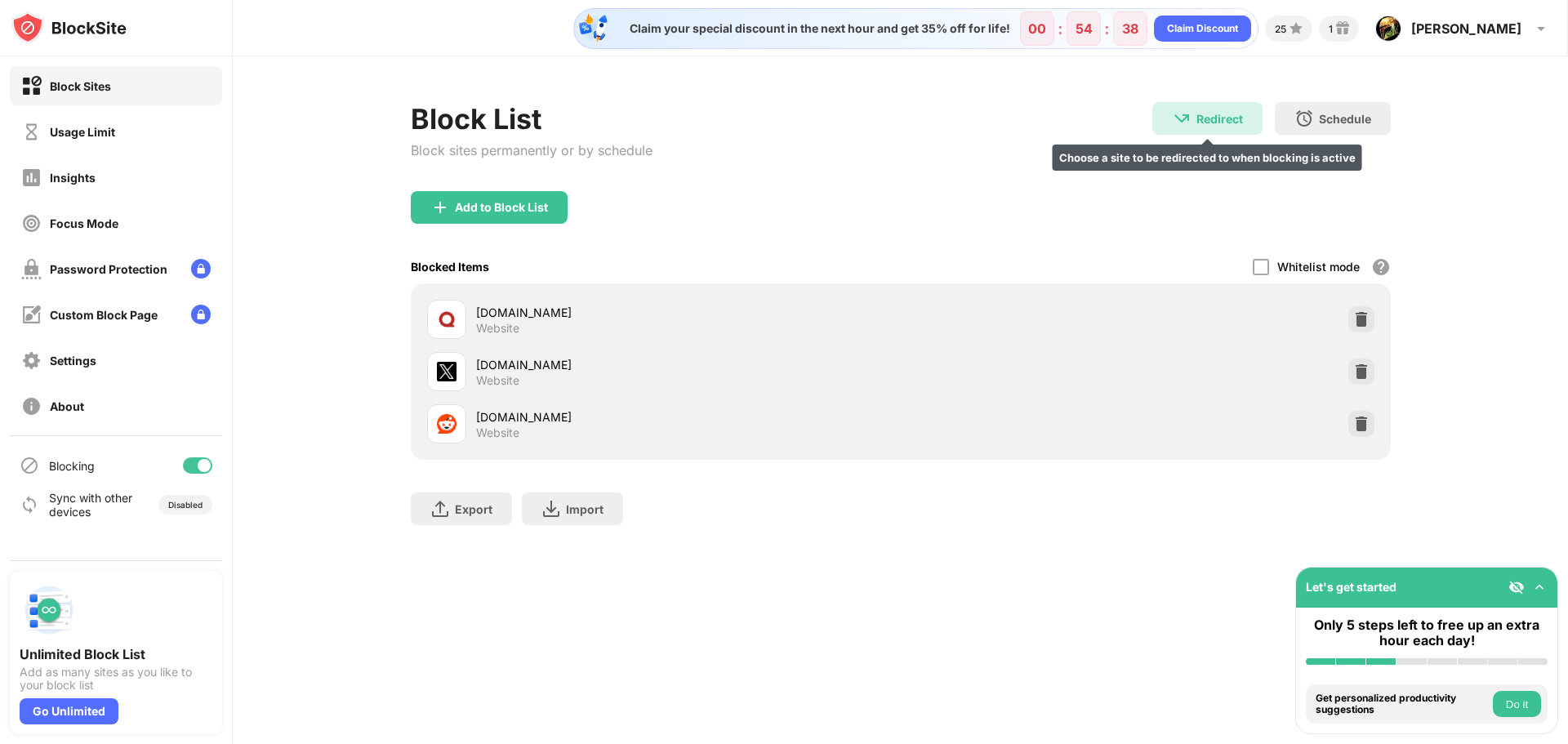
click at [1224, 124] on div "Redirect" at bounding box center [1219, 119] width 46 height 14
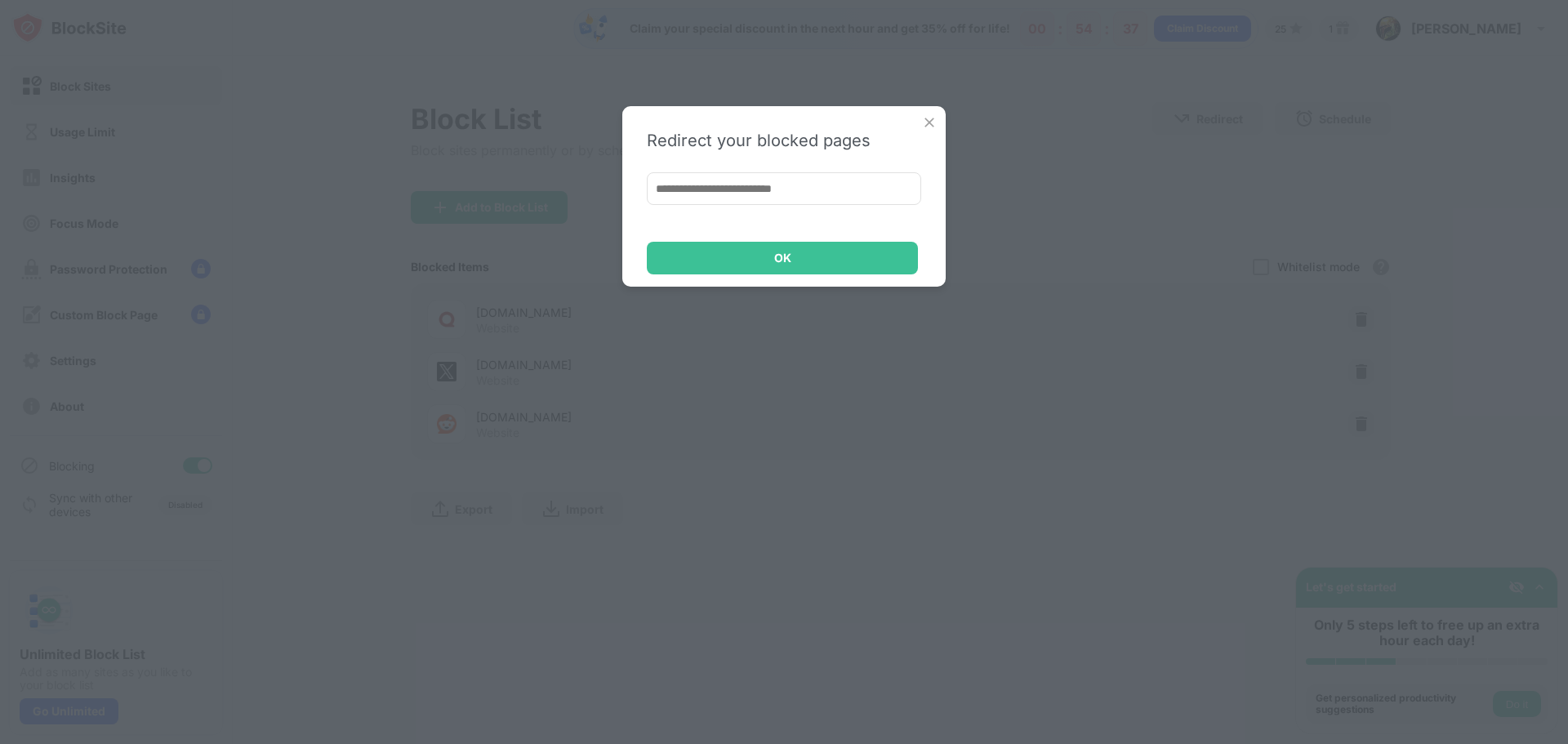
click at [800, 188] on input at bounding box center [784, 188] width 275 height 33
type input "*******"
click at [775, 256] on div "OK" at bounding box center [783, 258] width 17 height 13
click at [714, 180] on input "*******" at bounding box center [784, 188] width 275 height 33
drag, startPoint x: 935, startPoint y: 108, endPoint x: 938, endPoint y: 119, distance: 11.4
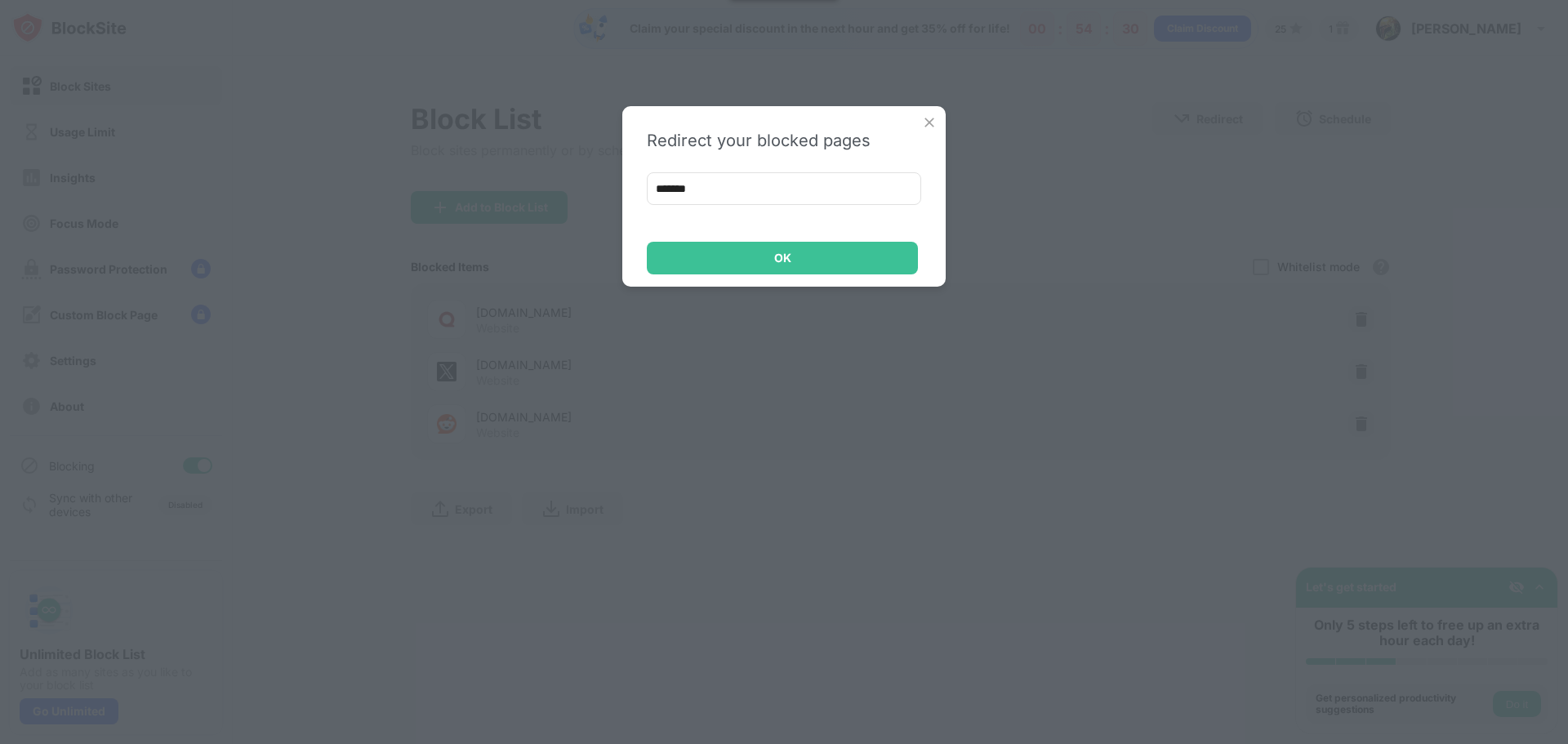
click at [935, 109] on div "Redirect your blocked pages ******* OK" at bounding box center [784, 196] width 324 height 180
click at [938, 119] on div "Redirect your blocked pages ******* OK" at bounding box center [784, 196] width 324 height 180
click at [926, 137] on div "Redirect your blocked pages ******* OK" at bounding box center [784, 196] width 324 height 180
click at [929, 128] on img at bounding box center [929, 123] width 16 height 16
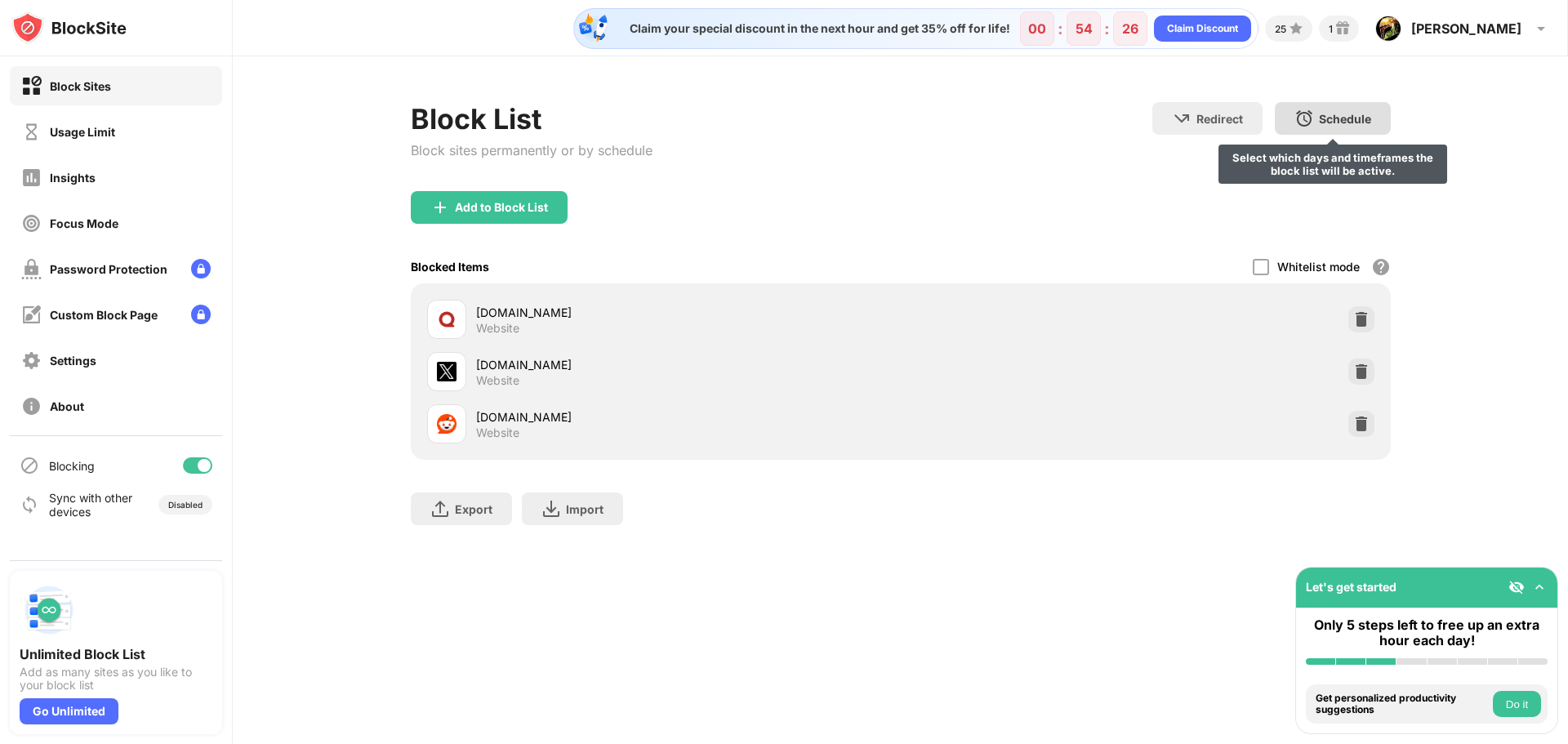
click at [1349, 118] on div "Schedule" at bounding box center [1345, 119] width 52 height 14
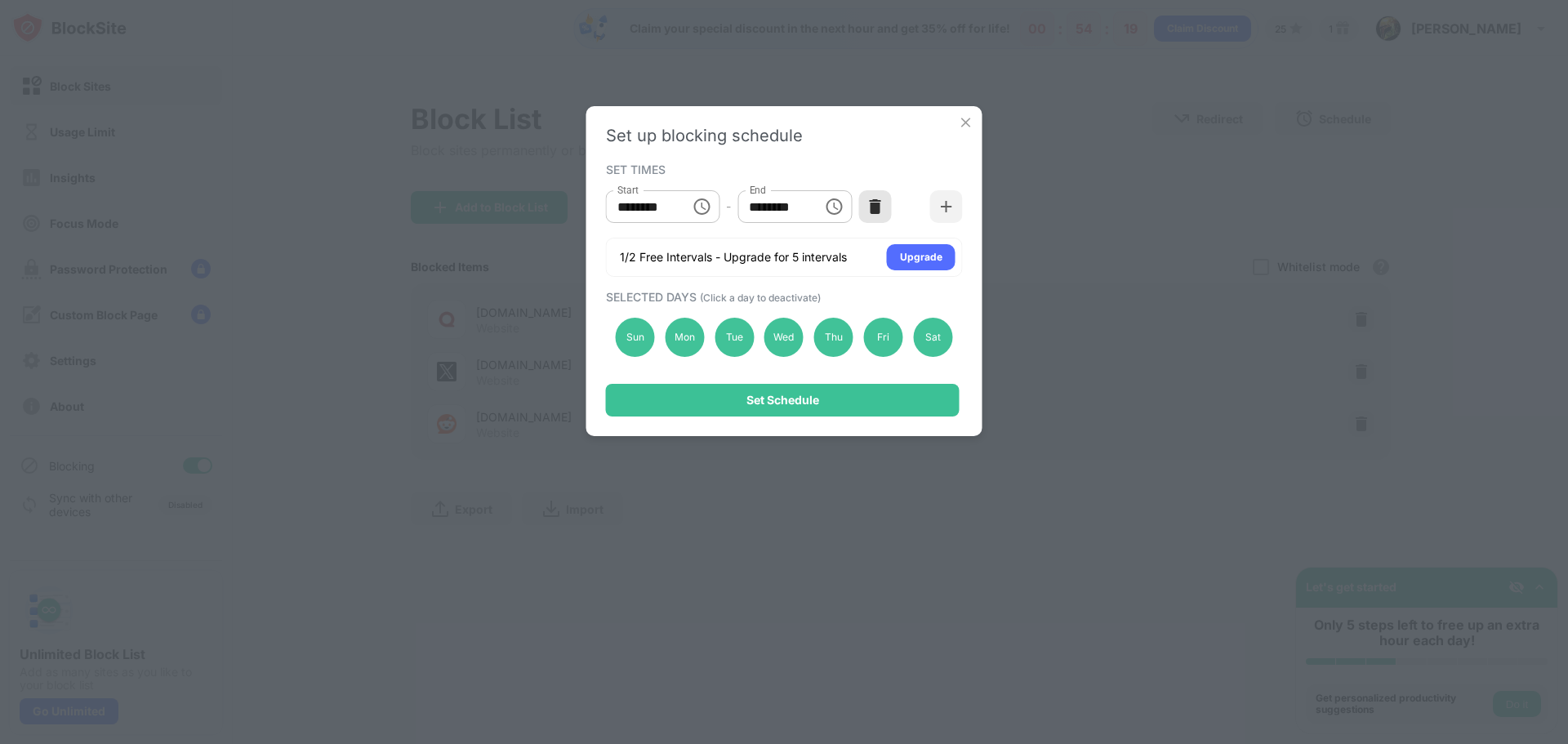
click at [876, 213] on img at bounding box center [874, 206] width 16 height 16
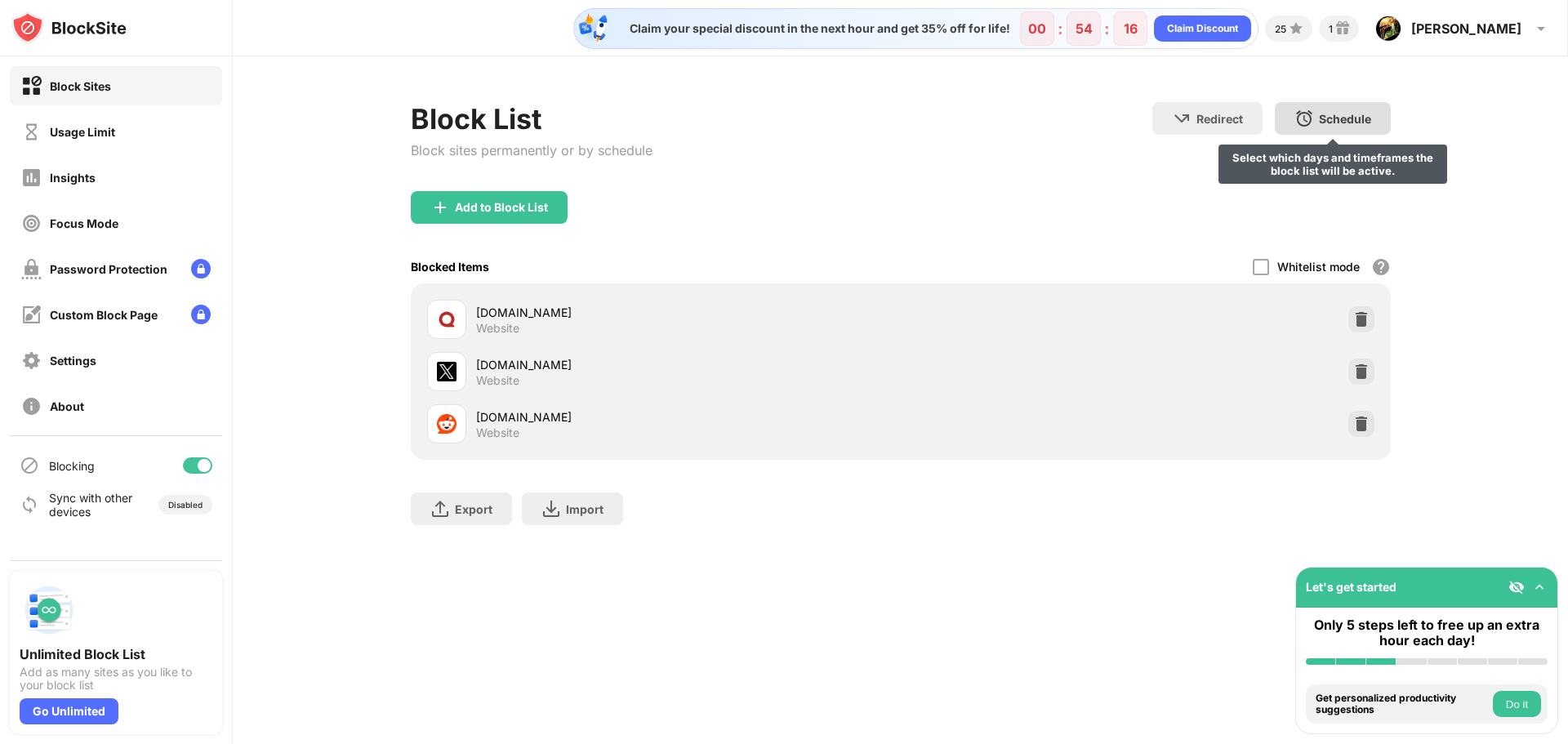
click at [1362, 112] on div "Schedule" at bounding box center [1345, 119] width 52 height 14
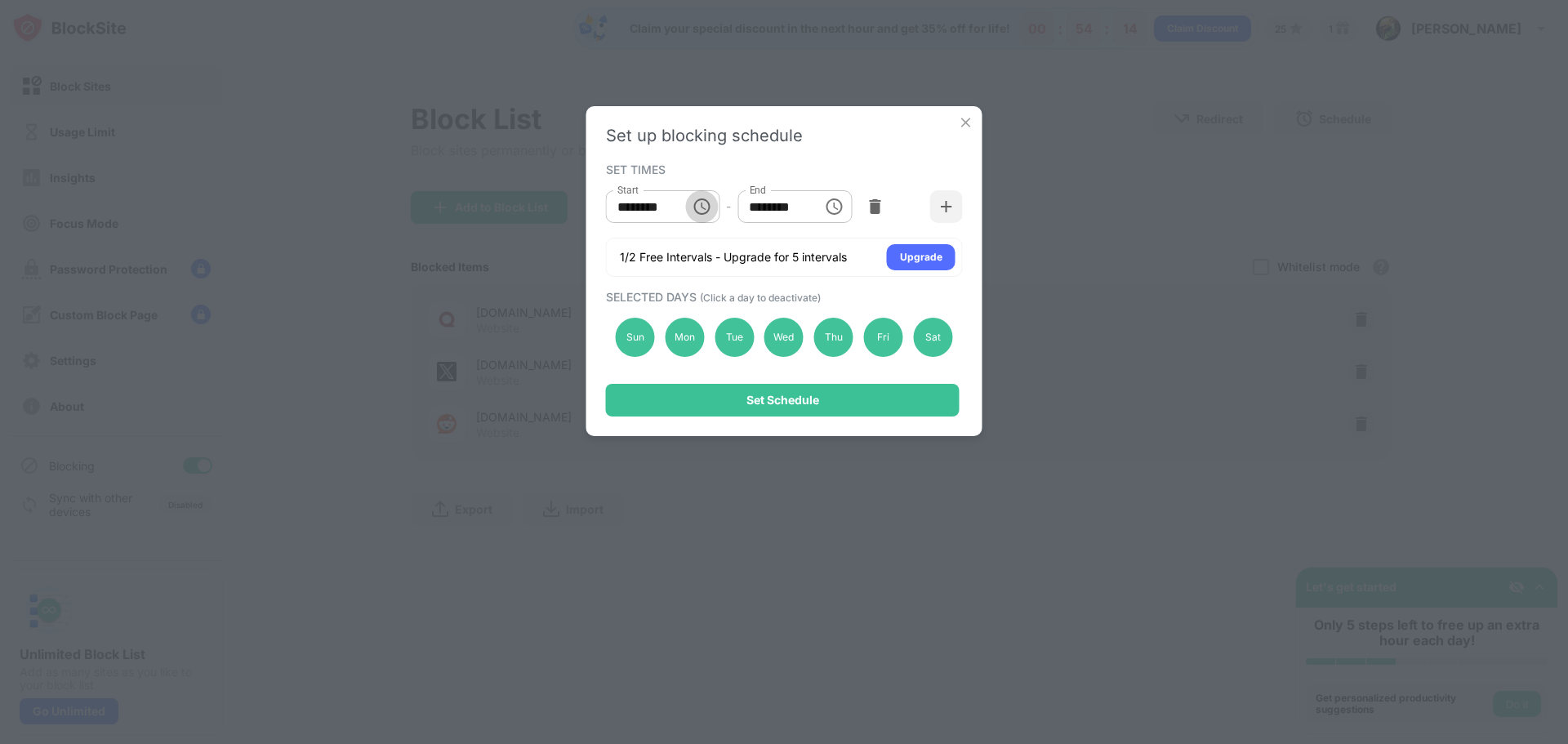
click at [687, 206] on button "Choose time, selected time is 10:00 AM" at bounding box center [701, 206] width 33 height 33
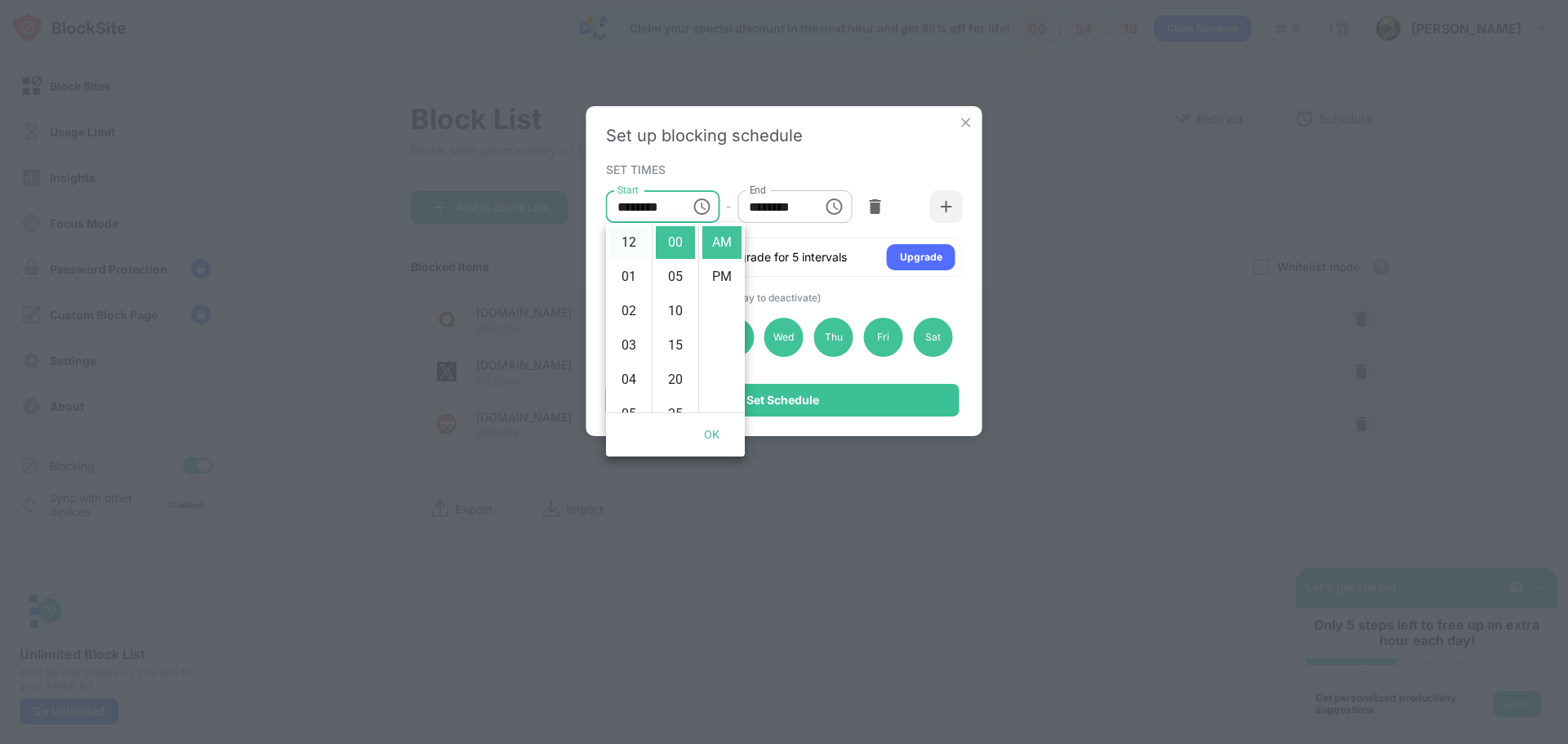
click at [618, 239] on li "12" at bounding box center [629, 242] width 39 height 33
type input "********"
click at [720, 236] on li "AM" at bounding box center [722, 242] width 39 height 33
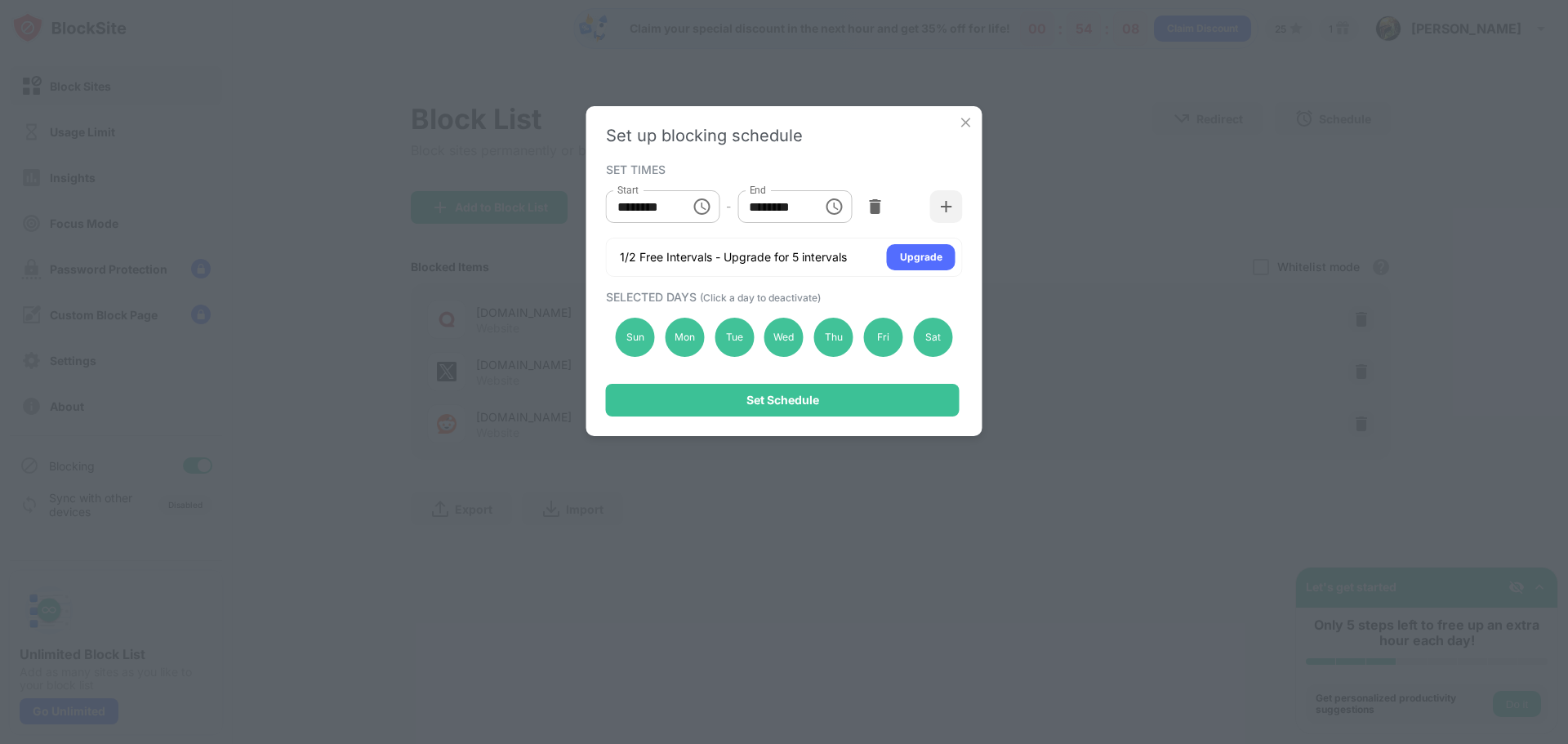
click at [801, 206] on input "********" at bounding box center [774, 206] width 74 height 33
click at [811, 213] on input "********" at bounding box center [774, 206] width 74 height 33
click at [837, 212] on icon "Choose time, selected time is 1:00 PM" at bounding box center [834, 206] width 20 height 20
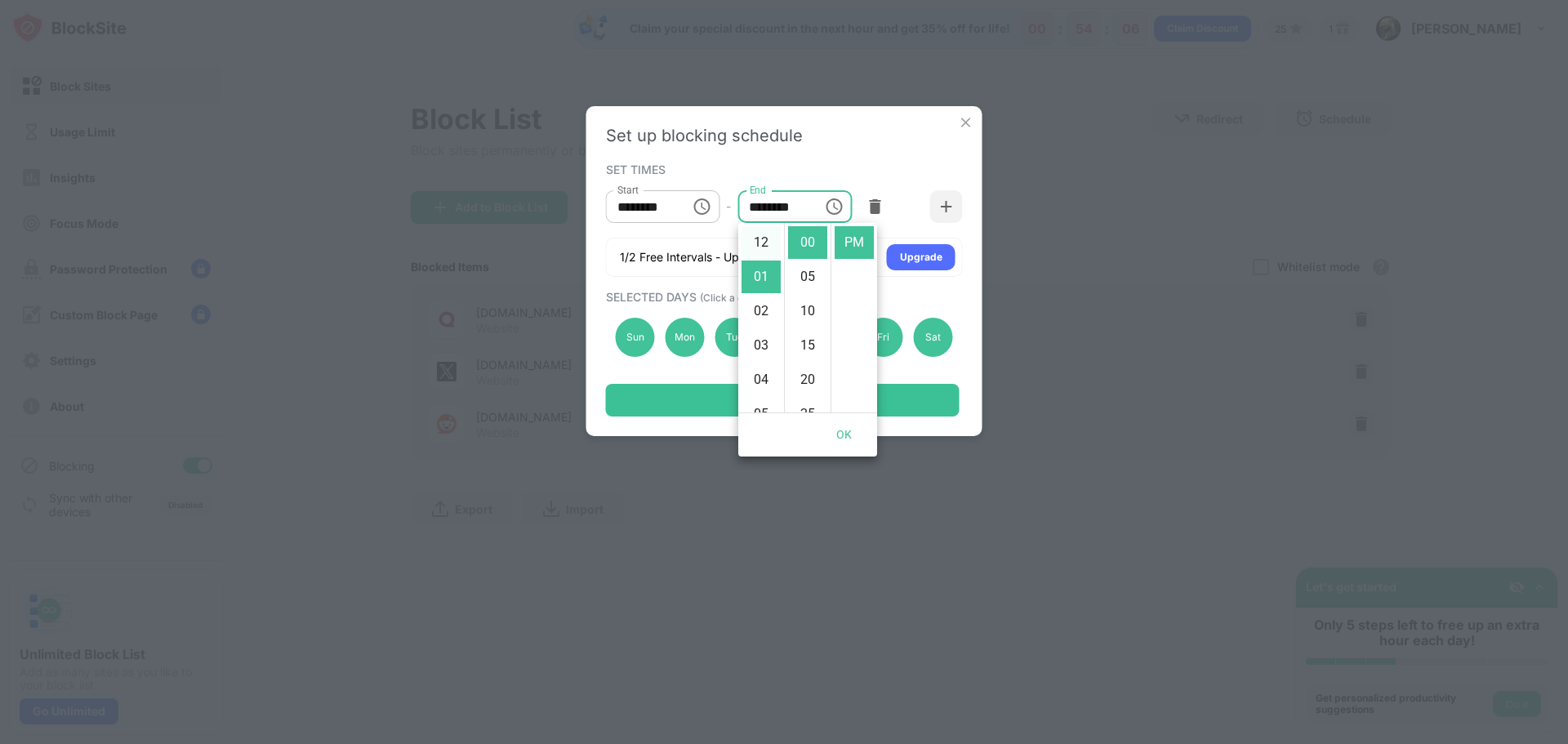
click at [760, 247] on li "12" at bounding box center [761, 242] width 39 height 33
click at [858, 244] on li "AM" at bounding box center [854, 242] width 39 height 33
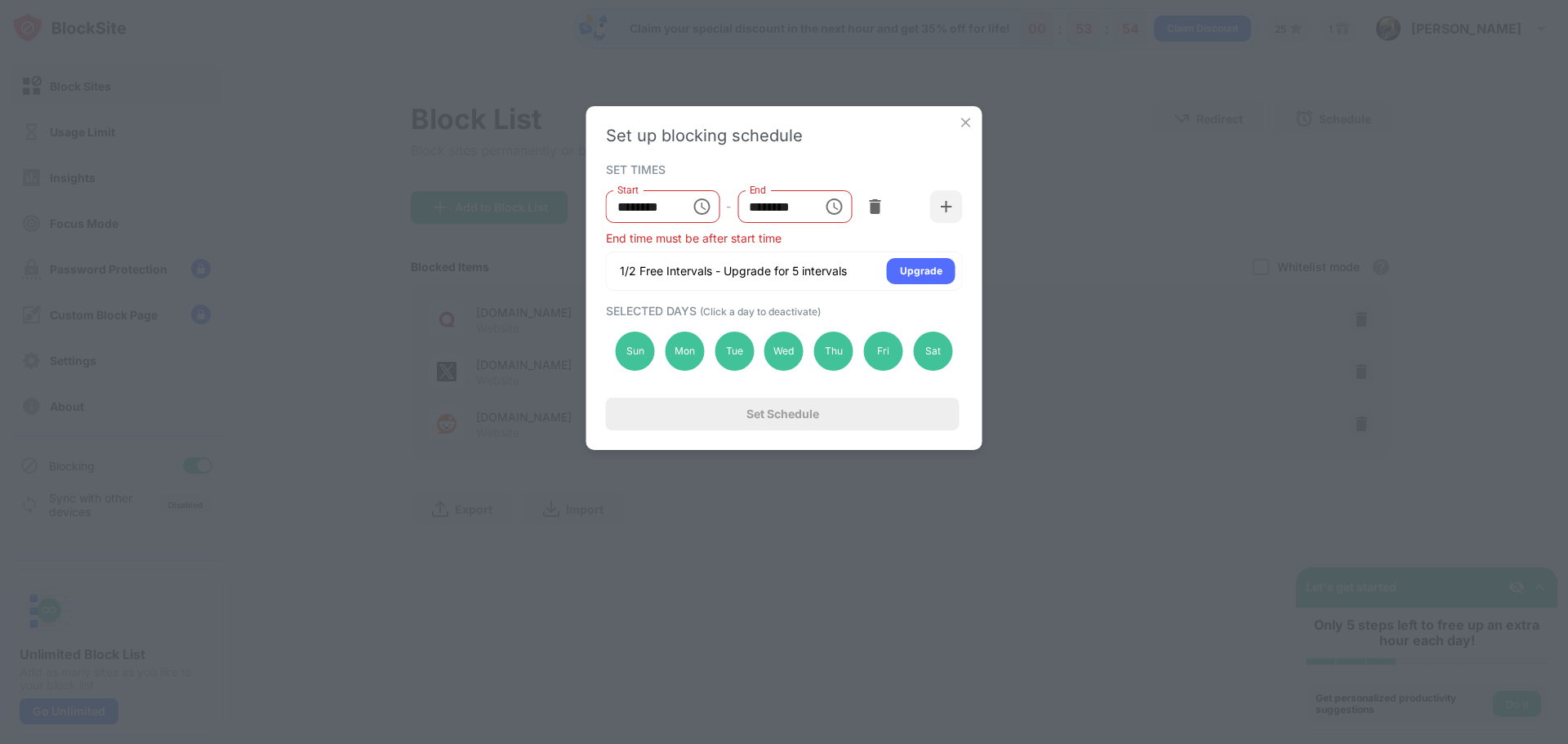
click at [809, 421] on div "Set Schedule" at bounding box center [783, 413] width 354 height 33
click at [800, 215] on input "********" at bounding box center [774, 206] width 74 height 33
click at [825, 207] on icon "Choose time, selected time is 12:00 AM" at bounding box center [834, 206] width 20 height 20
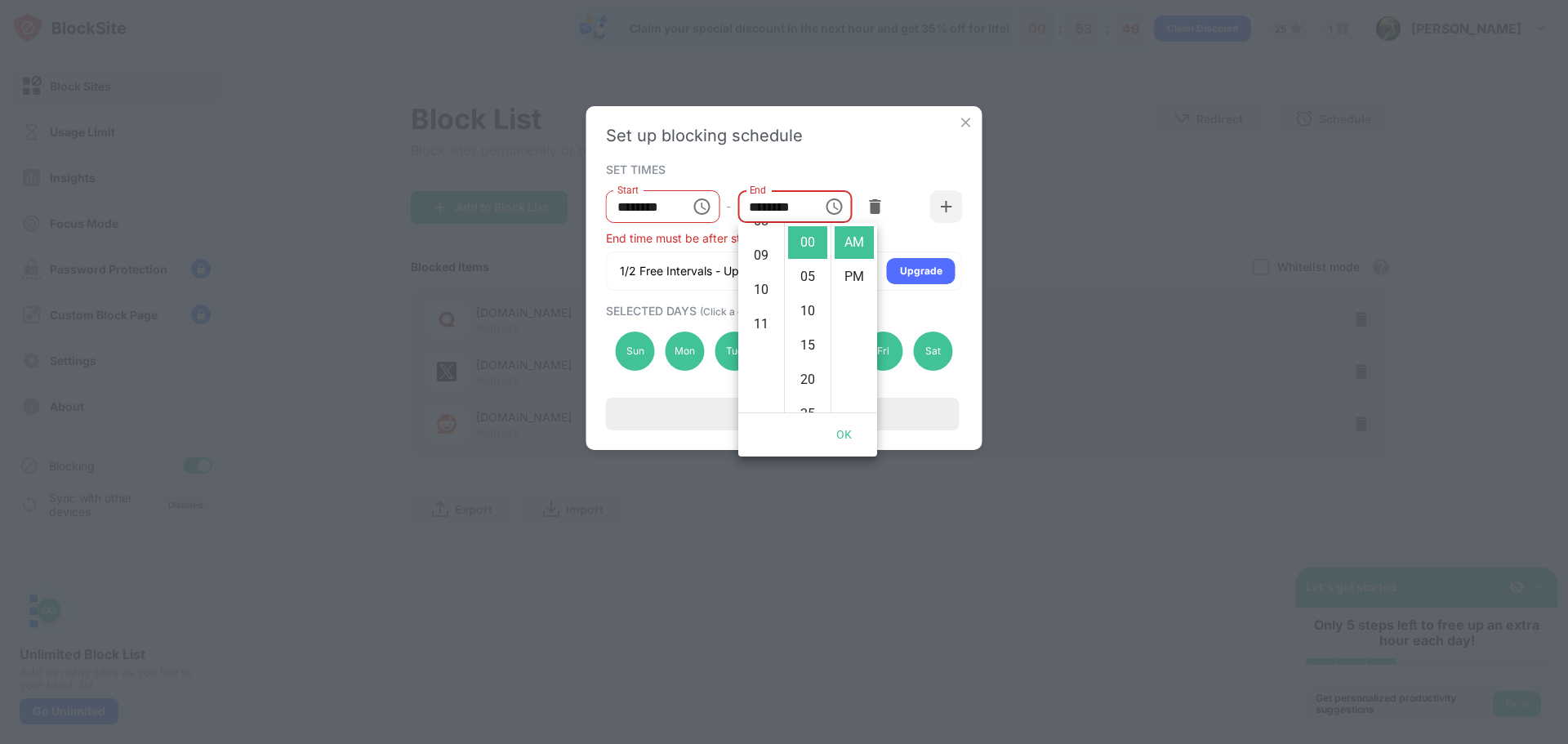
scroll to position [377, 0]
click at [767, 235] on li "11" at bounding box center [761, 242] width 39 height 33
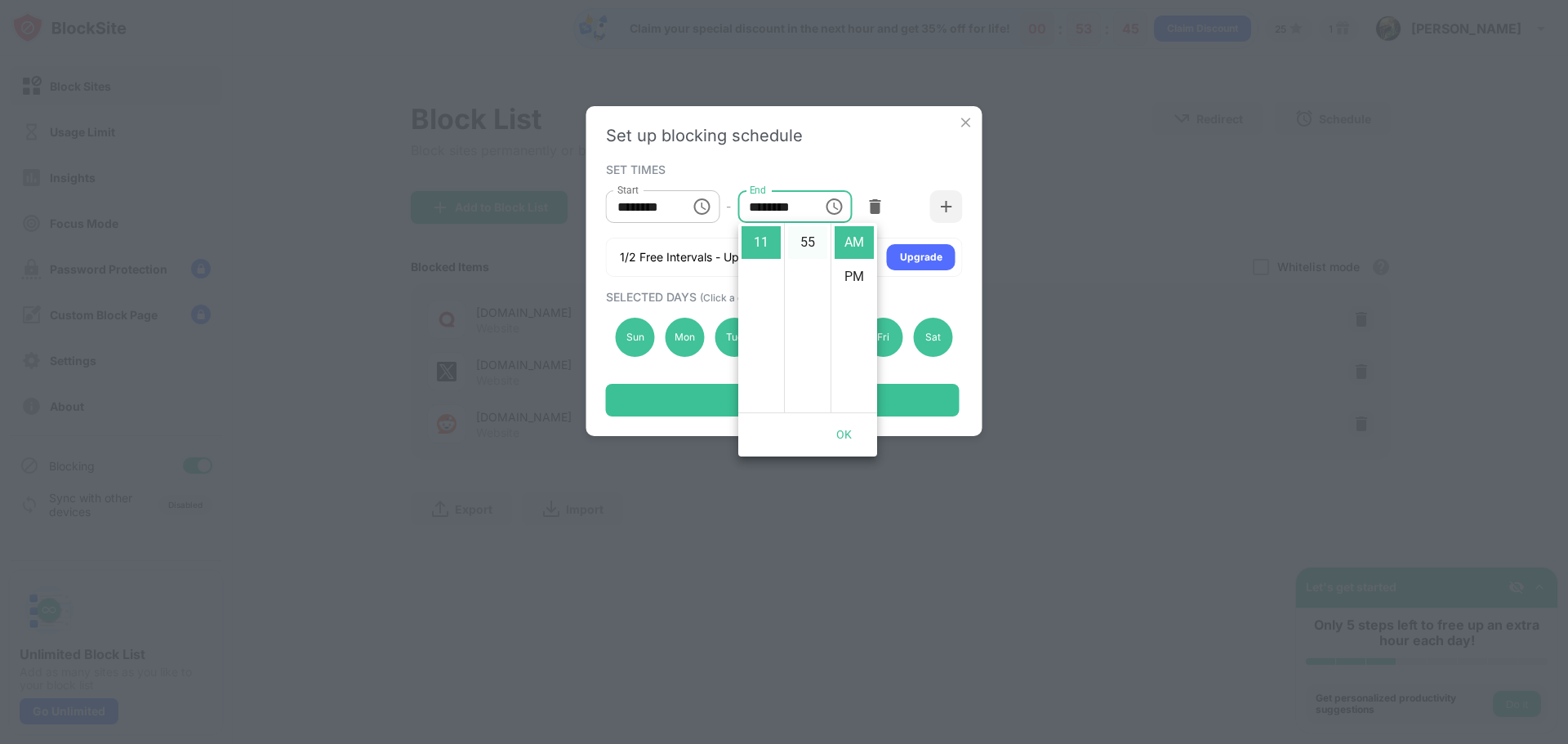
click at [812, 244] on li "55" at bounding box center [808, 242] width 39 height 33
click at [850, 275] on li "PM" at bounding box center [854, 276] width 39 height 33
type input "********"
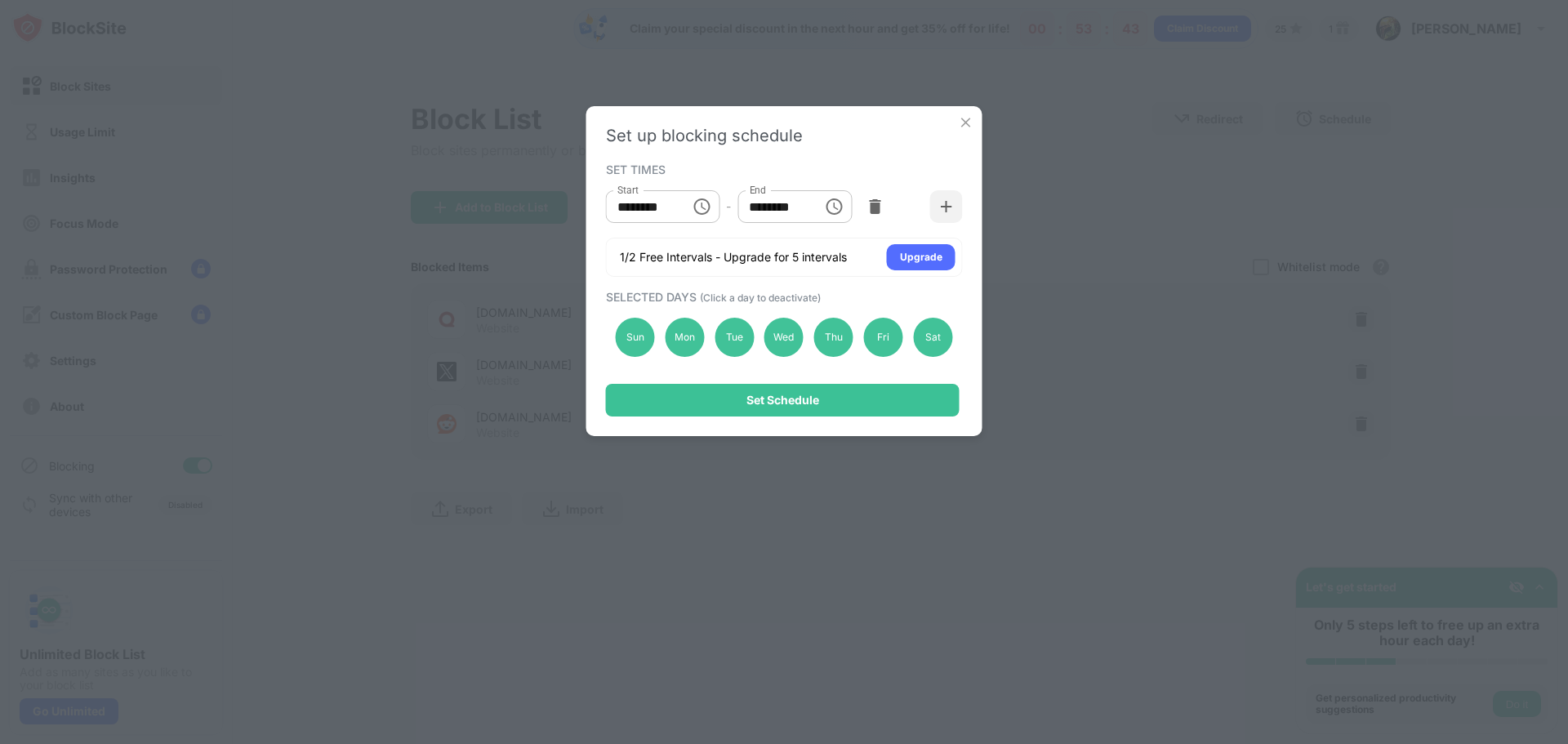
scroll to position [35, 0]
click at [832, 401] on div "Set Schedule" at bounding box center [783, 400] width 354 height 33
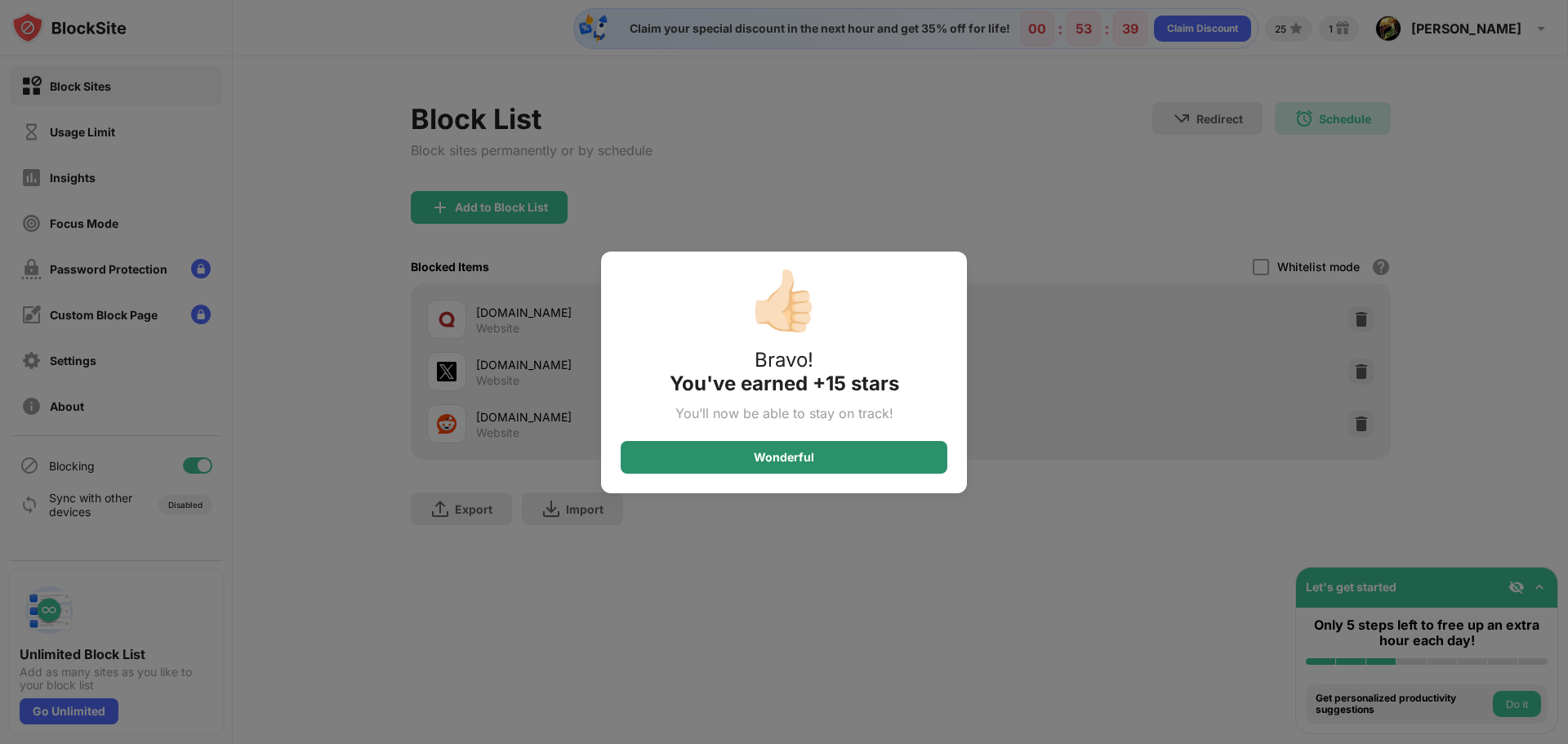
click at [725, 456] on div "Wonderful" at bounding box center [784, 457] width 326 height 33
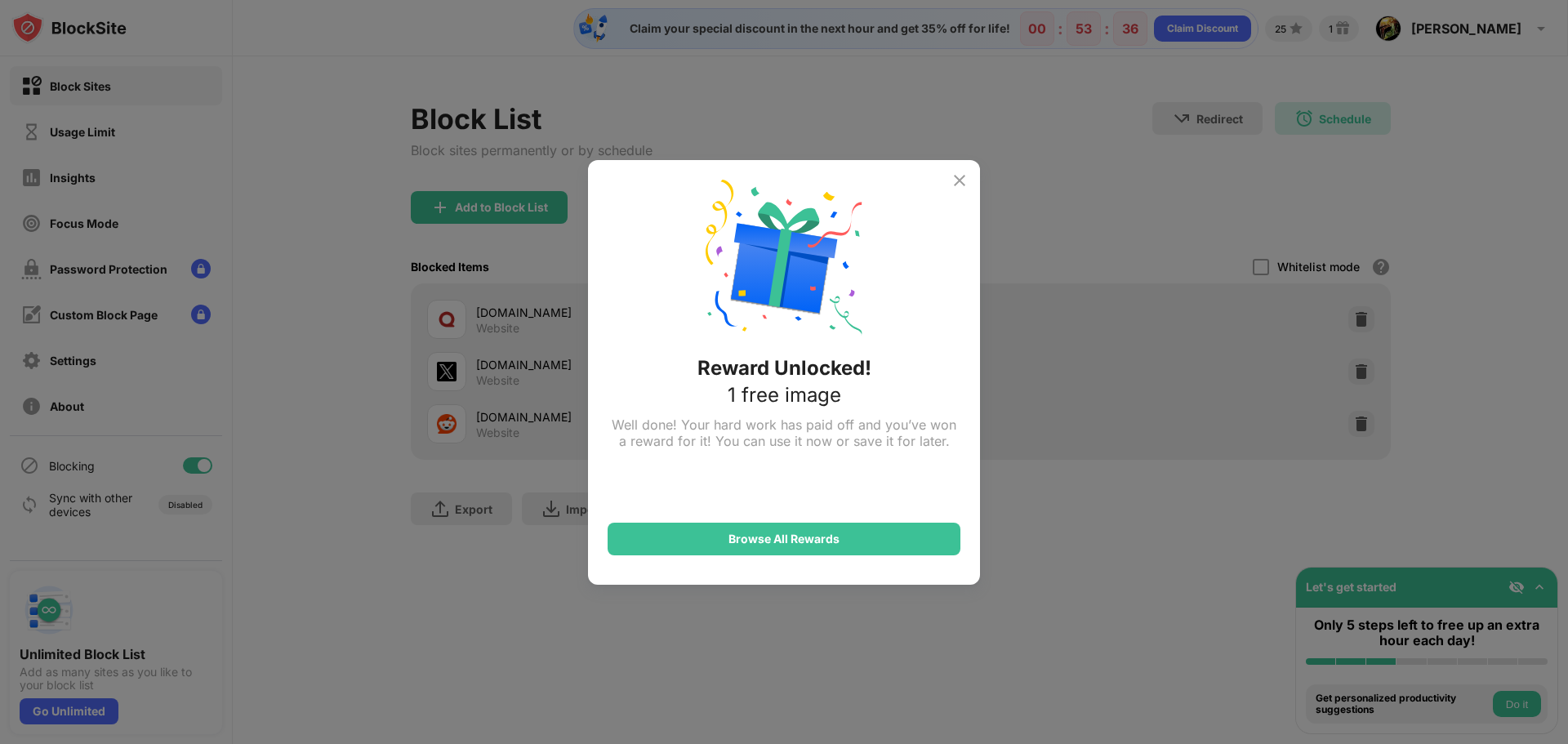
click at [958, 180] on img at bounding box center [960, 180] width 20 height 20
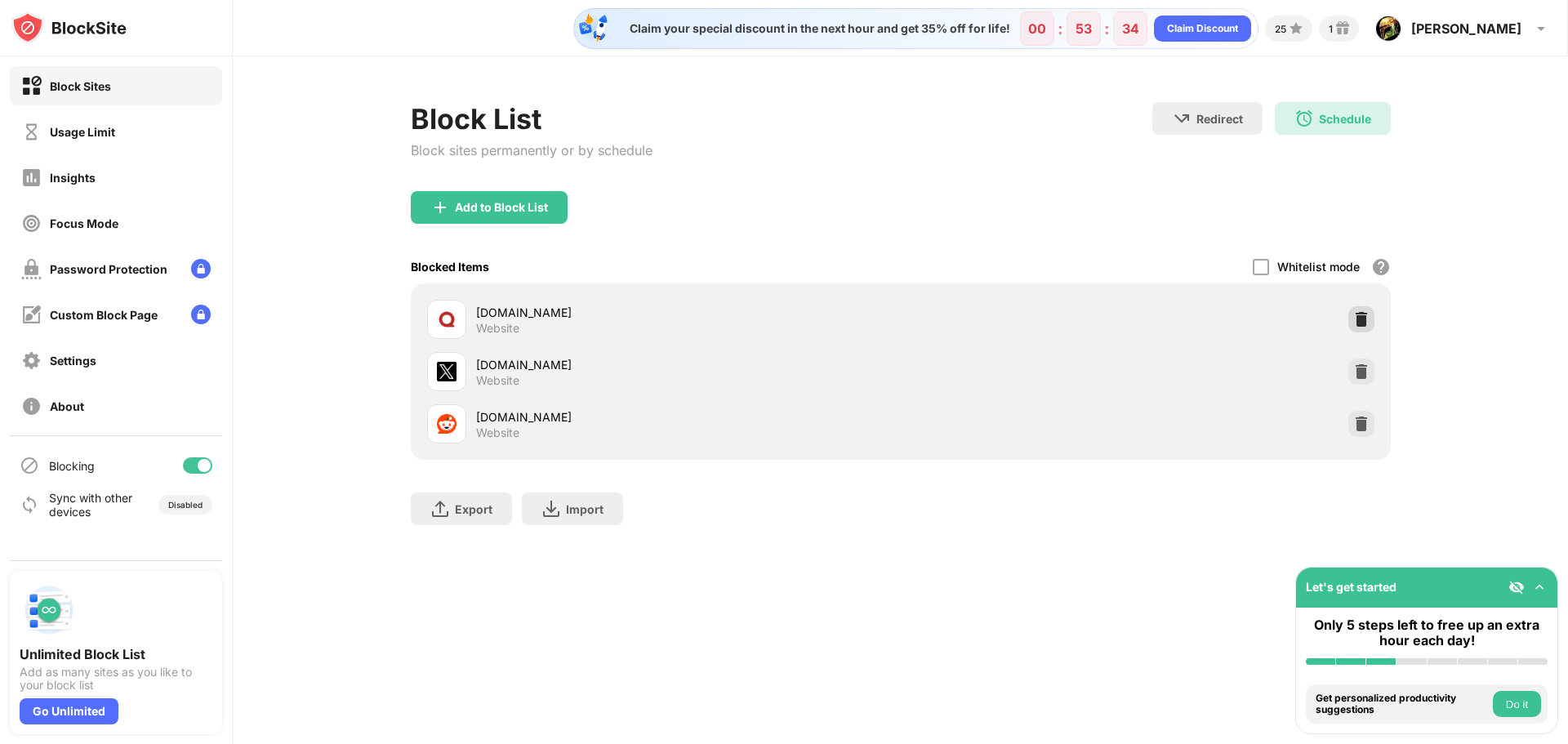
click at [1352, 322] on div at bounding box center [1361, 318] width 26 height 26
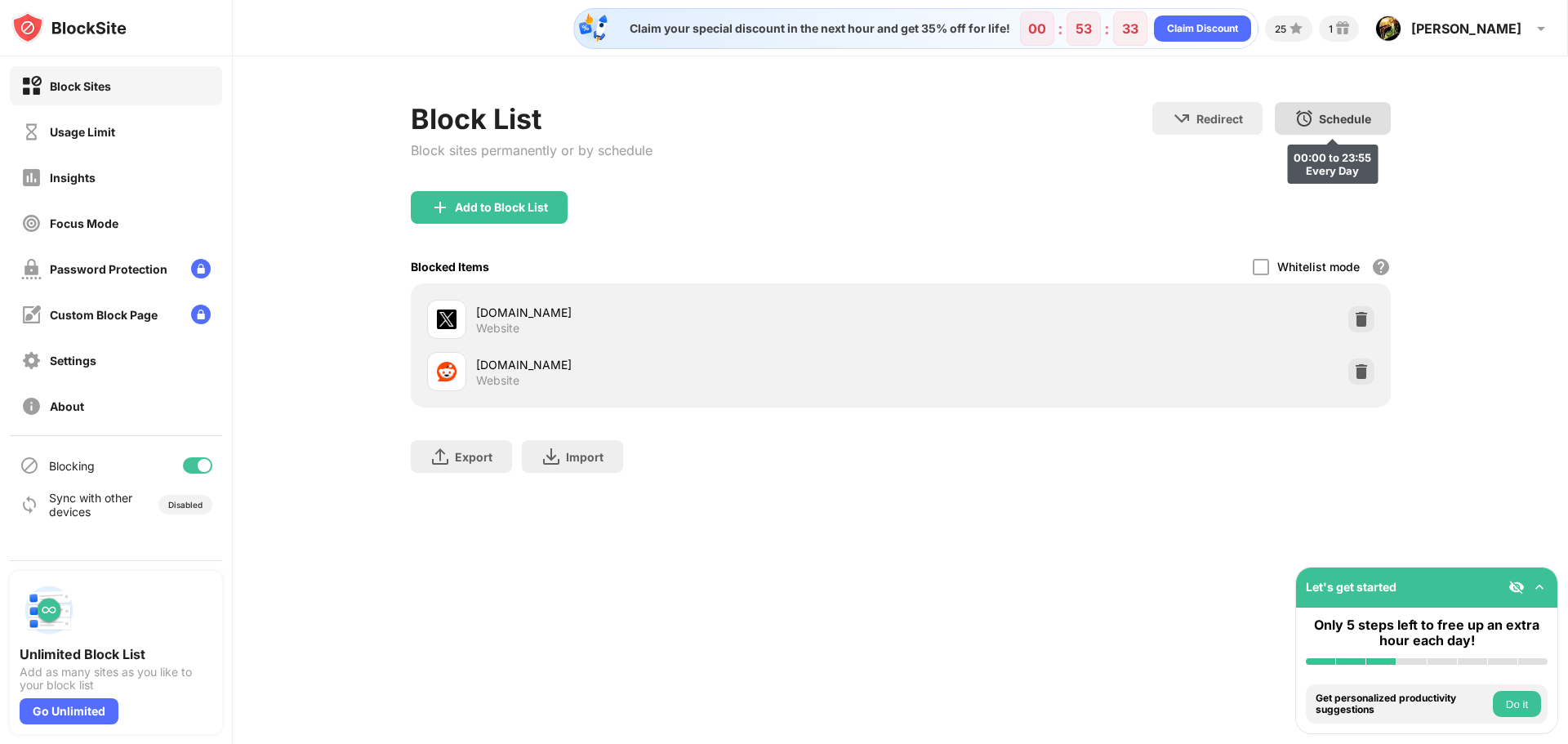
click at [1315, 121] on div "Schedule 00:00 to 23:55 Every Day" at bounding box center [1332, 118] width 116 height 33
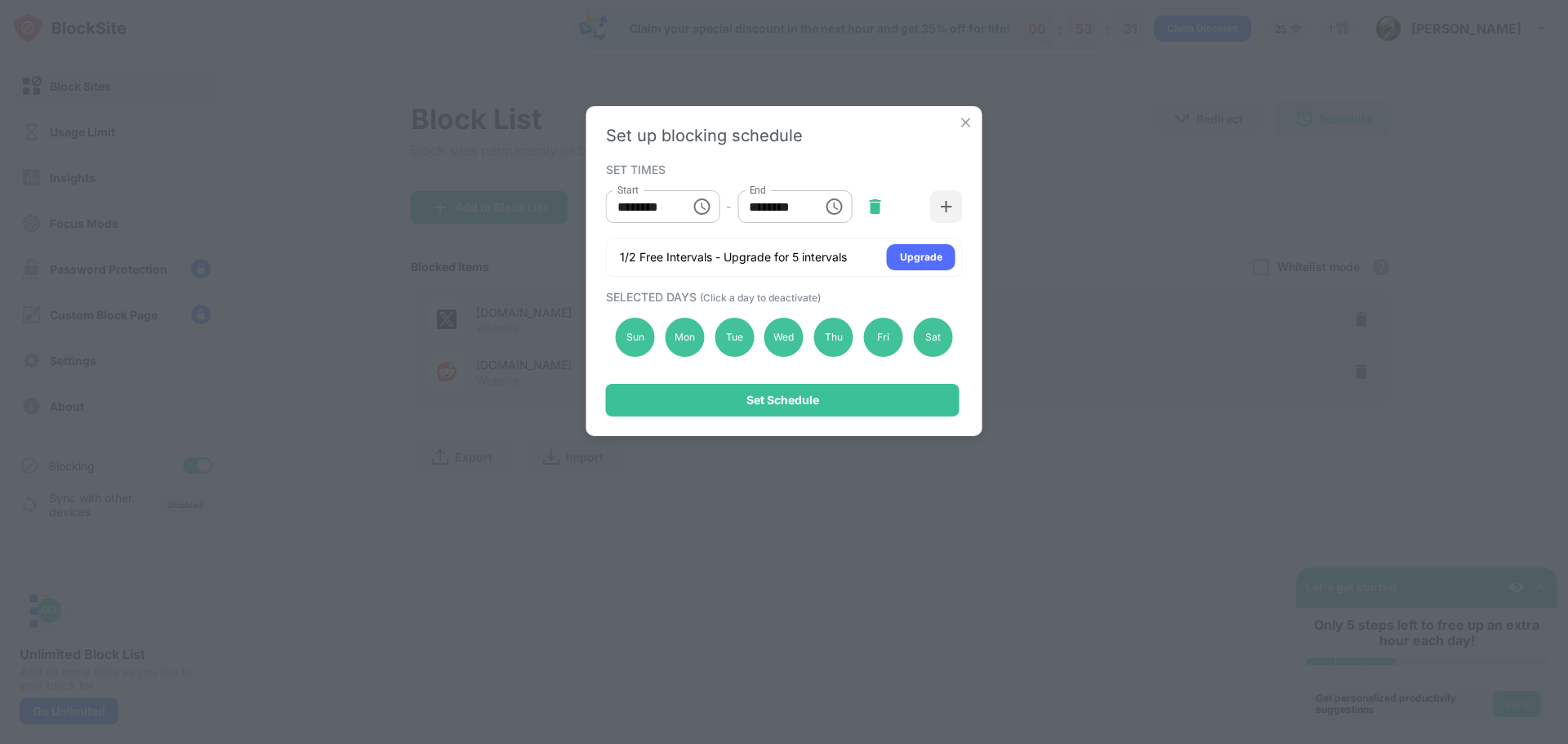
click at [881, 211] on img at bounding box center [874, 206] width 16 height 16
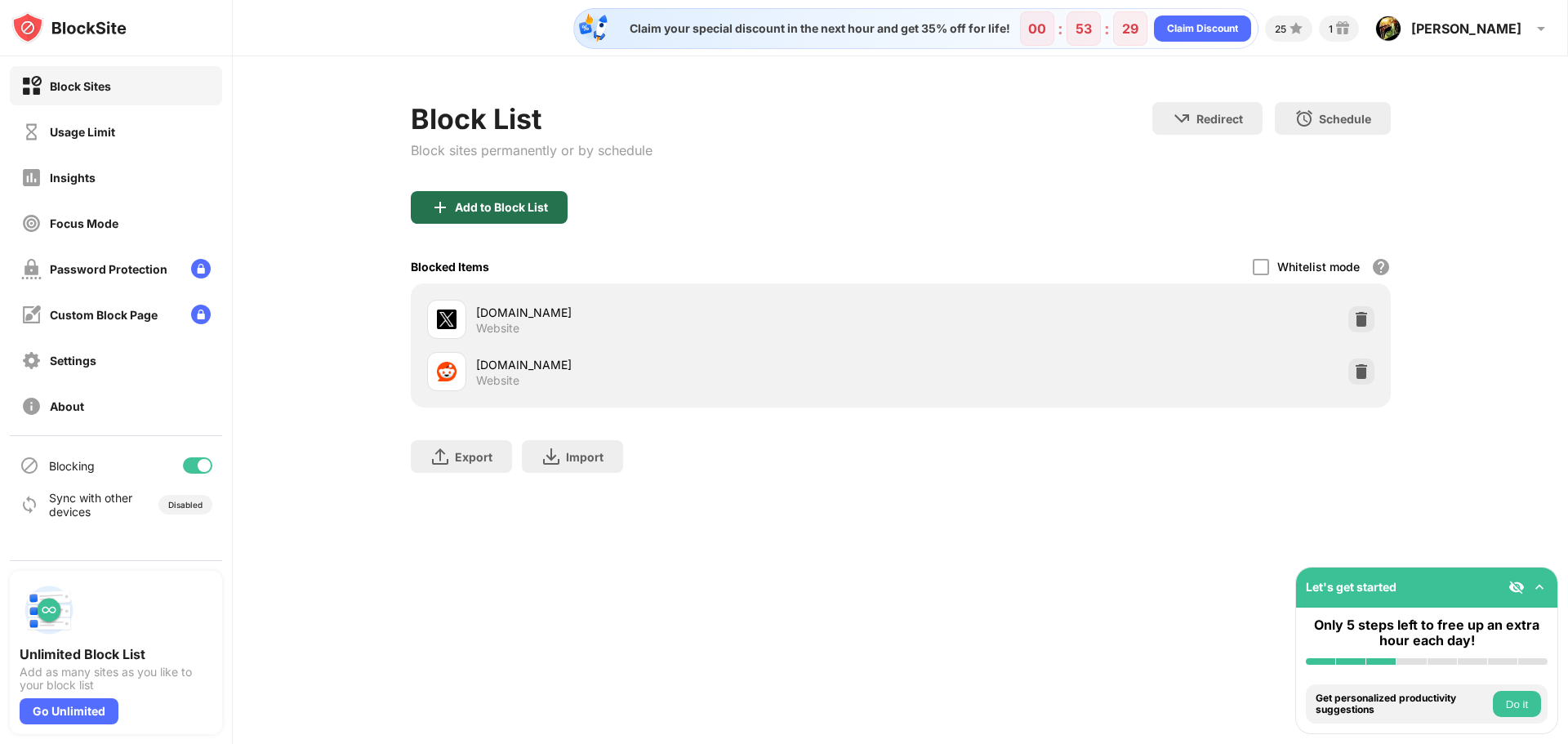
click at [444, 215] on img at bounding box center [440, 207] width 20 height 20
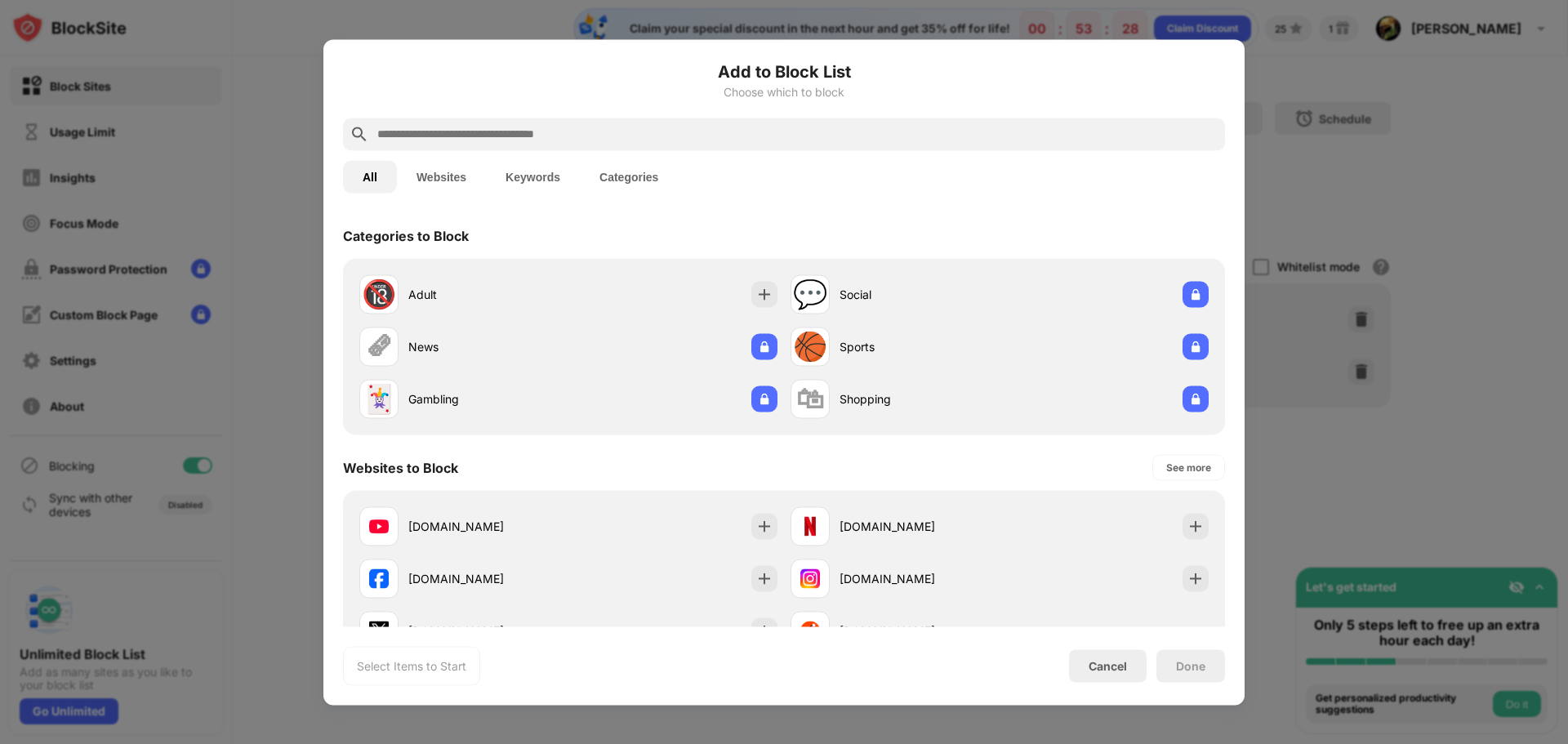
drag, startPoint x: 446, startPoint y: 117, endPoint x: 450, endPoint y: 125, distance: 8.9
click at [449, 124] on div at bounding box center [784, 133] width 882 height 33
click at [450, 126] on input "text" at bounding box center [797, 134] width 843 height 20
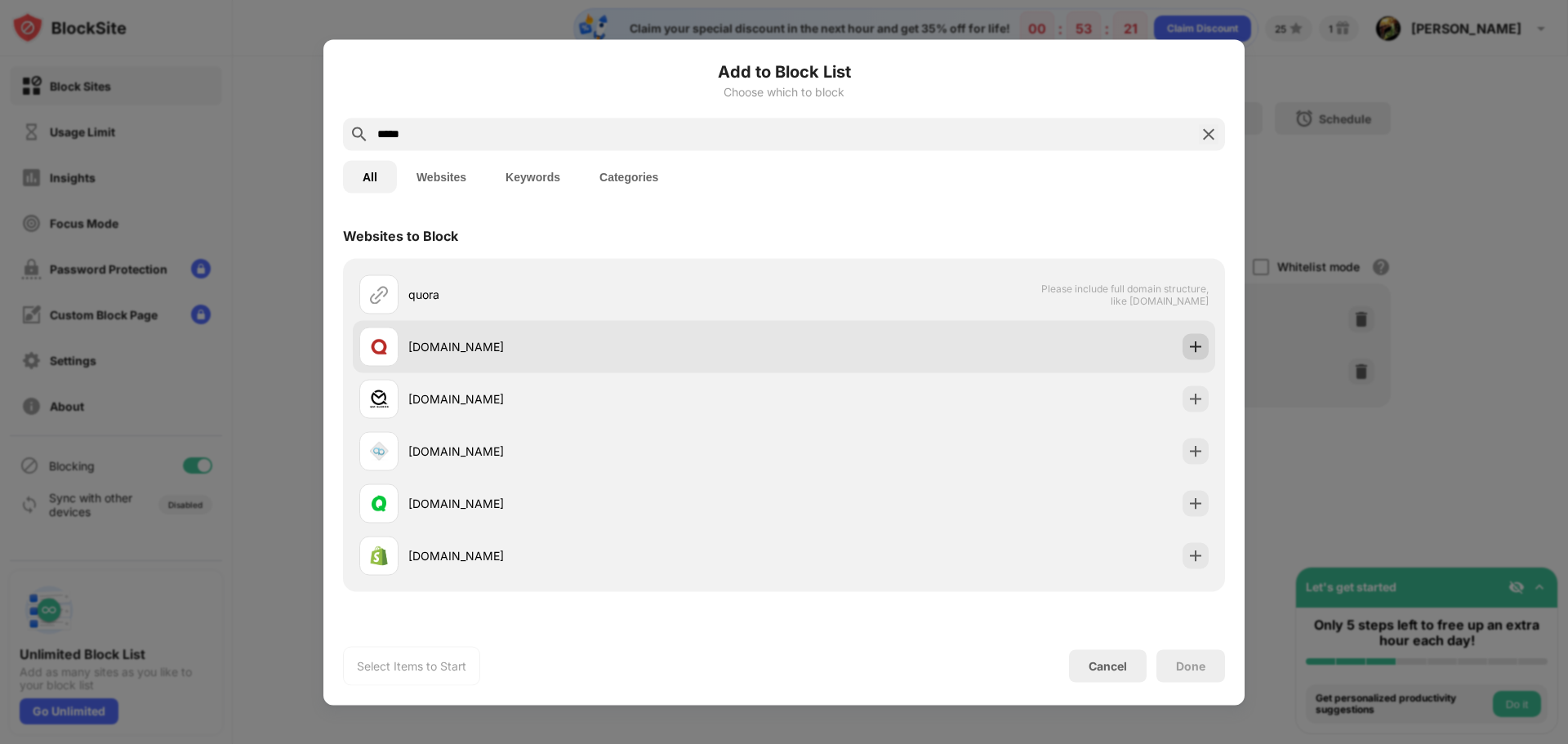
type input "*****"
click at [1187, 353] on img at bounding box center [1195, 346] width 16 height 16
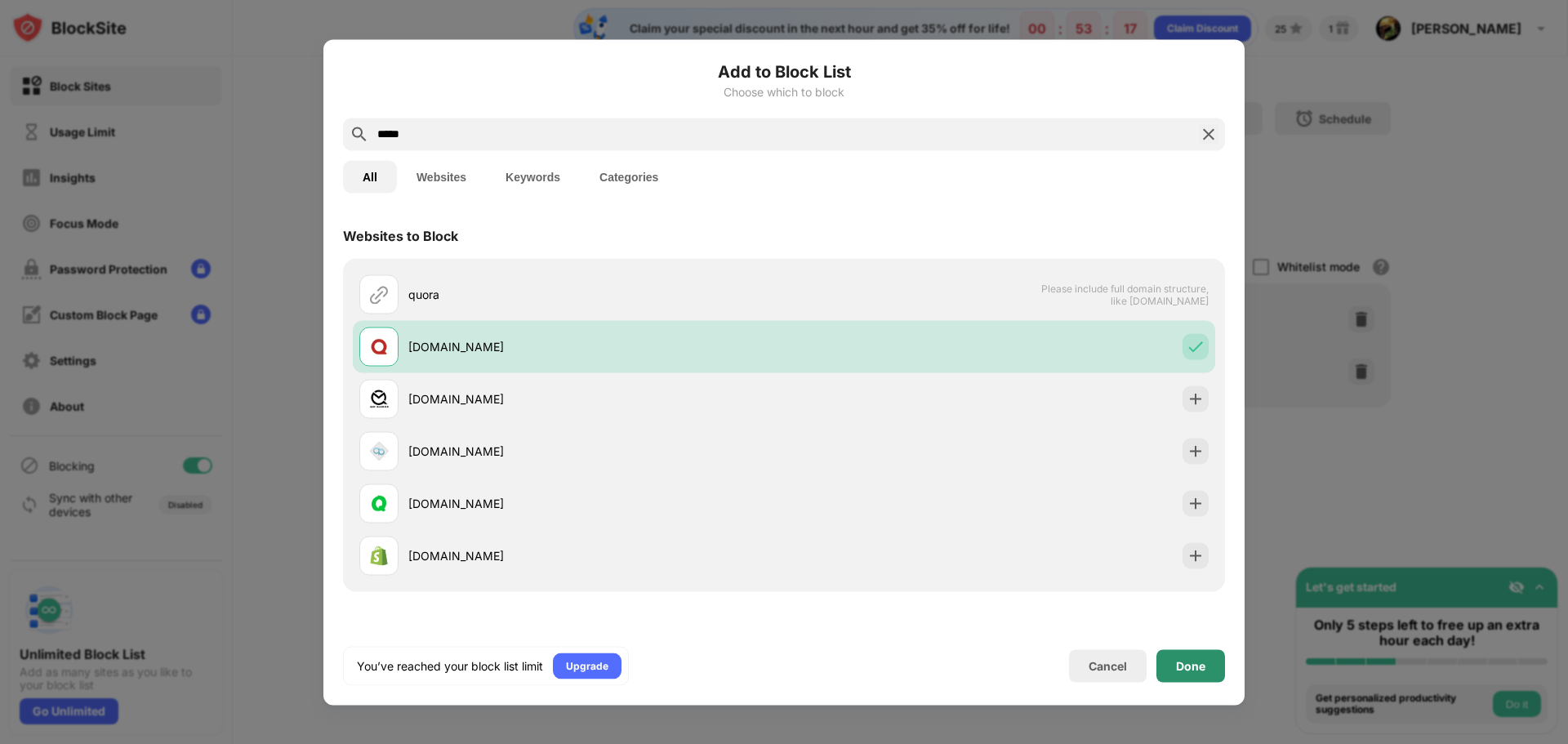
click at [1183, 676] on div "Done" at bounding box center [1190, 665] width 68 height 33
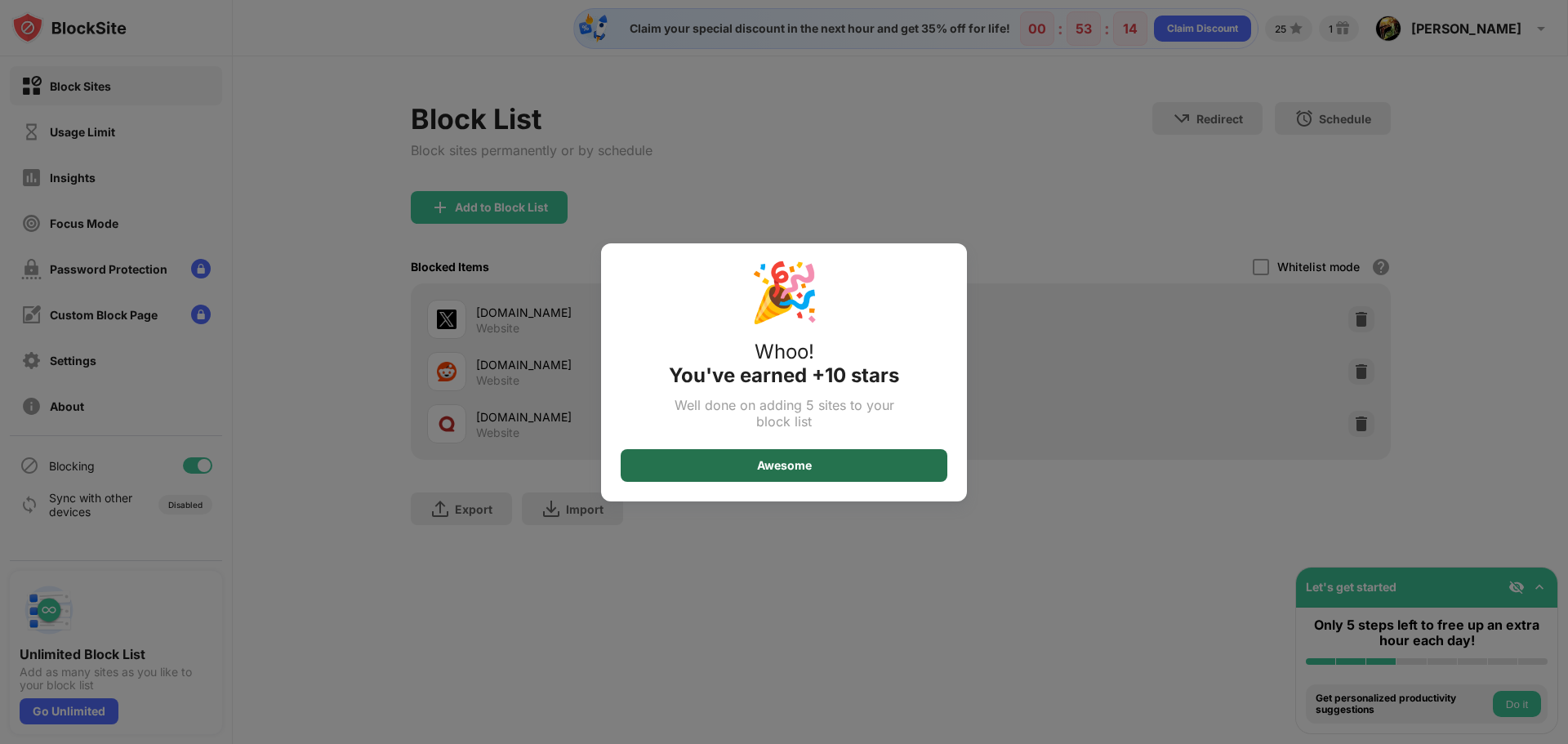
click at [747, 455] on div "Awesome" at bounding box center [784, 465] width 326 height 33
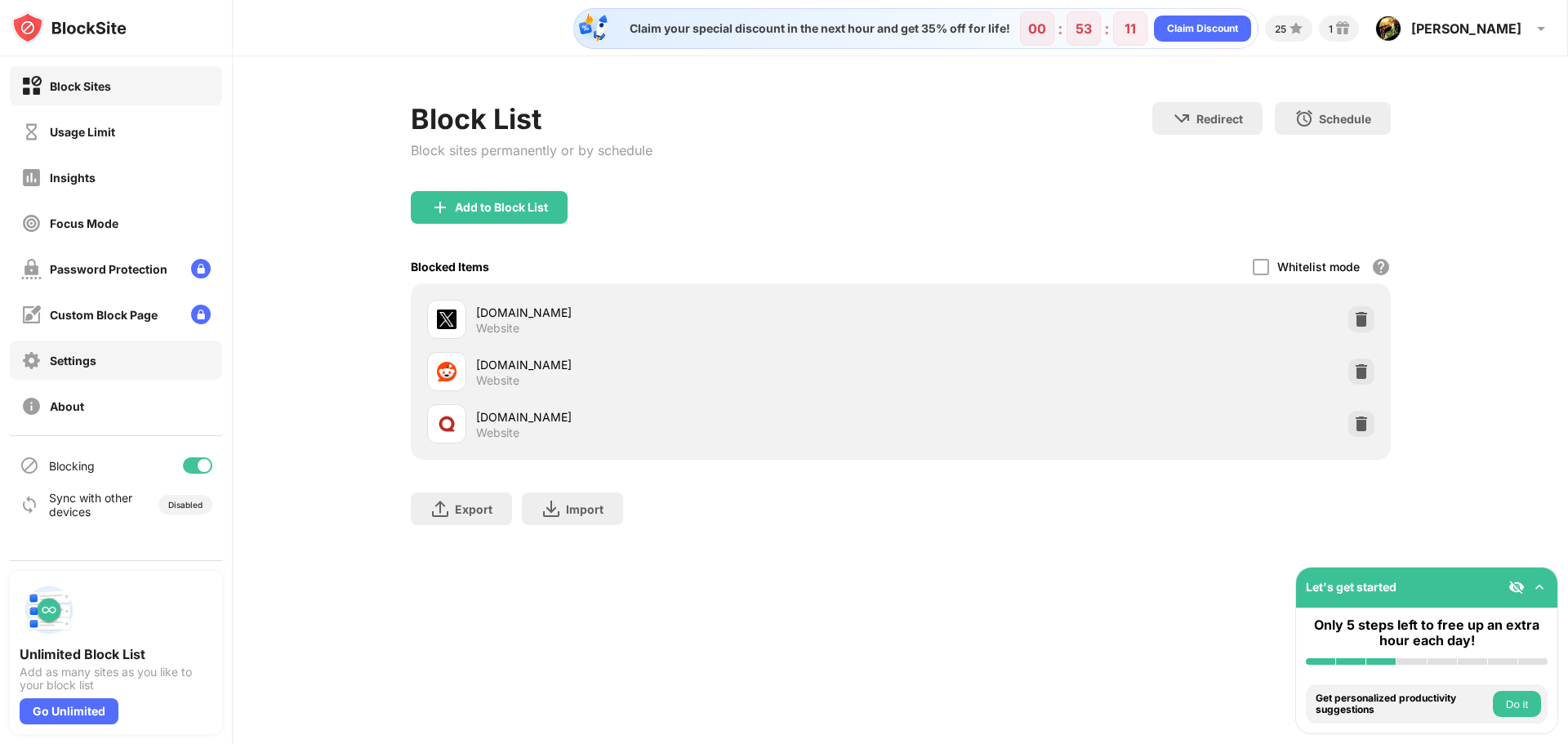
click at [69, 356] on div "Settings" at bounding box center [73, 361] width 46 height 14
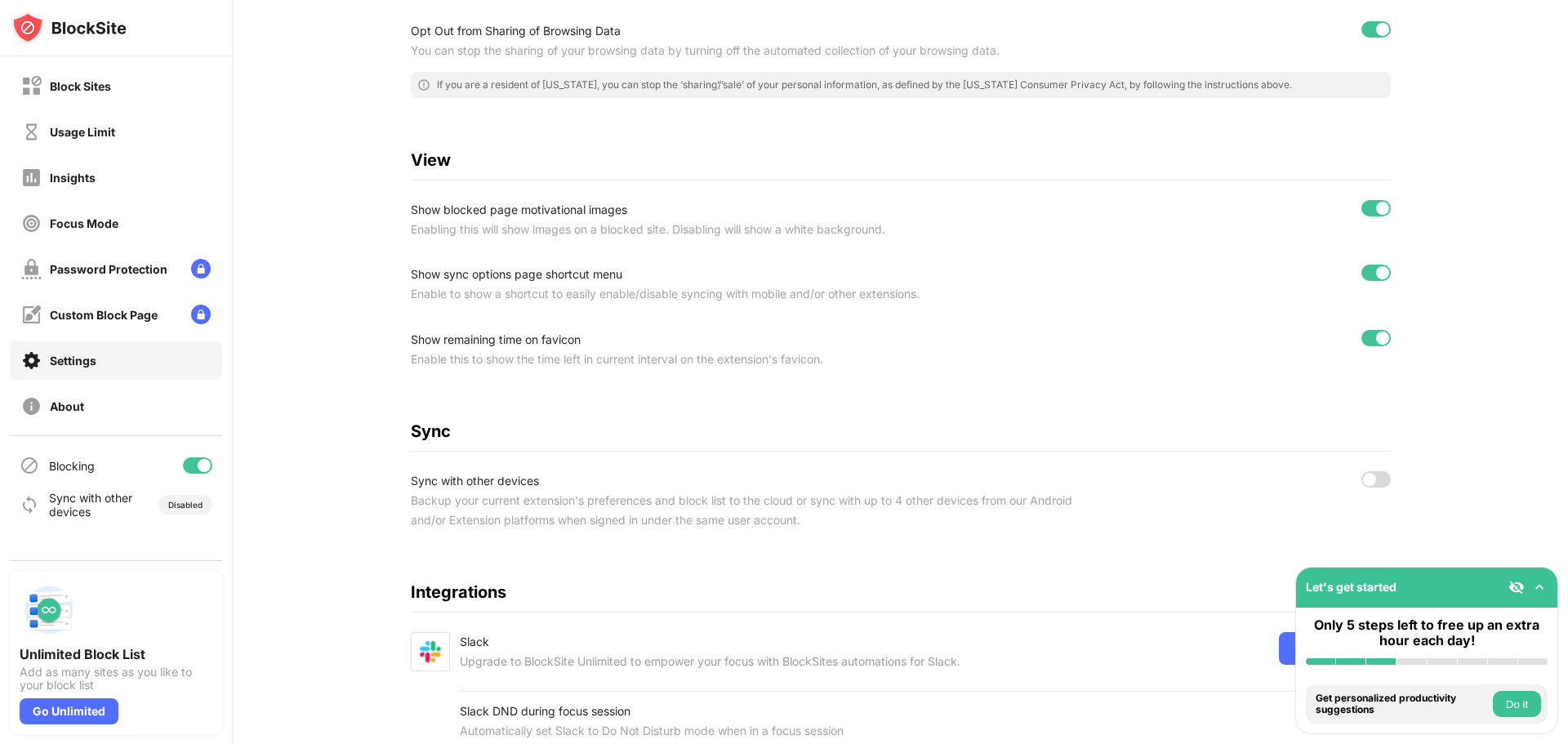
scroll to position [487, 0]
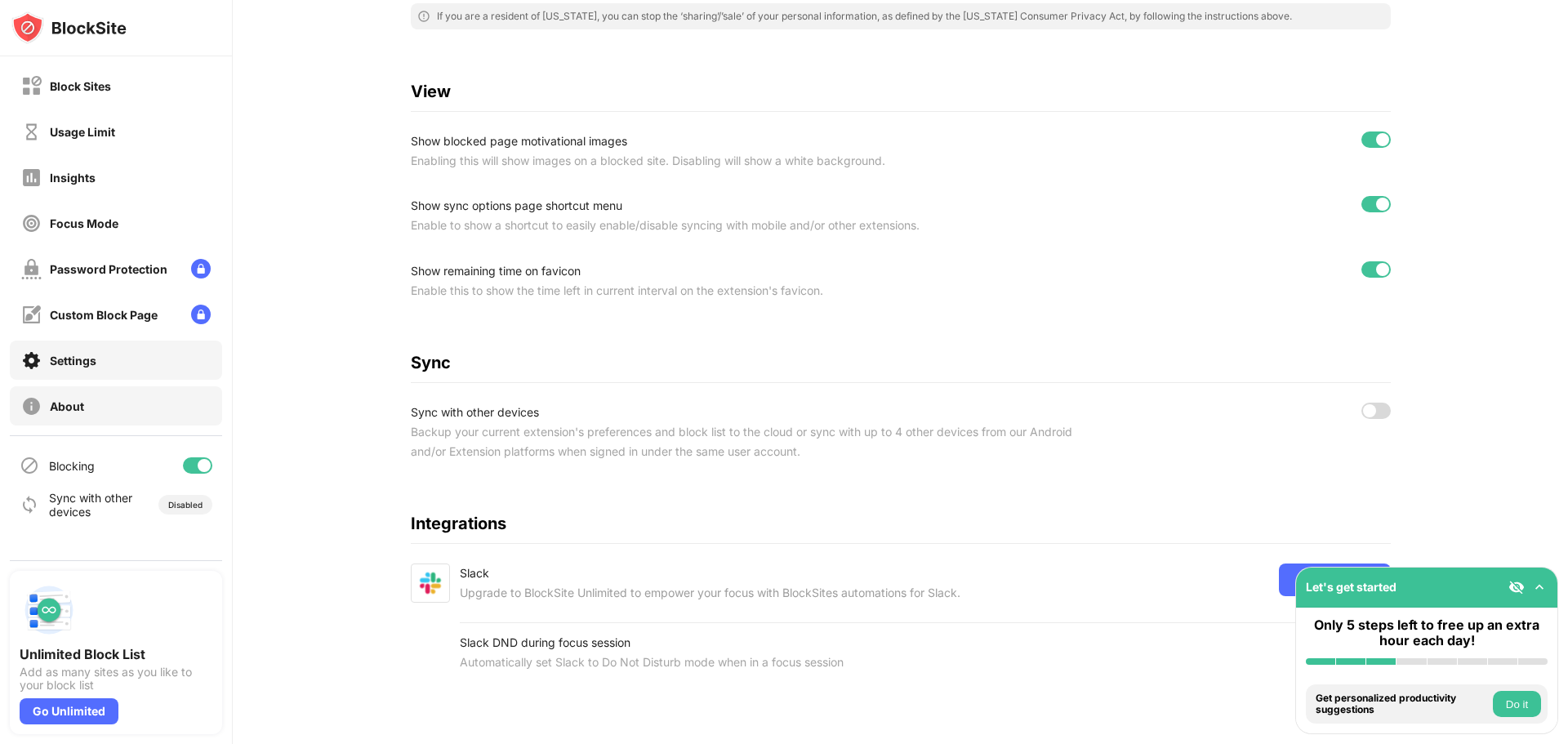
click at [84, 407] on div "About" at bounding box center [116, 405] width 213 height 39
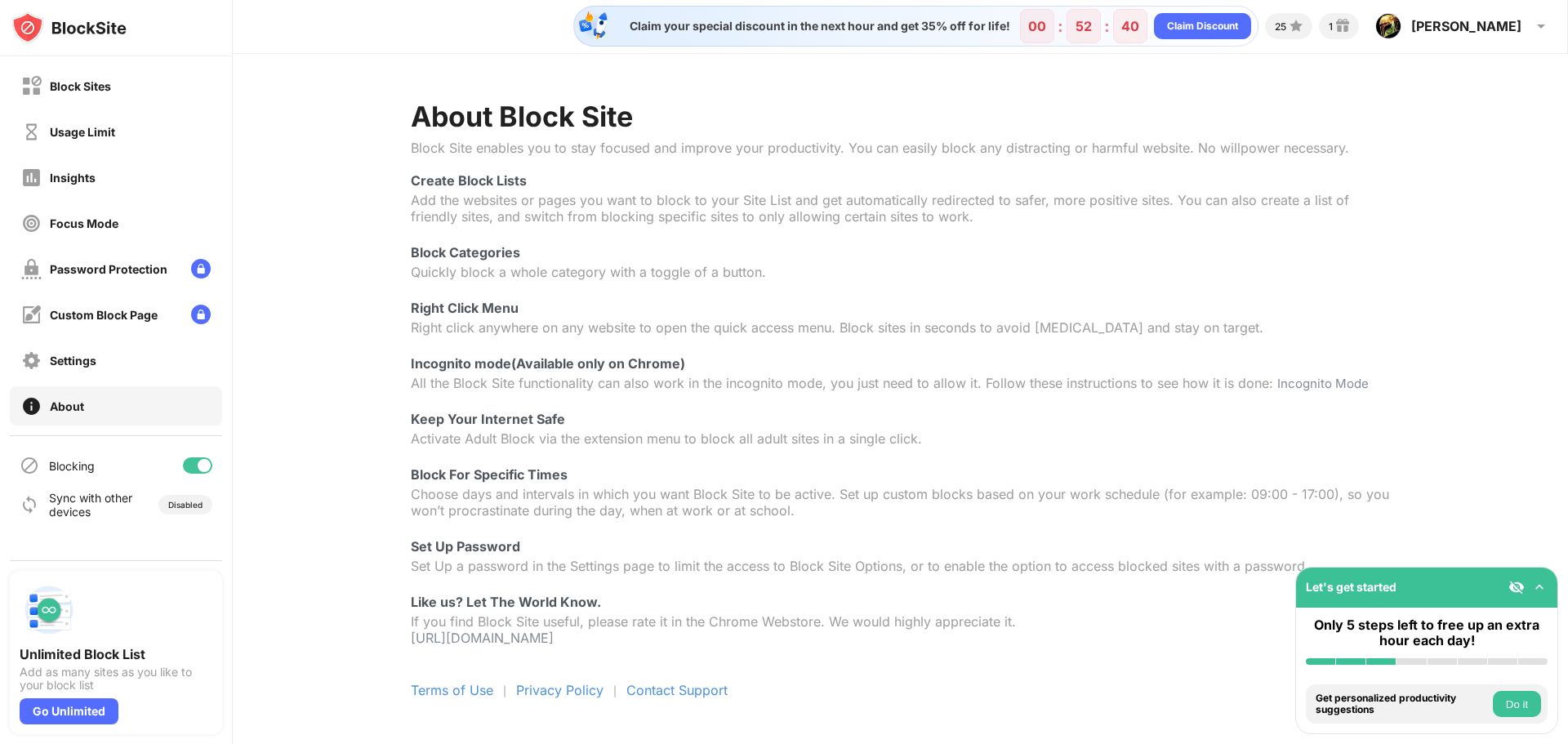
scroll to position [15, 0]
click at [90, 315] on div "Custom Block Page" at bounding box center [103, 315] width 108 height 14
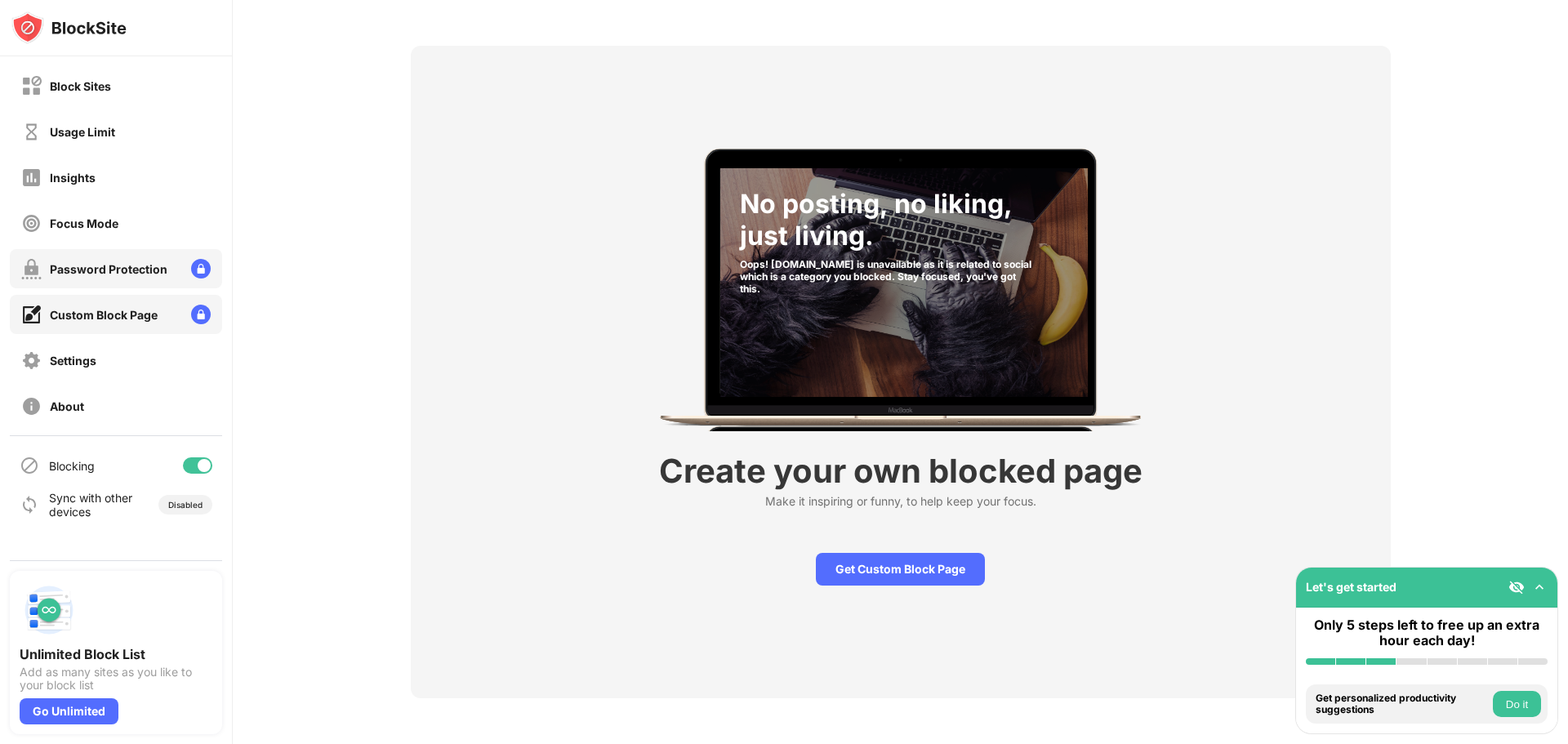
click at [130, 268] on div "Password Protection" at bounding box center [109, 269] width 117 height 14
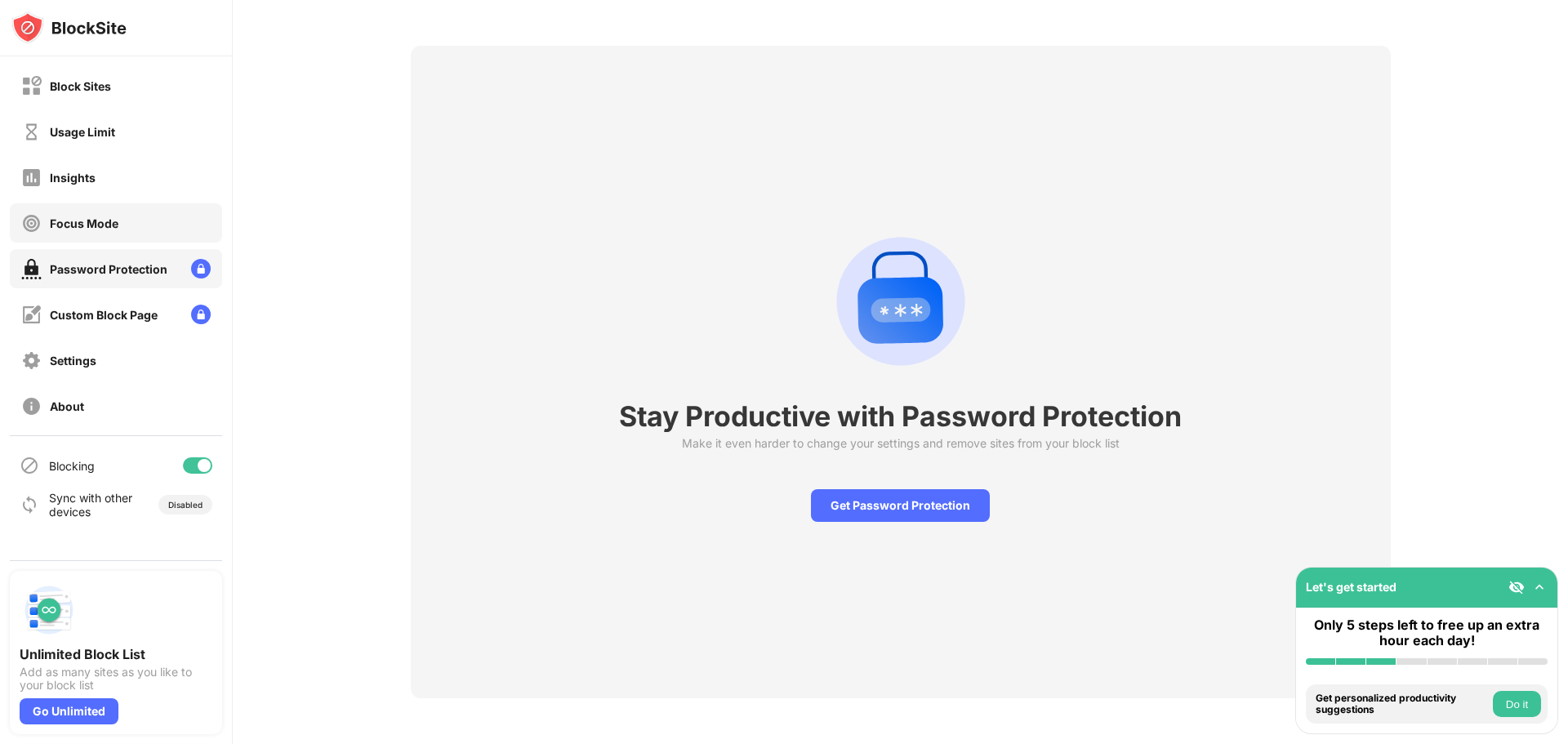
click at [105, 237] on div "Focus Mode" at bounding box center [116, 223] width 213 height 39
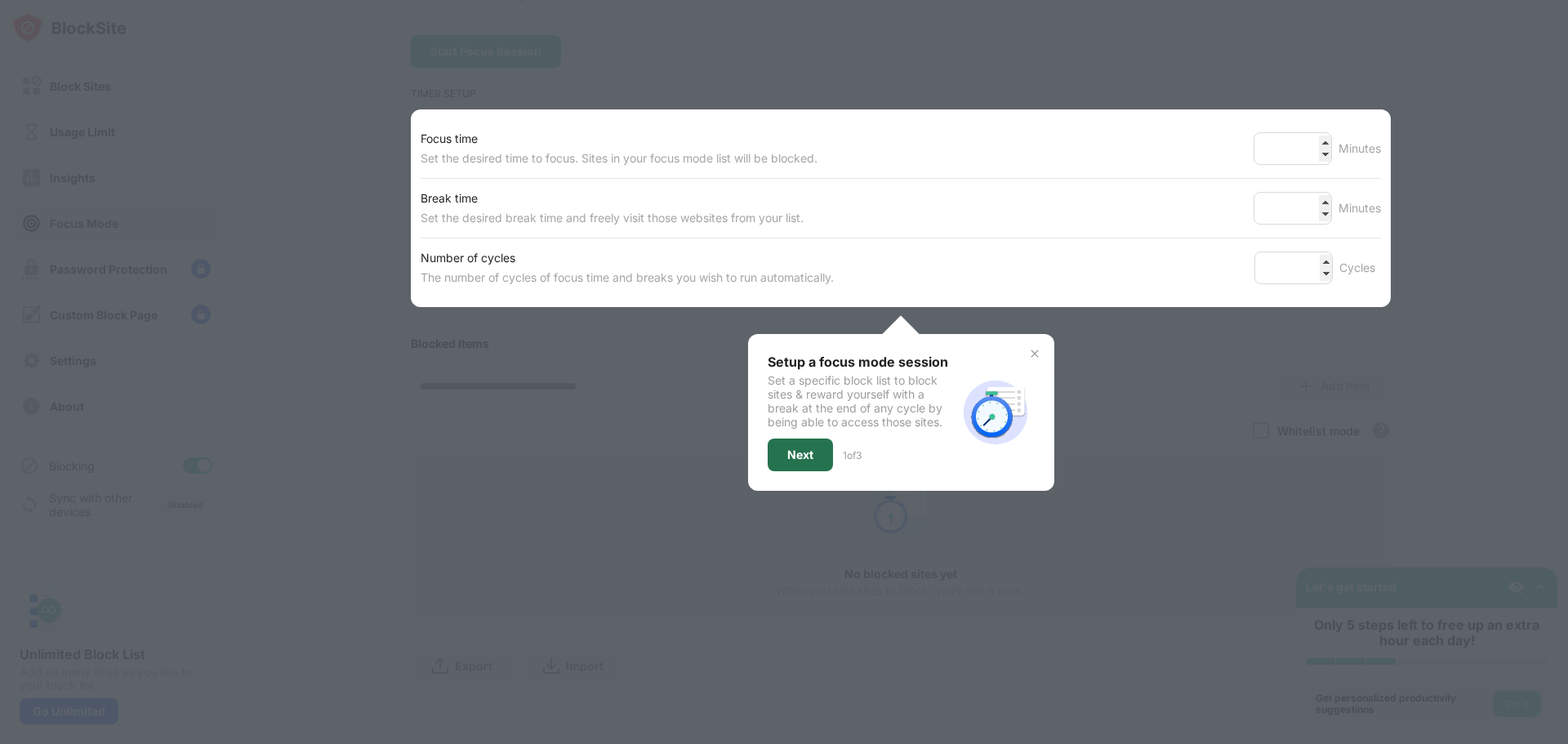
click at [801, 448] on div "Next" at bounding box center [800, 454] width 26 height 13
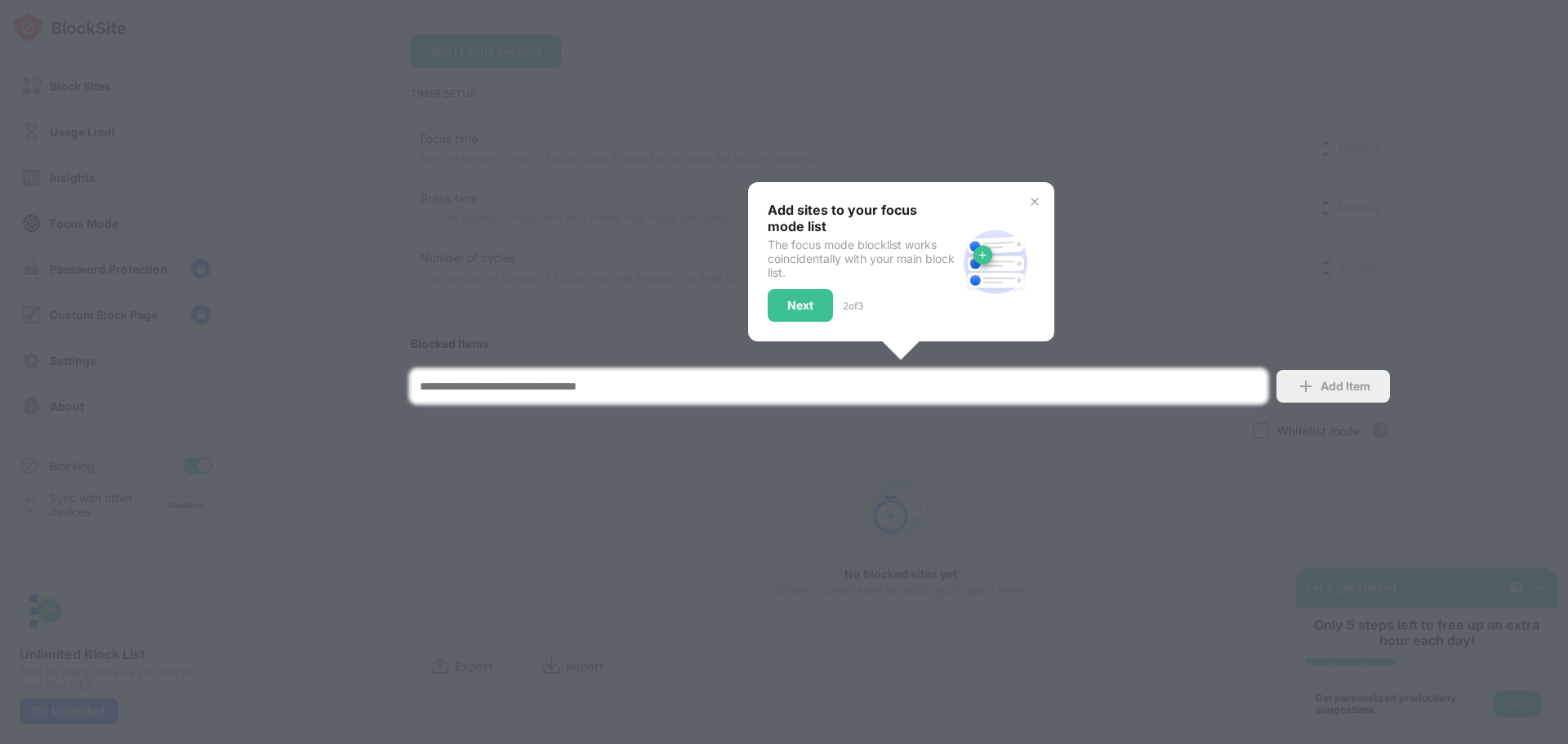
click at [1031, 182] on div "Add sites to your focus mode list The focus mode blocklist works coincidentally…" at bounding box center [901, 261] width 306 height 159
click at [785, 300] on div "Next" at bounding box center [800, 305] width 65 height 33
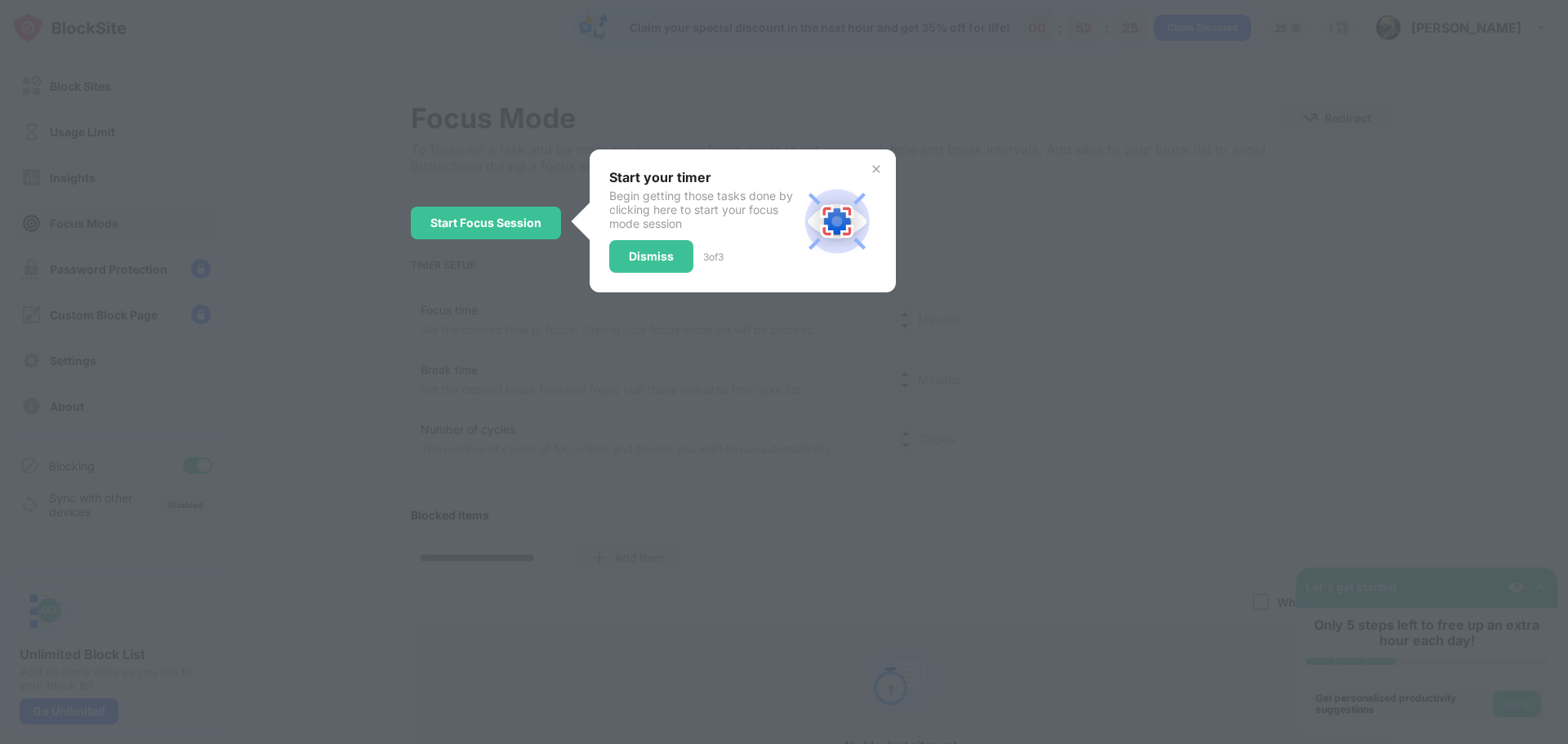
scroll to position [0, 0]
click at [658, 262] on div "Dismiss" at bounding box center [651, 257] width 45 height 13
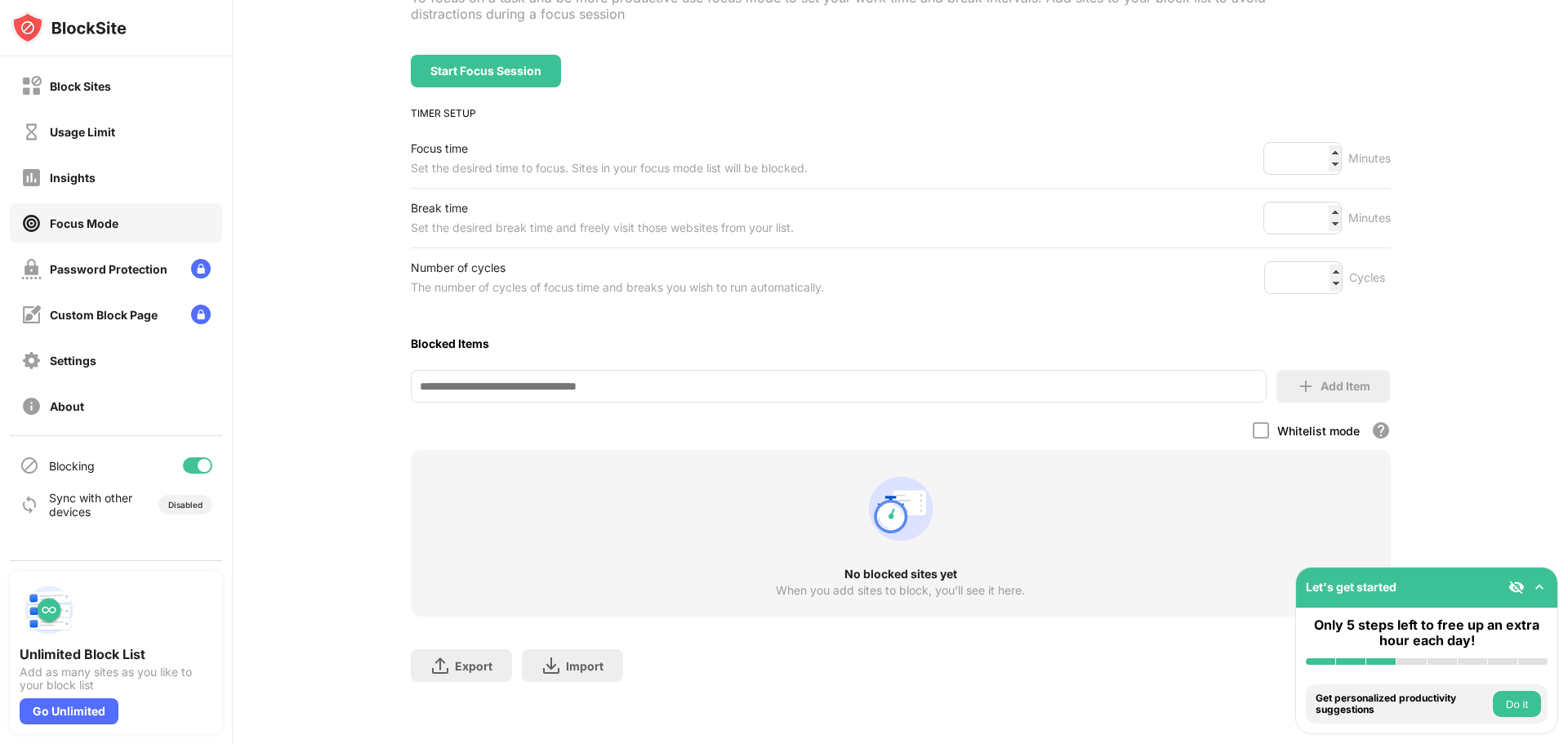
scroll to position [164, 0]
click at [89, 163] on div "Insights" at bounding box center [116, 177] width 213 height 39
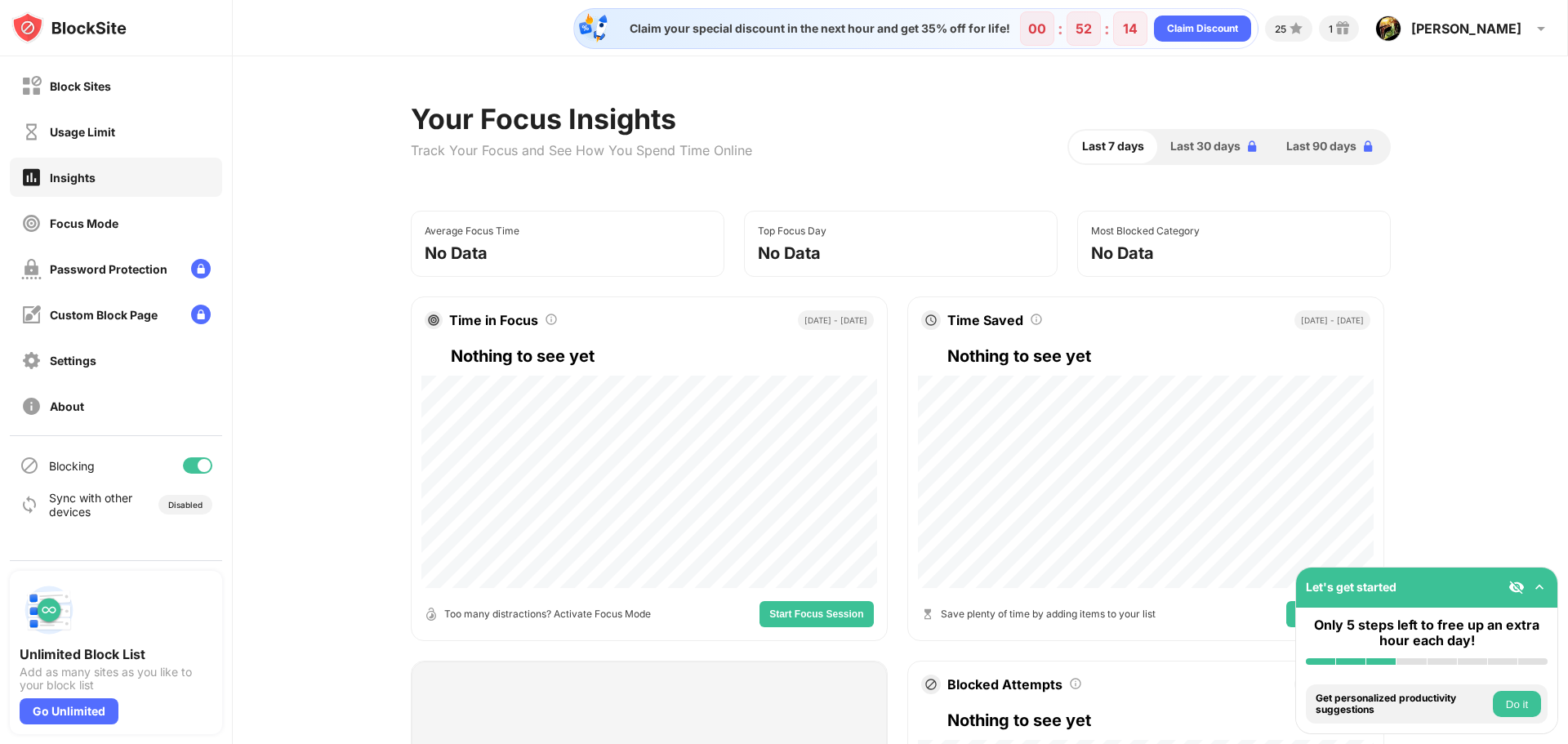
click at [97, 133] on div "Usage Limit" at bounding box center [82, 132] width 65 height 14
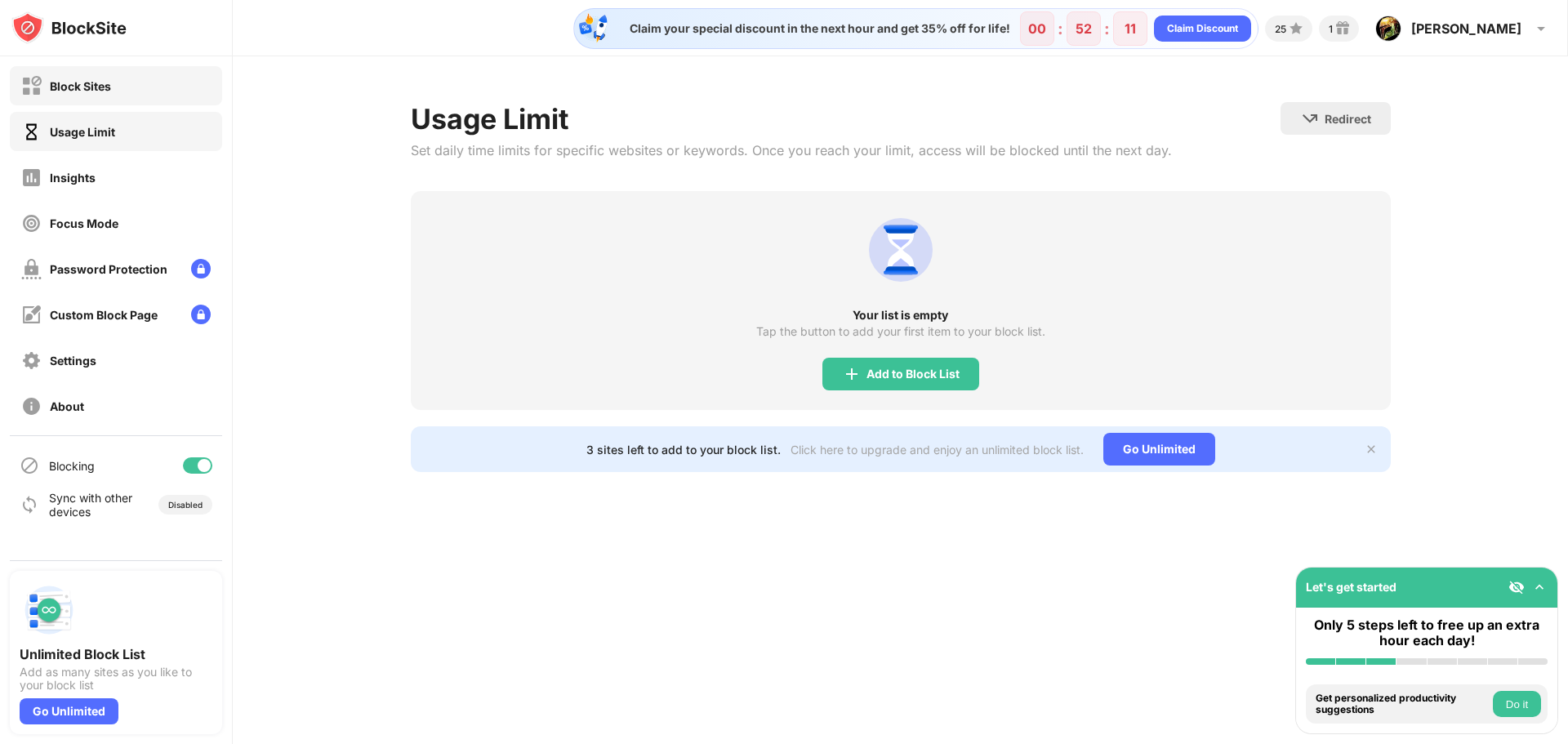
click at [121, 79] on div "Block Sites" at bounding box center [116, 85] width 213 height 39
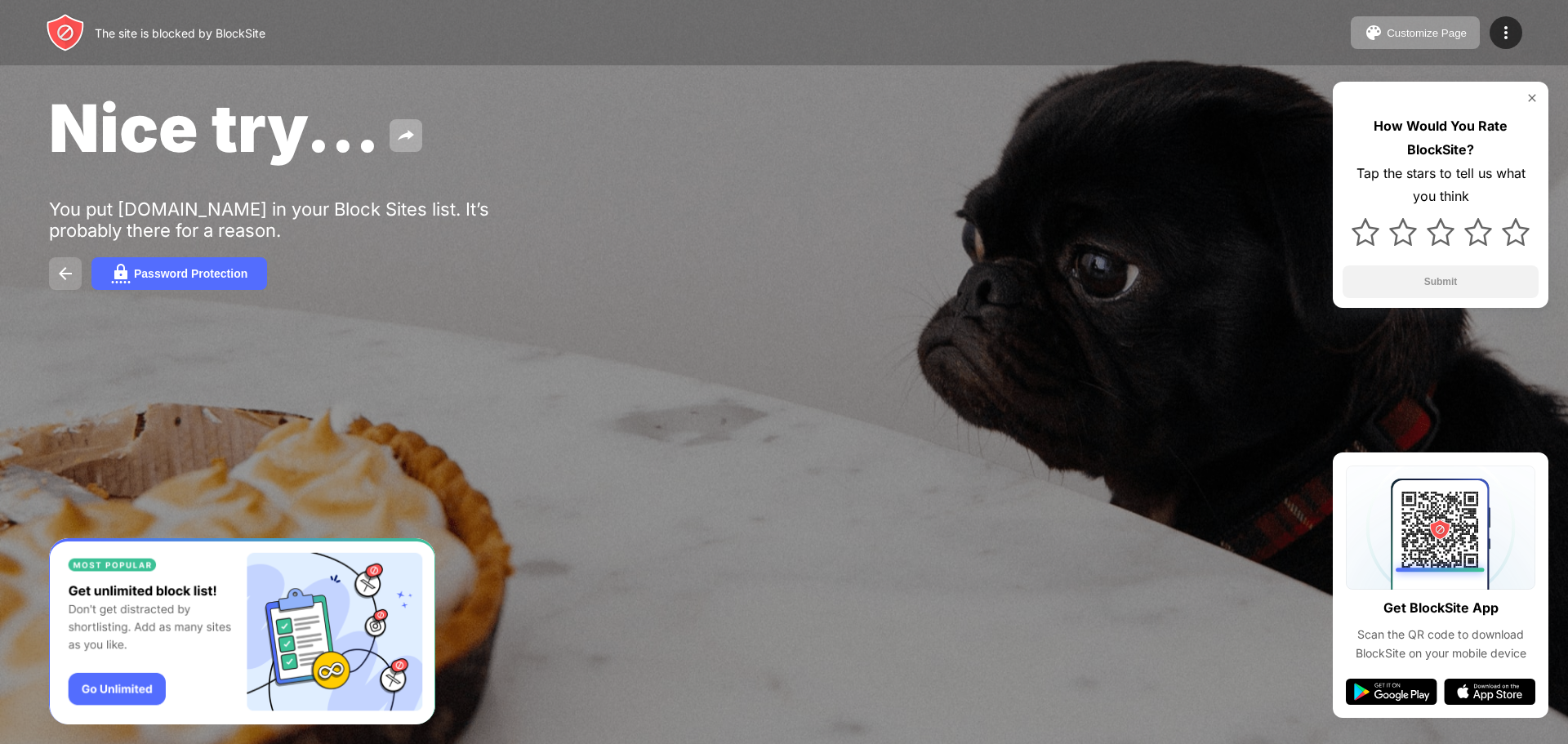
click at [54, 270] on button at bounding box center [65, 273] width 33 height 33
